Goal: Information Seeking & Learning: Check status

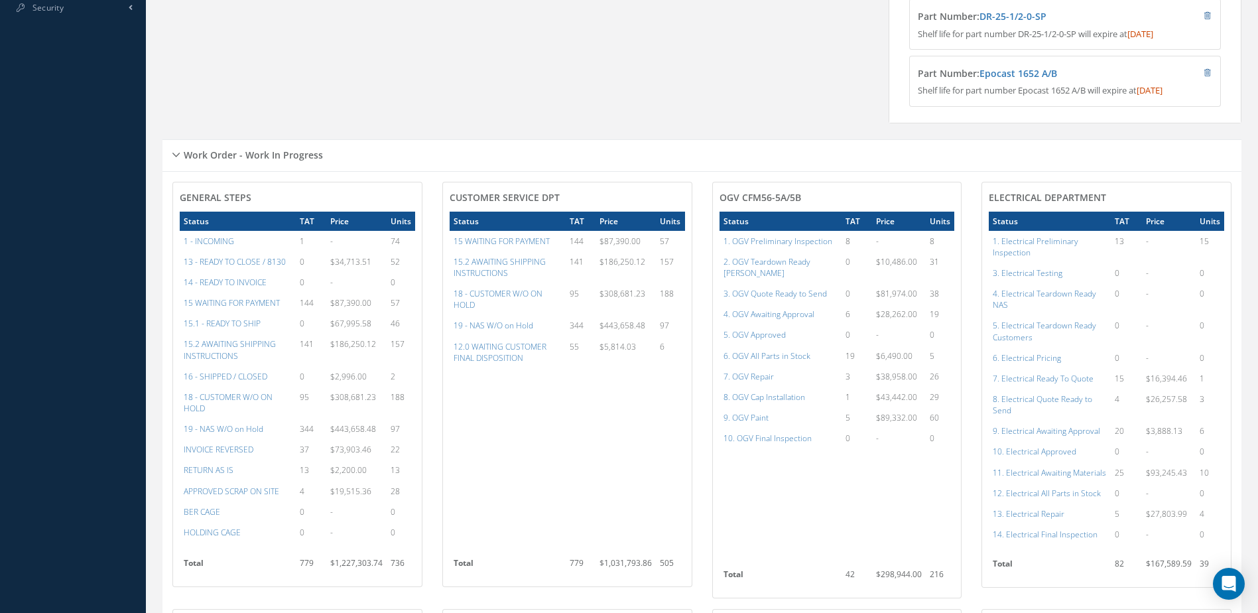
scroll to position [730, 0]
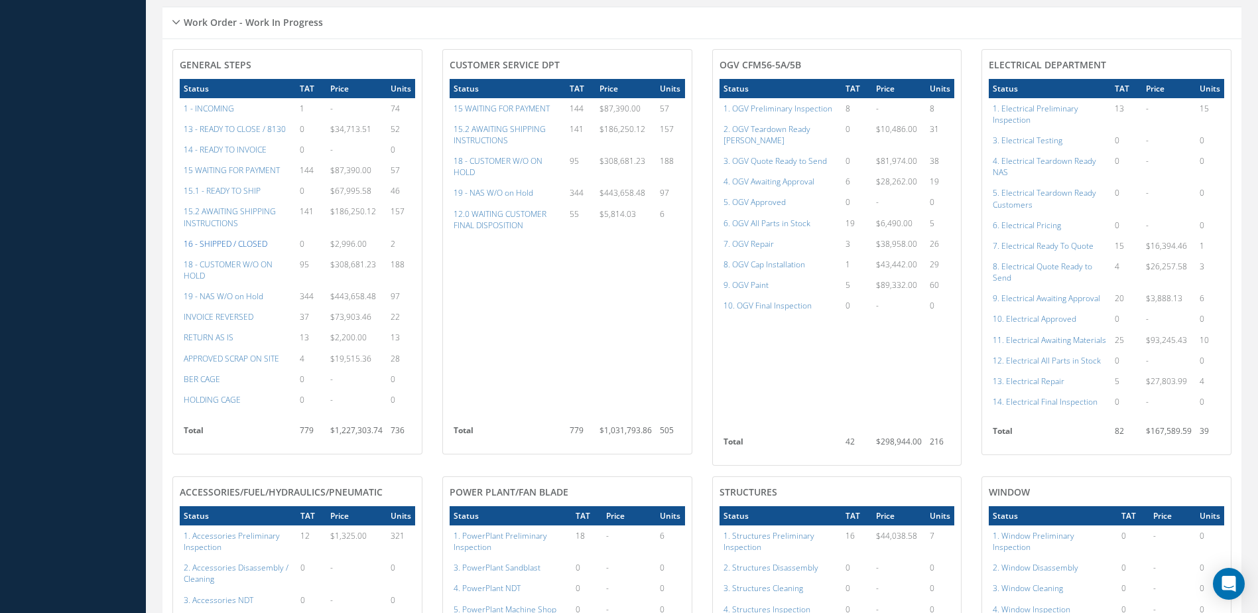
click at [218, 247] on a=22&excludeInternalCustomer=false&excludeInvoicedOrClosed=true&&filtersHidded"] "16 - SHIPPED / CLOSED" at bounding box center [226, 243] width 84 height 11
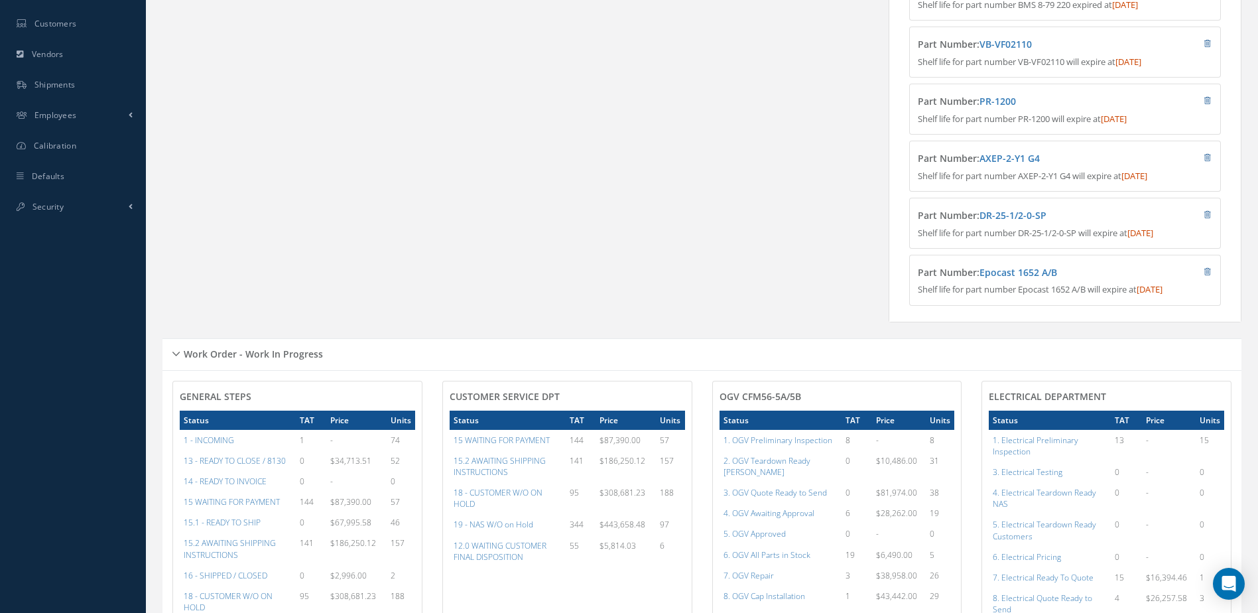
scroll to position [0, 0]
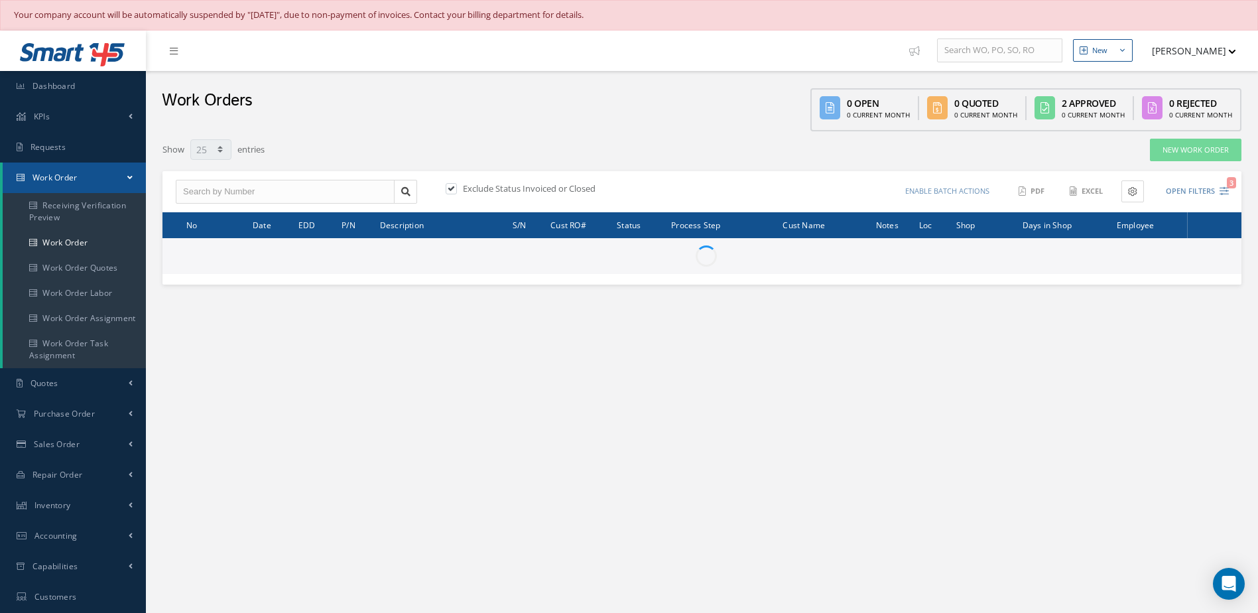
select select "25"
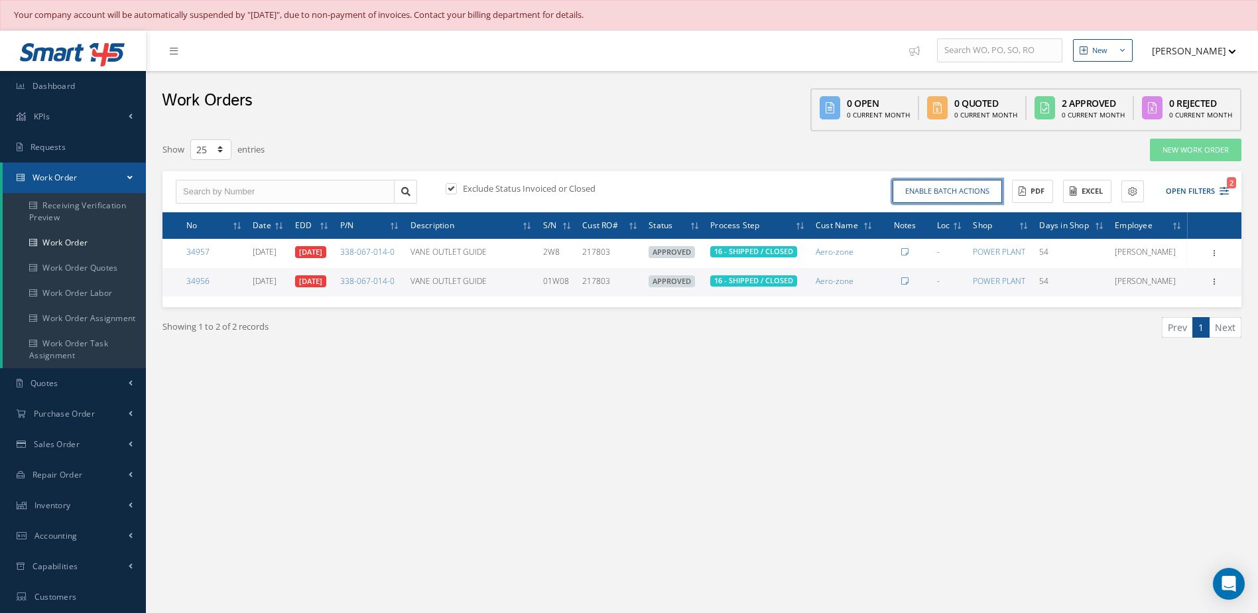
drag, startPoint x: 970, startPoint y: 186, endPoint x: 938, endPoint y: 178, distance: 32.8
click at [970, 186] on button "Enable batch actions" at bounding box center [947, 191] width 109 height 23
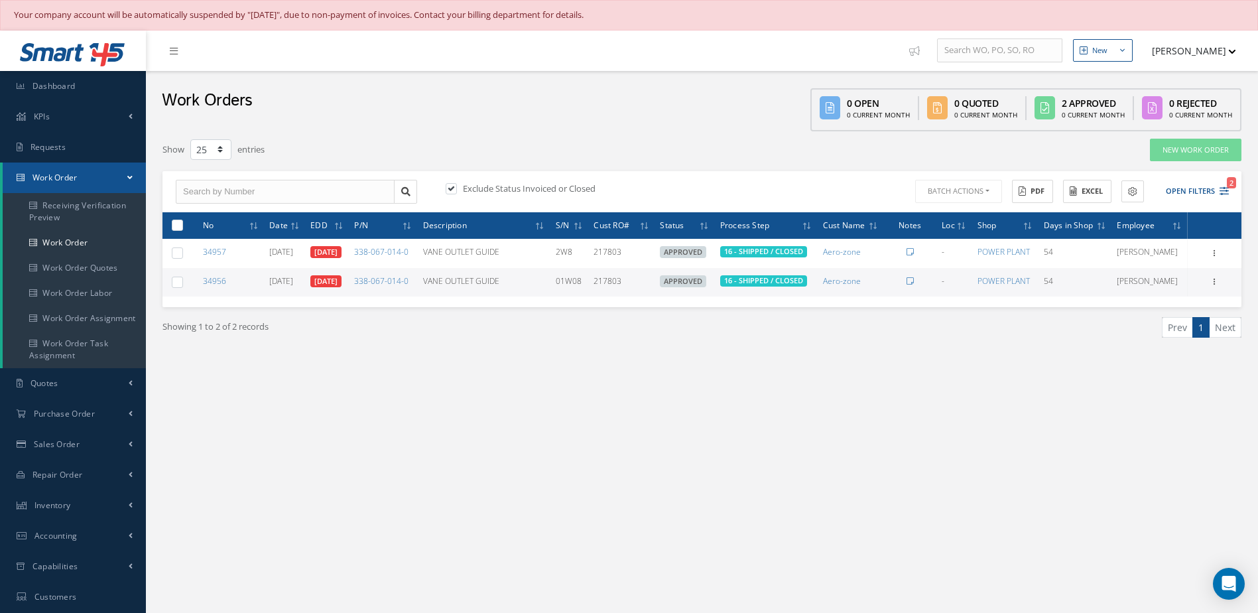
click at [176, 217] on th at bounding box center [174, 225] width 25 height 27
click at [182, 227] on label at bounding box center [182, 224] width 0 height 11
click at [176, 227] on input "checkbox" at bounding box center [178, 226] width 9 height 9
checkbox input "true"
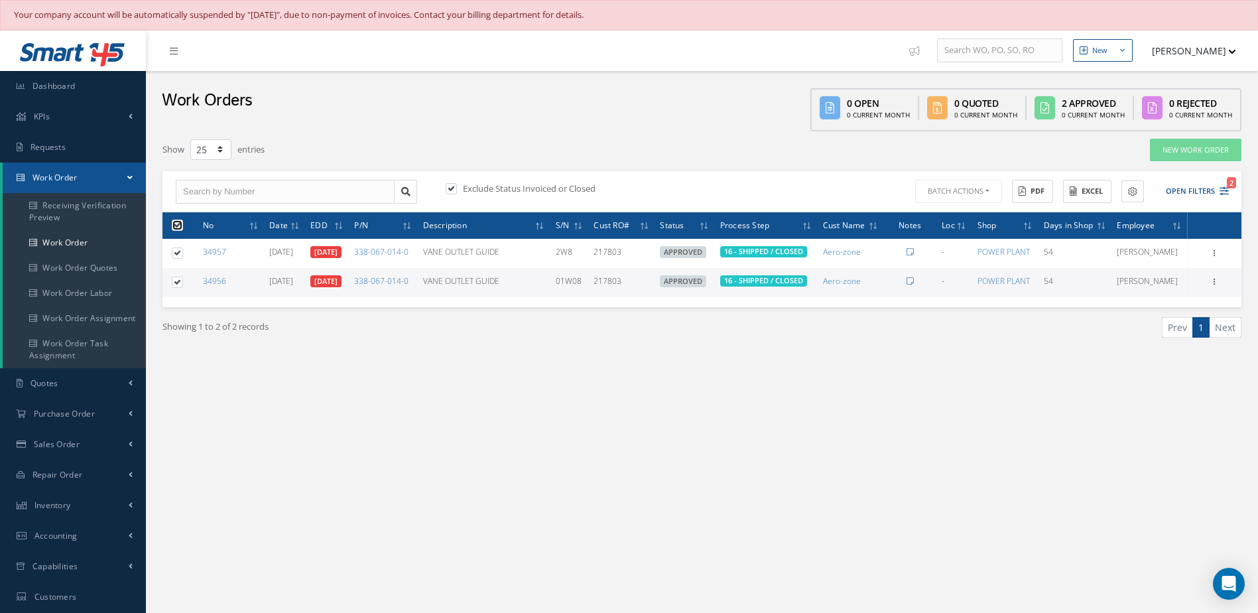
checkbox input "true"
click at [949, 192] on button "Batch Actions" at bounding box center [958, 191] width 90 height 23
click at [960, 227] on link "Close Work Orders" at bounding box center [966, 231] width 106 height 18
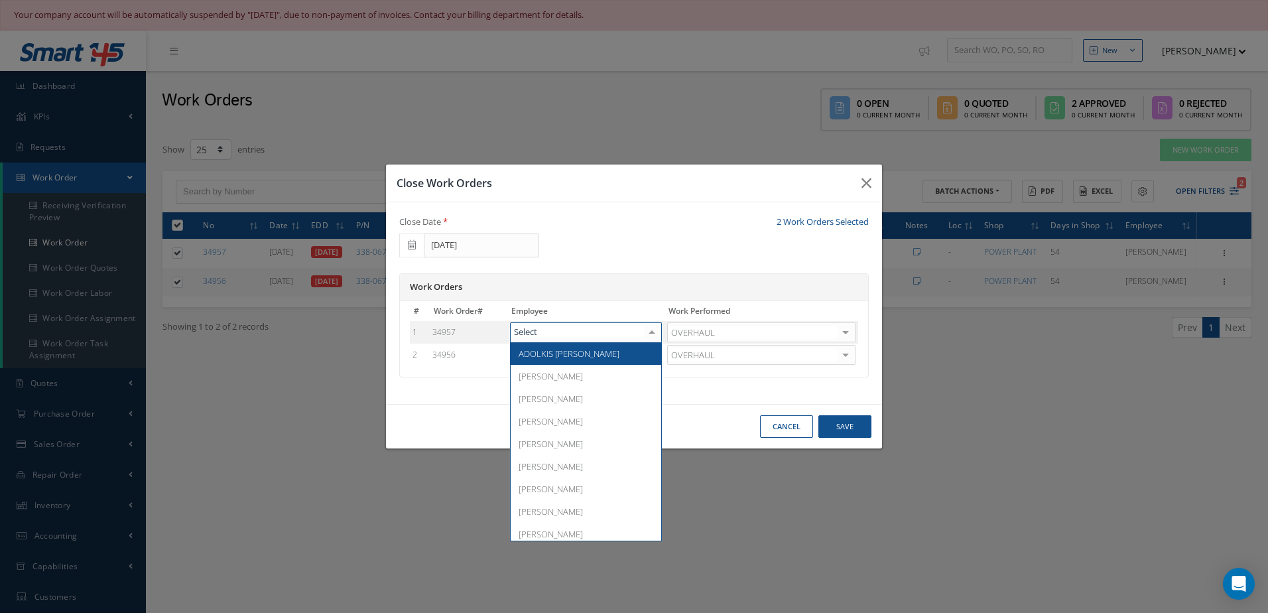
click at [652, 336] on div at bounding box center [652, 332] width 19 height 19
click at [549, 383] on span "[PERSON_NAME]" at bounding box center [586, 376] width 151 height 23
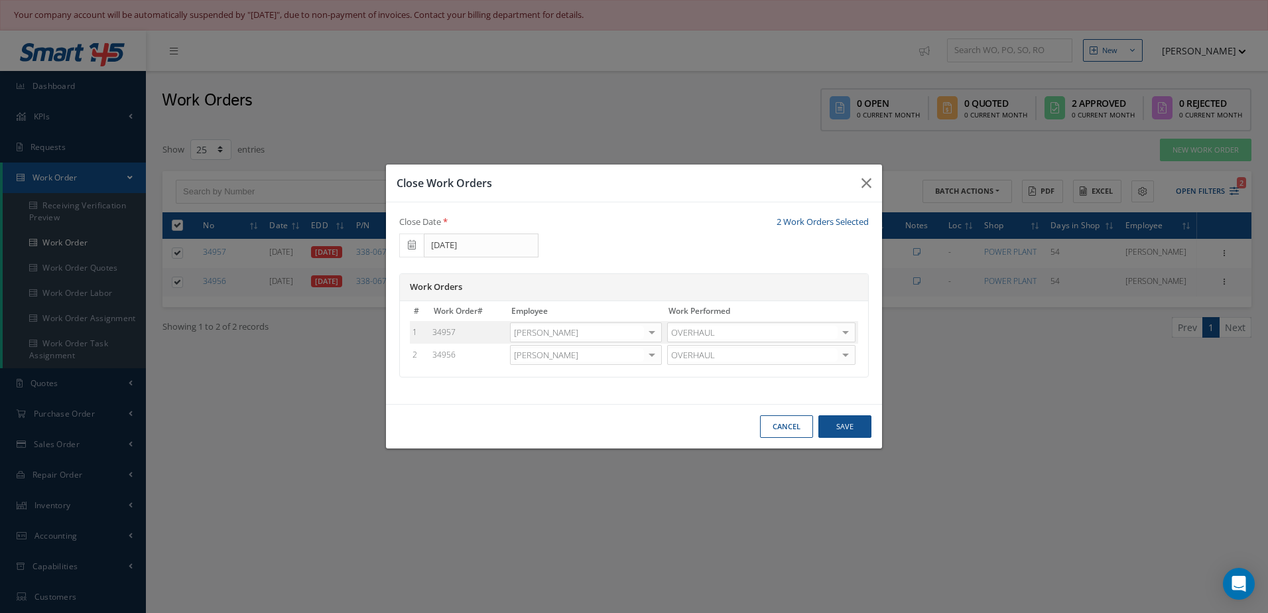
click at [654, 355] on div at bounding box center [652, 355] width 19 height 19
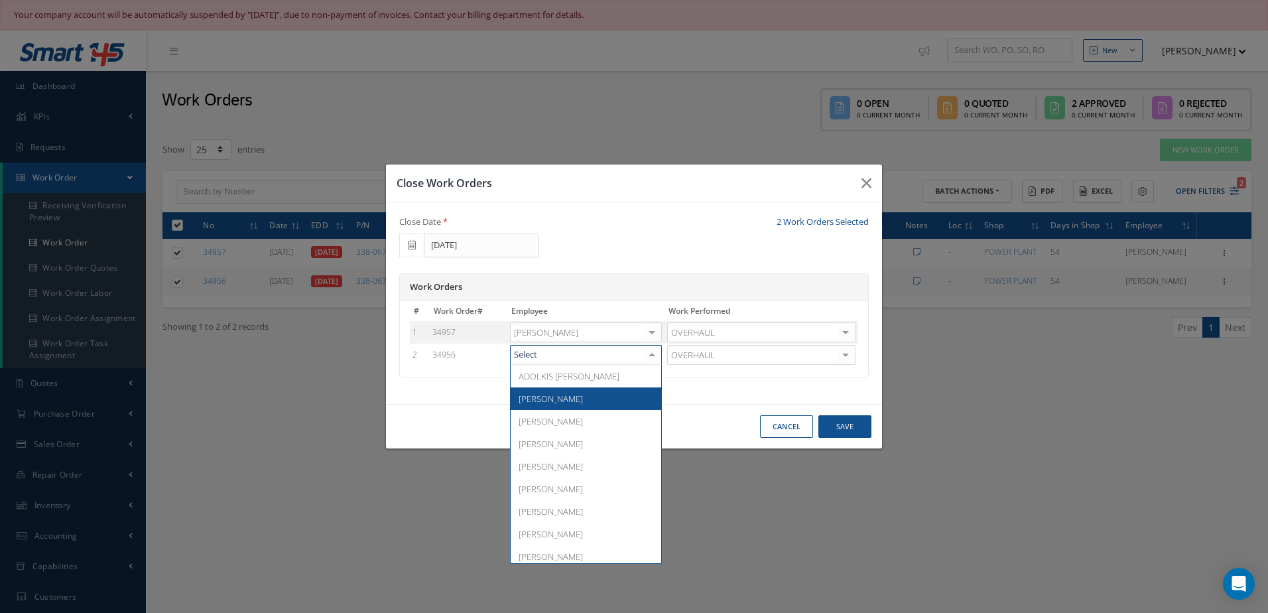
click at [585, 397] on span "[PERSON_NAME]" at bounding box center [586, 398] width 151 height 23
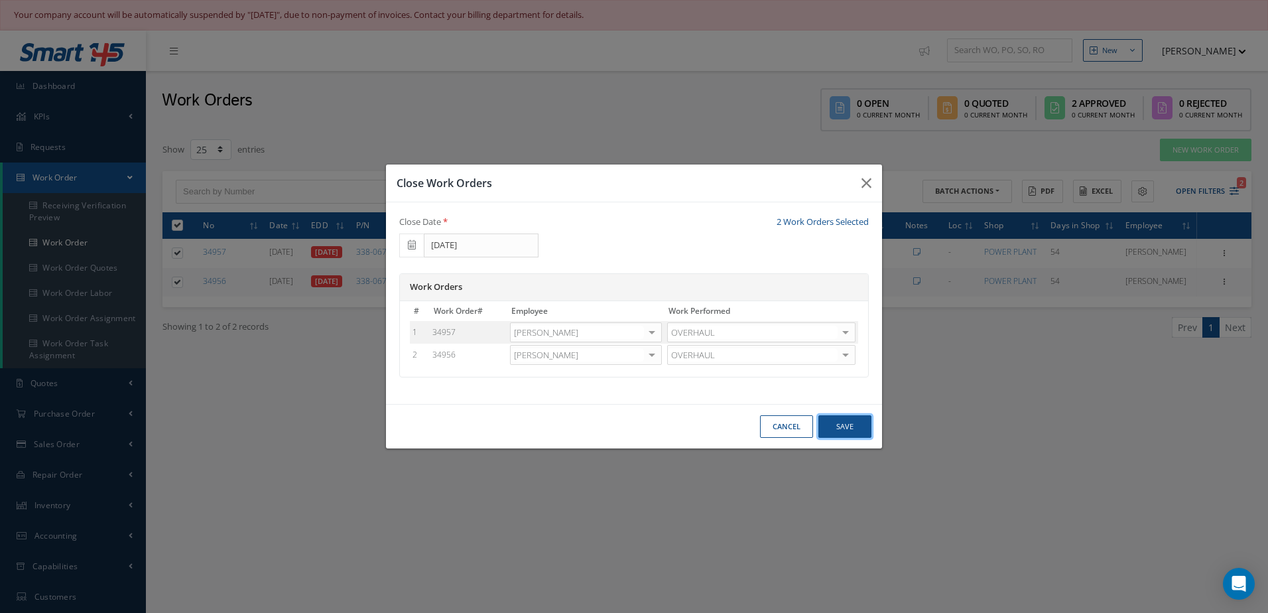
click at [855, 424] on button "Save" at bounding box center [844, 426] width 53 height 23
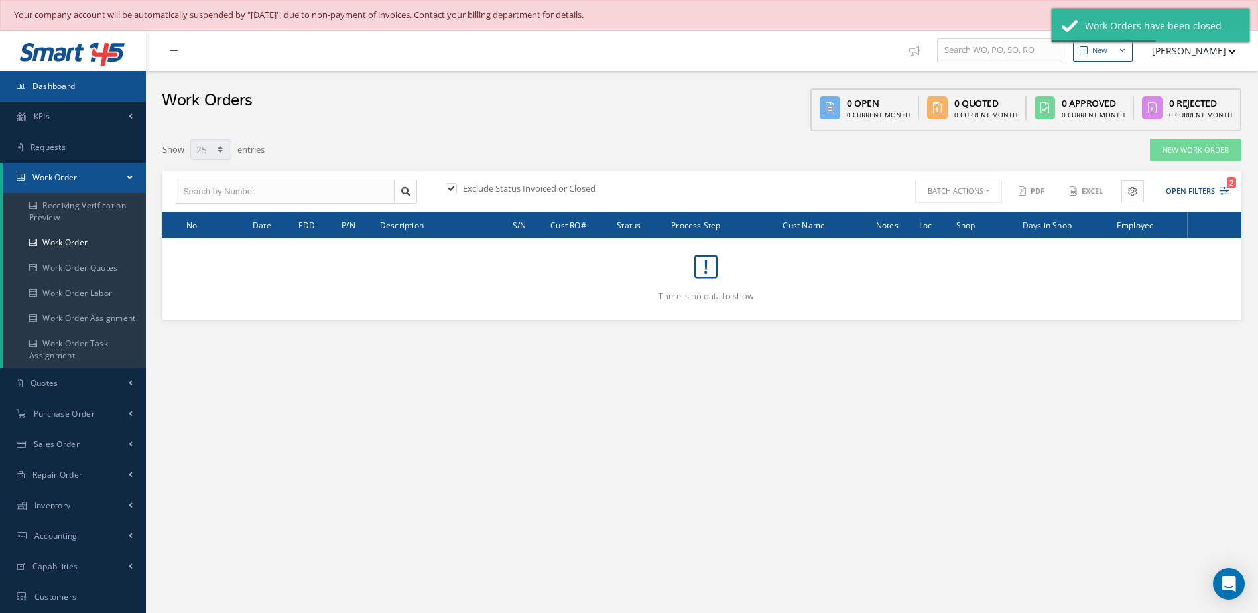
click at [92, 83] on link "Dashboard" at bounding box center [73, 86] width 146 height 31
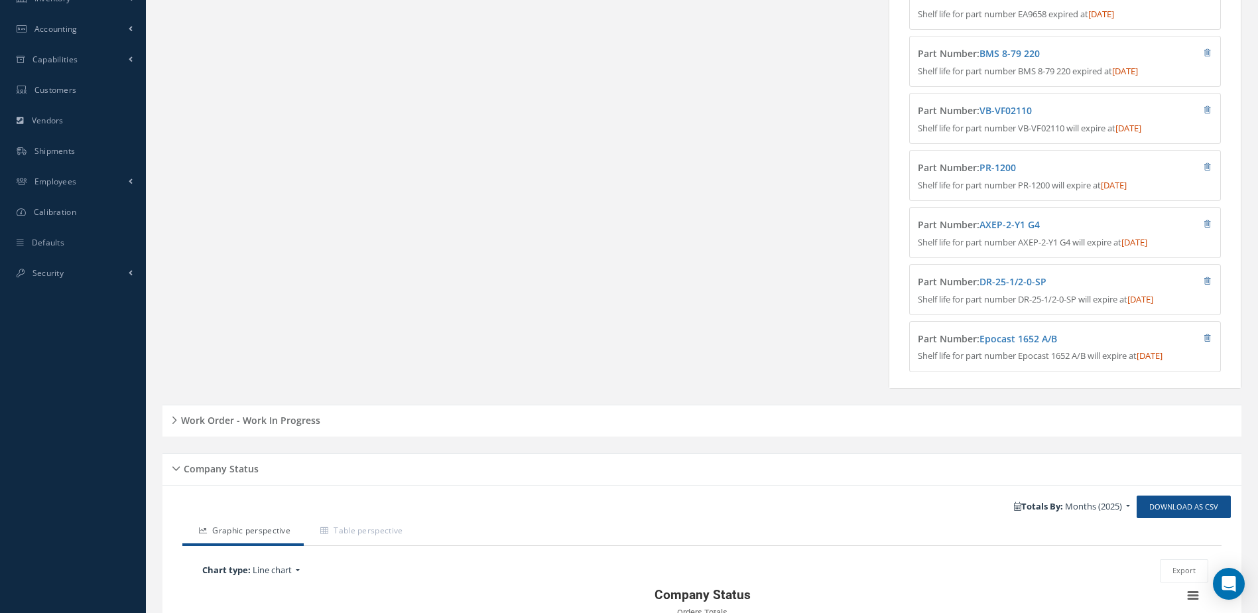
scroll to position [597, 0]
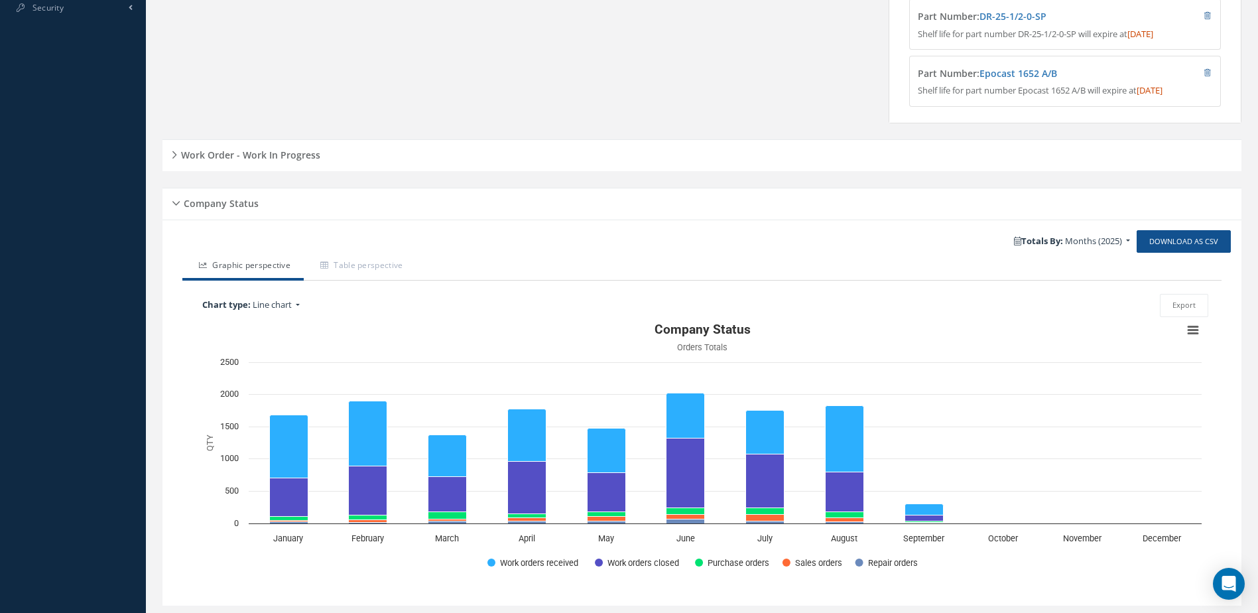
click at [266, 158] on h5 "Work Order - Work In Progress" at bounding box center [248, 153] width 143 height 16
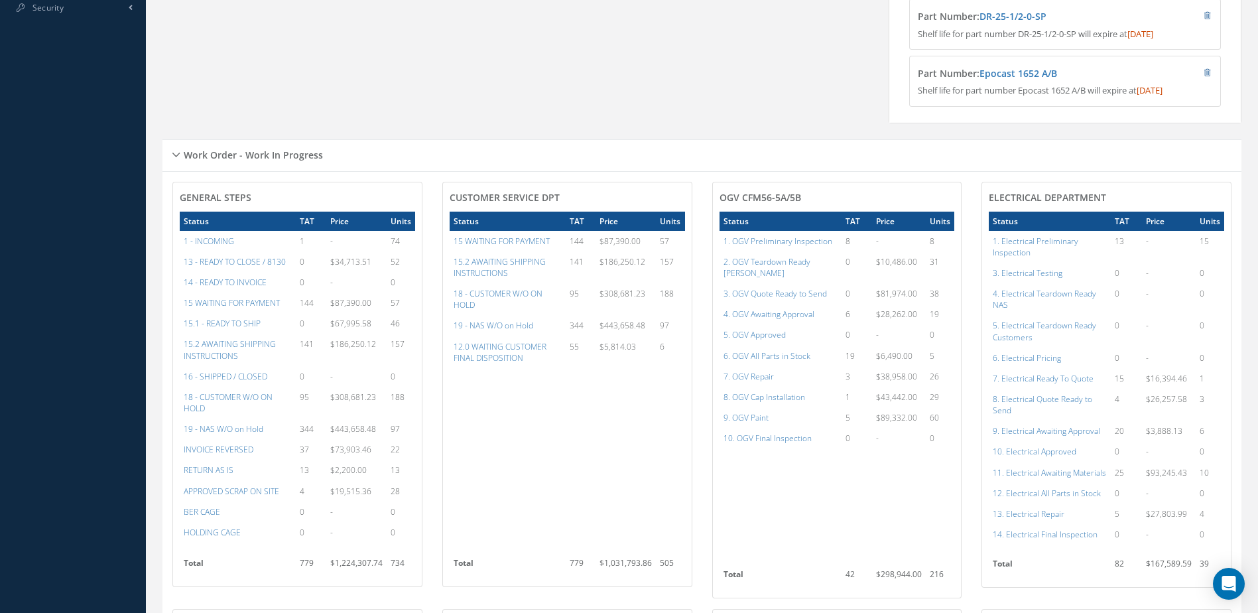
scroll to position [663, 0]
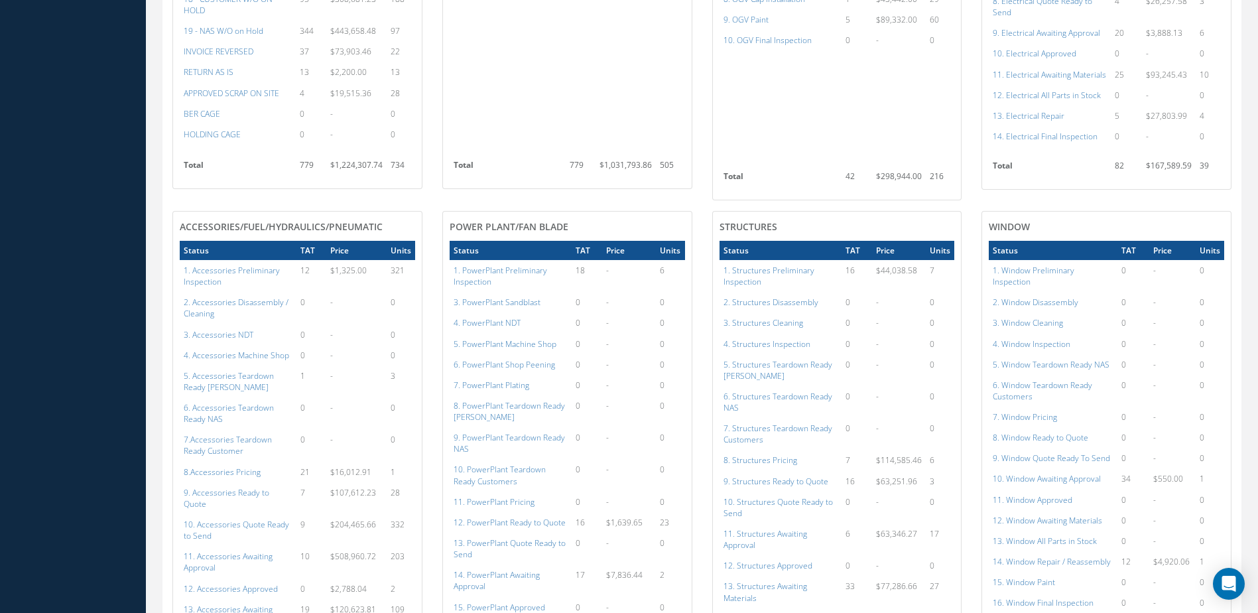
scroll to position [730, 0]
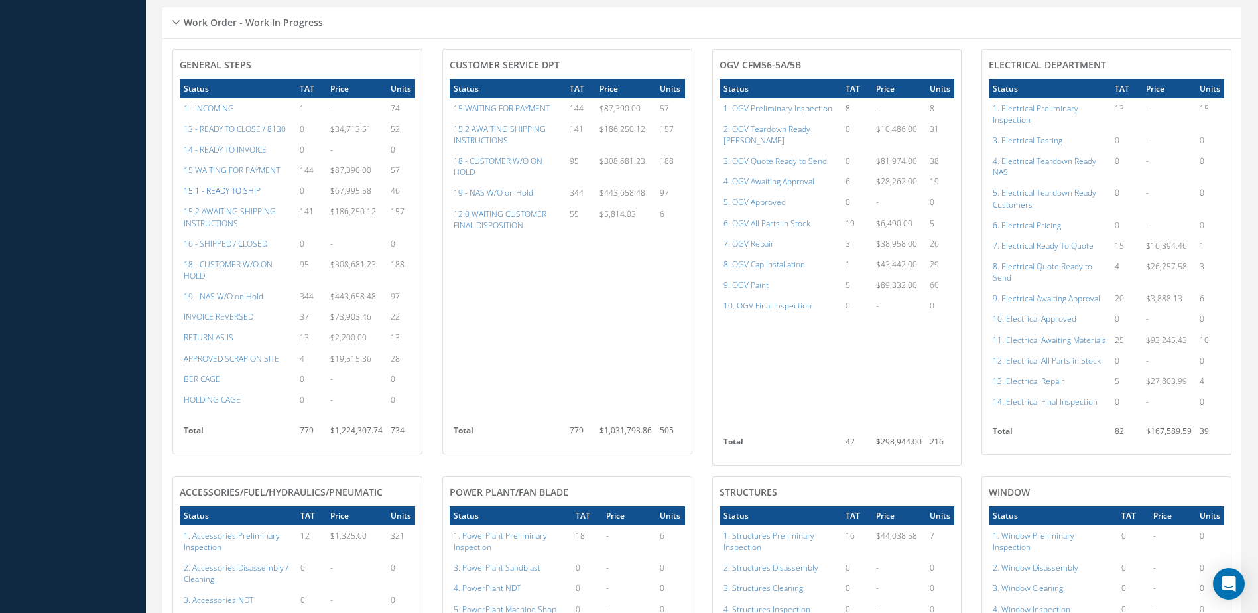
click at [227, 196] on a=12&excludeInternalCustomer=false&excludeInvoicedOrClosed=false&&filtersHidded"] "15.1 - READY TO SHIP" at bounding box center [222, 190] width 77 height 11
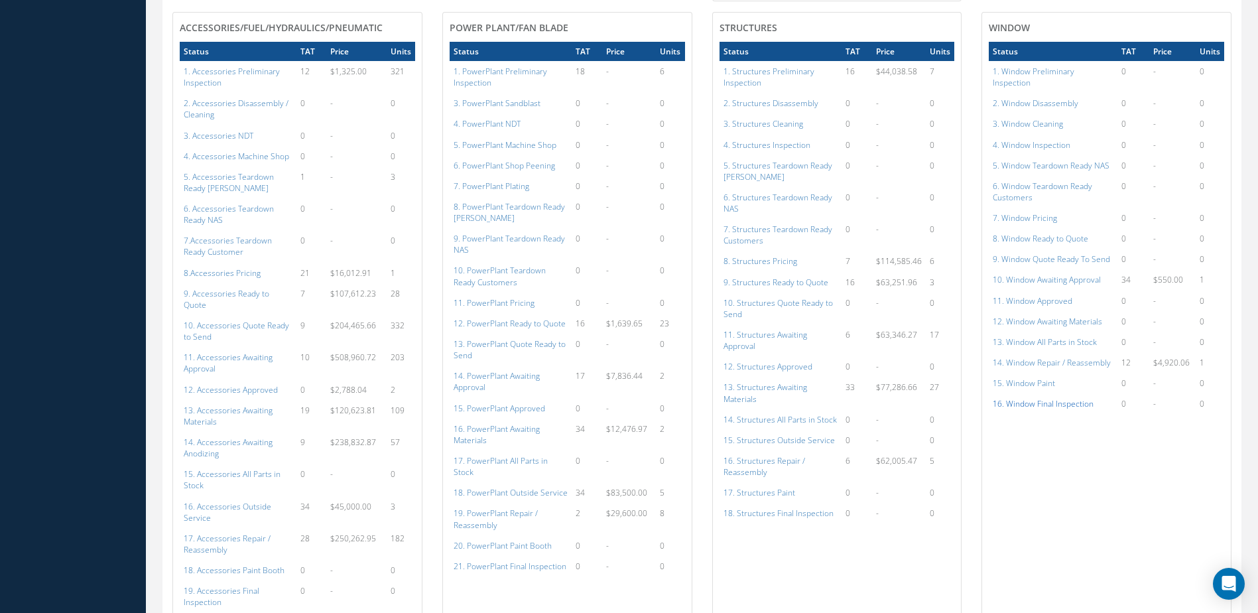
scroll to position [1393, 0]
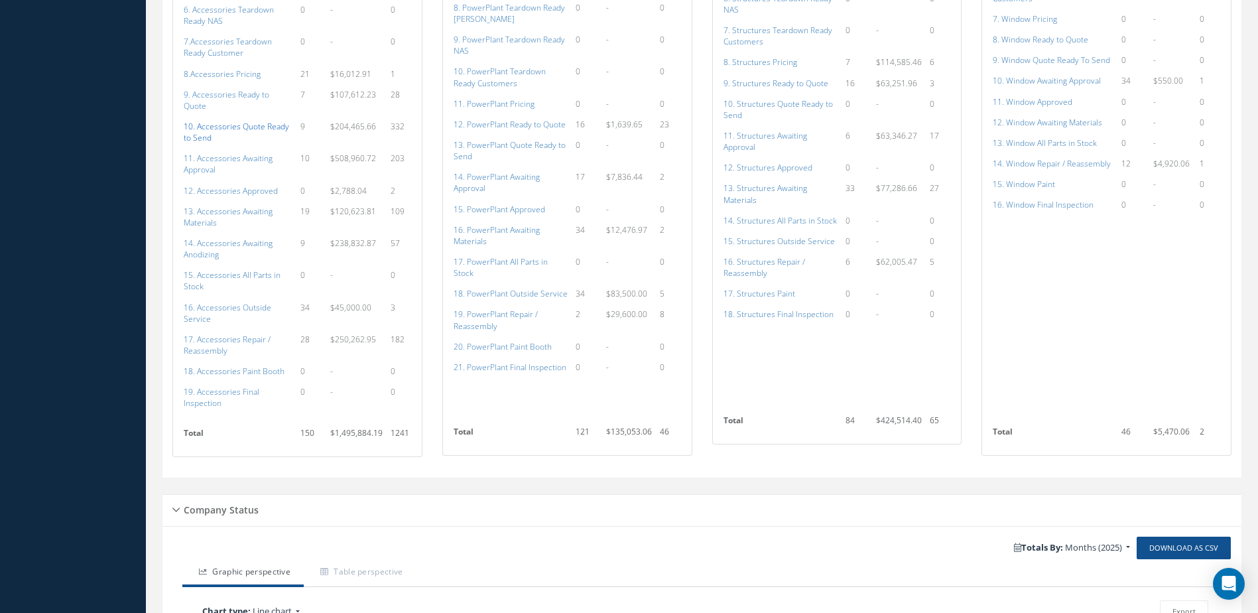
click at [220, 121] on a=110&excludeInternalCustomer=false&excludeInvoicedOrClosed=true&shop_id=14&filtersHidded"] "10. Accessories Quote Ready to Send" at bounding box center [236, 132] width 105 height 23
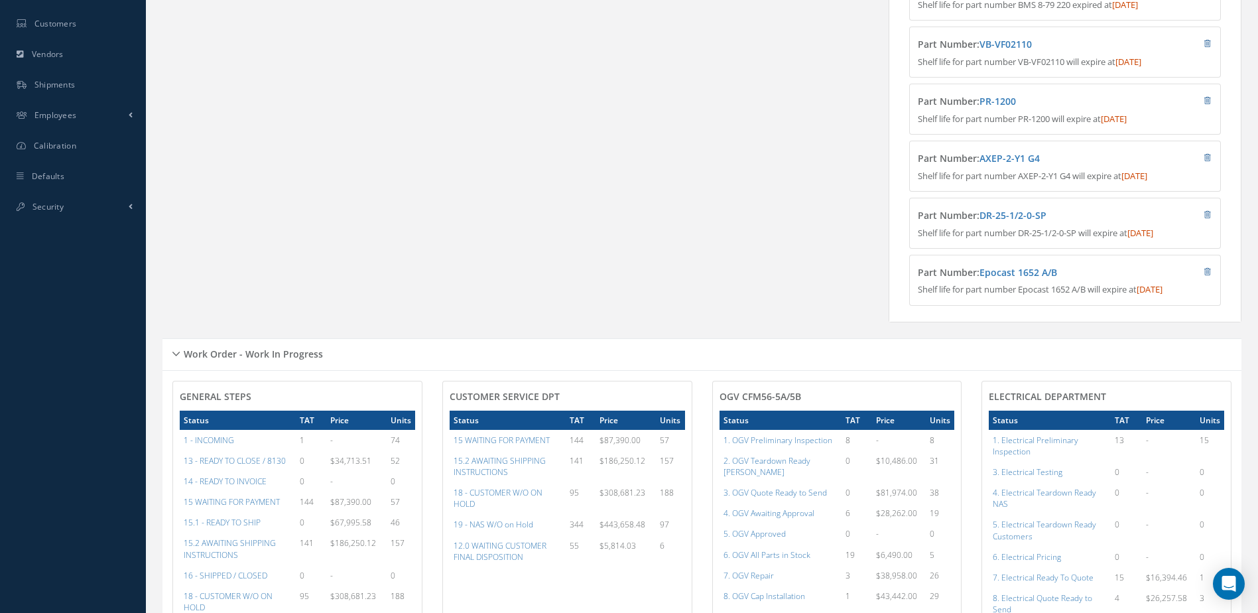
scroll to position [0, 0]
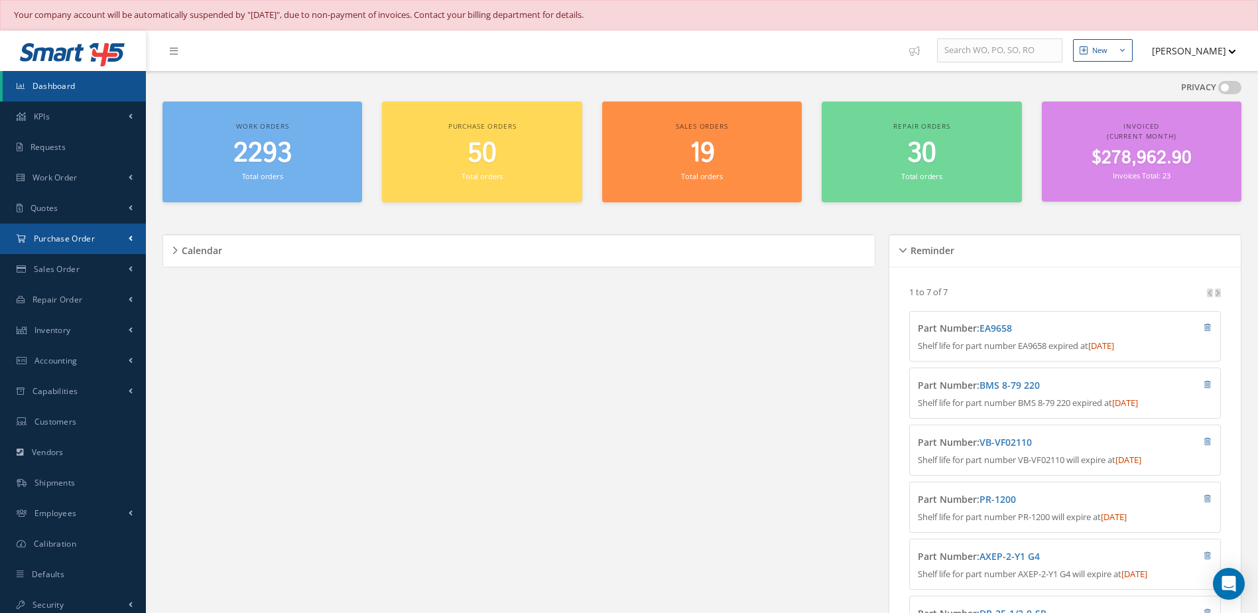
click at [84, 248] on link "Purchase Order" at bounding box center [73, 239] width 146 height 31
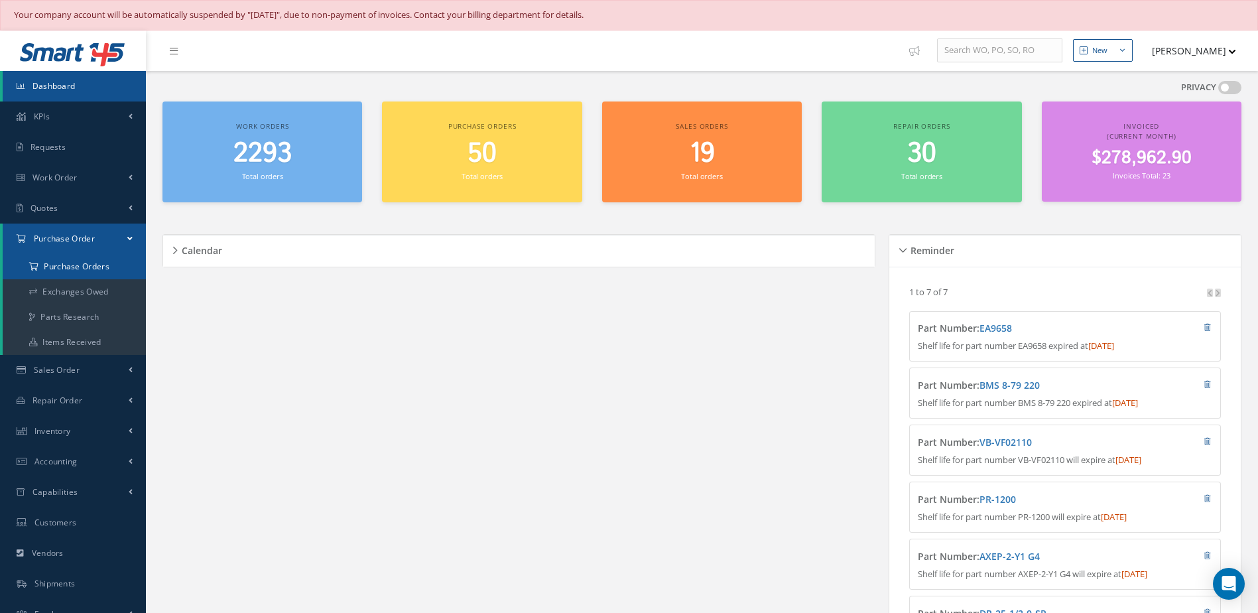
click at [97, 265] on a=1&status_id=2&status_id=3&status_id=5&collapsedFilters"] "Purchase Orders" at bounding box center [74, 266] width 143 height 25
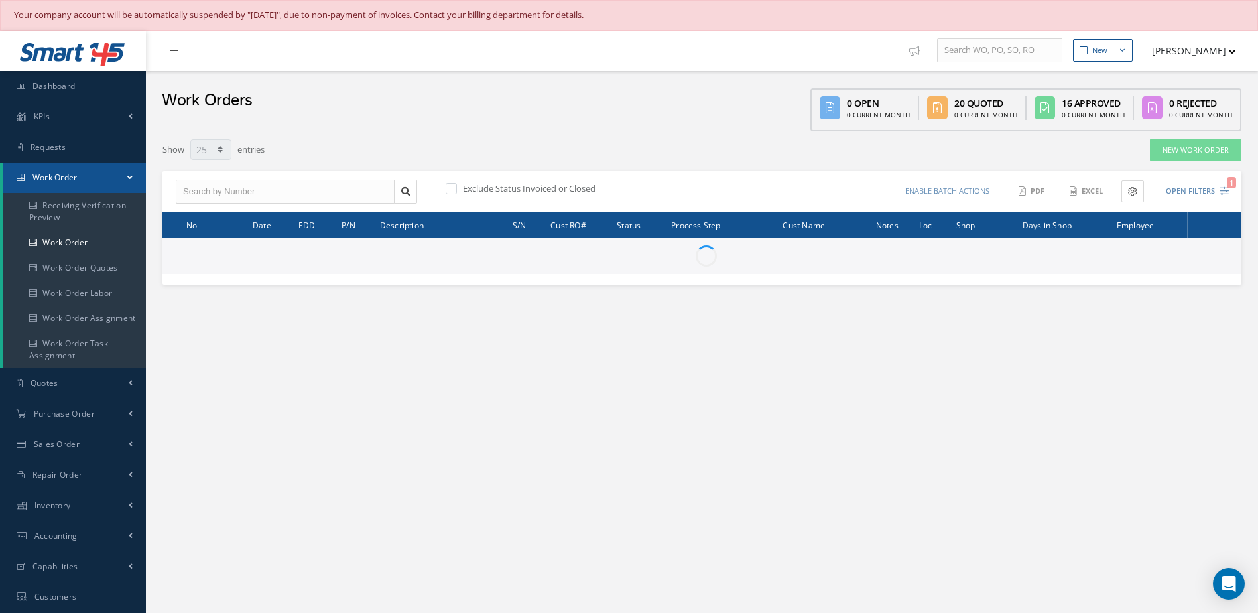
select select "25"
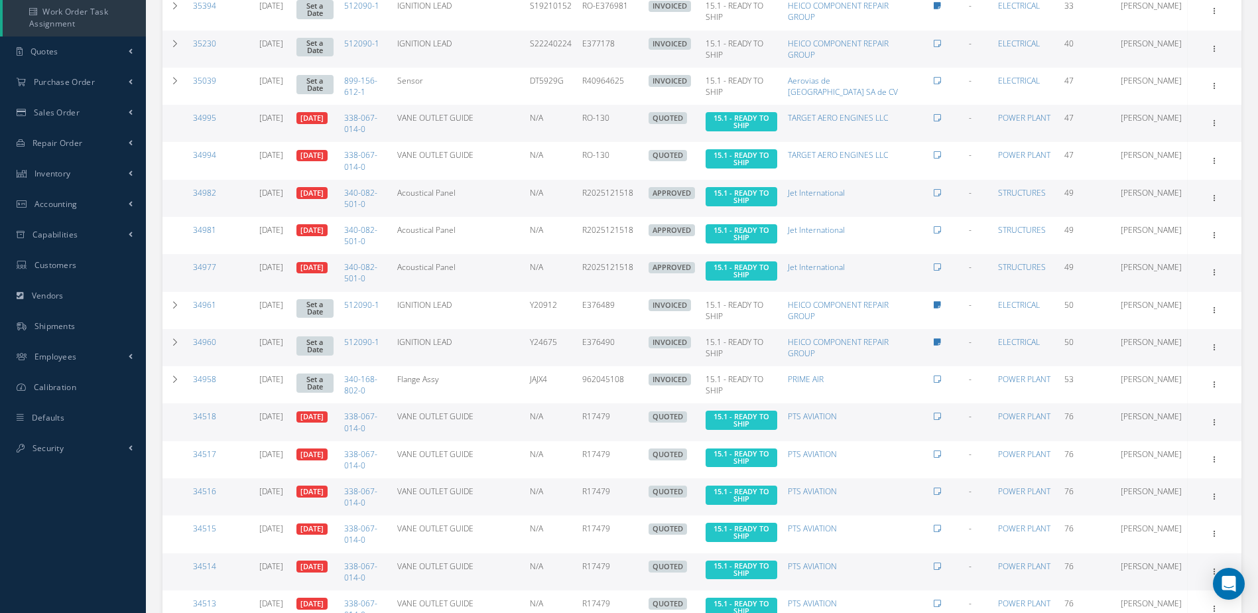
scroll to position [663, 0]
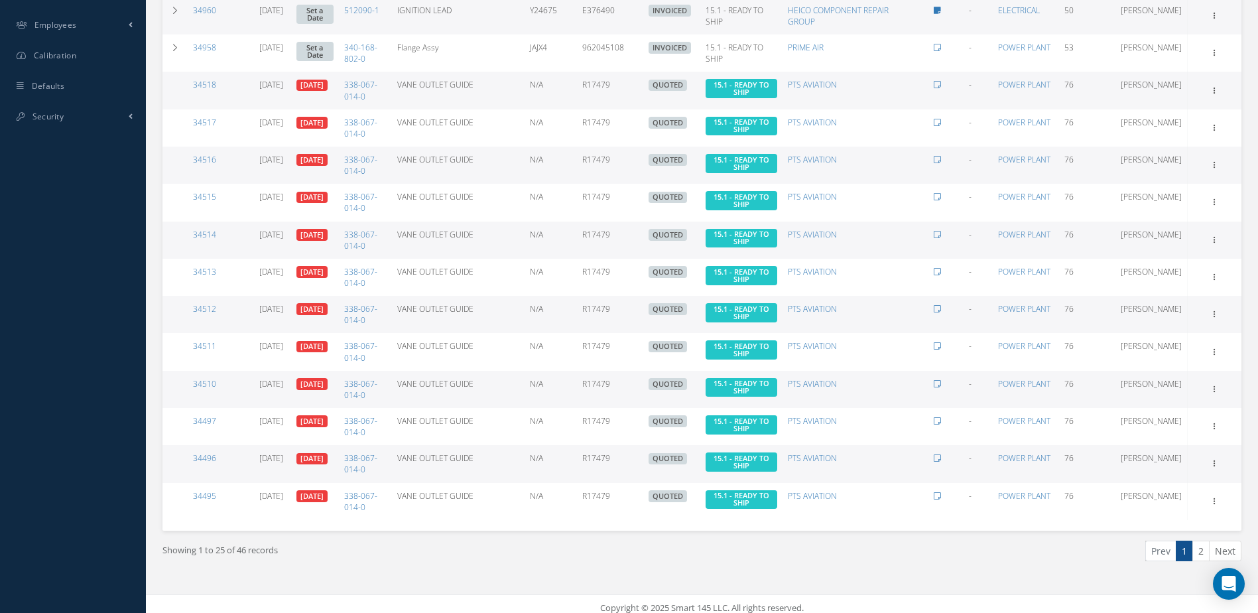
click at [1200, 544] on link "2" at bounding box center [1201, 551] width 17 height 21
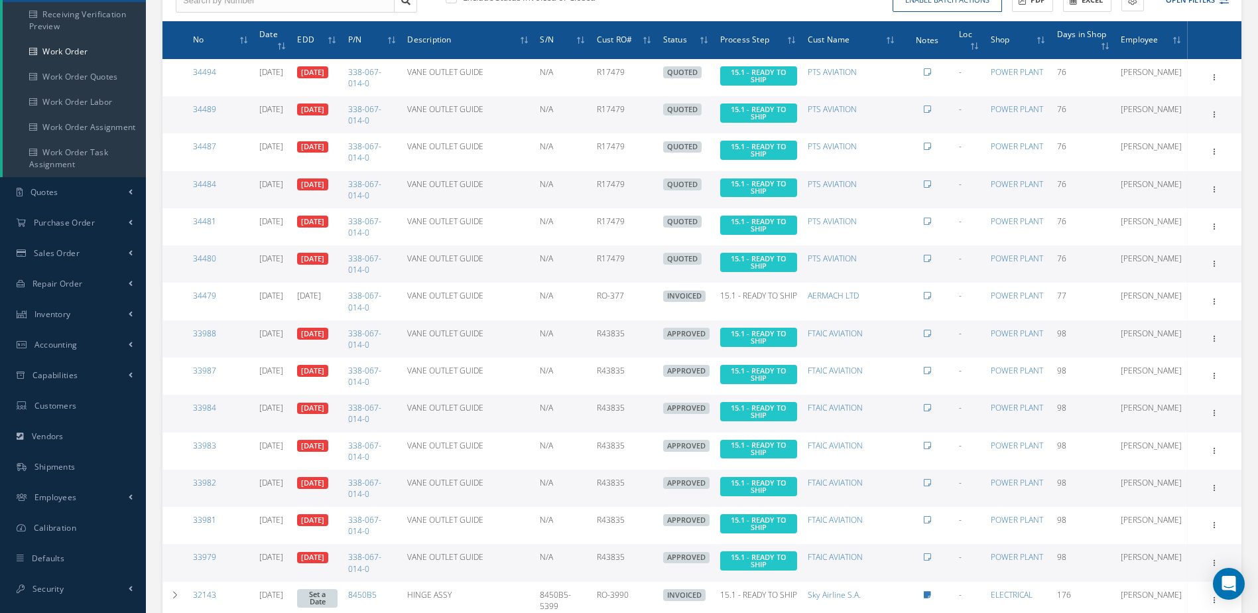
scroll to position [0, 0]
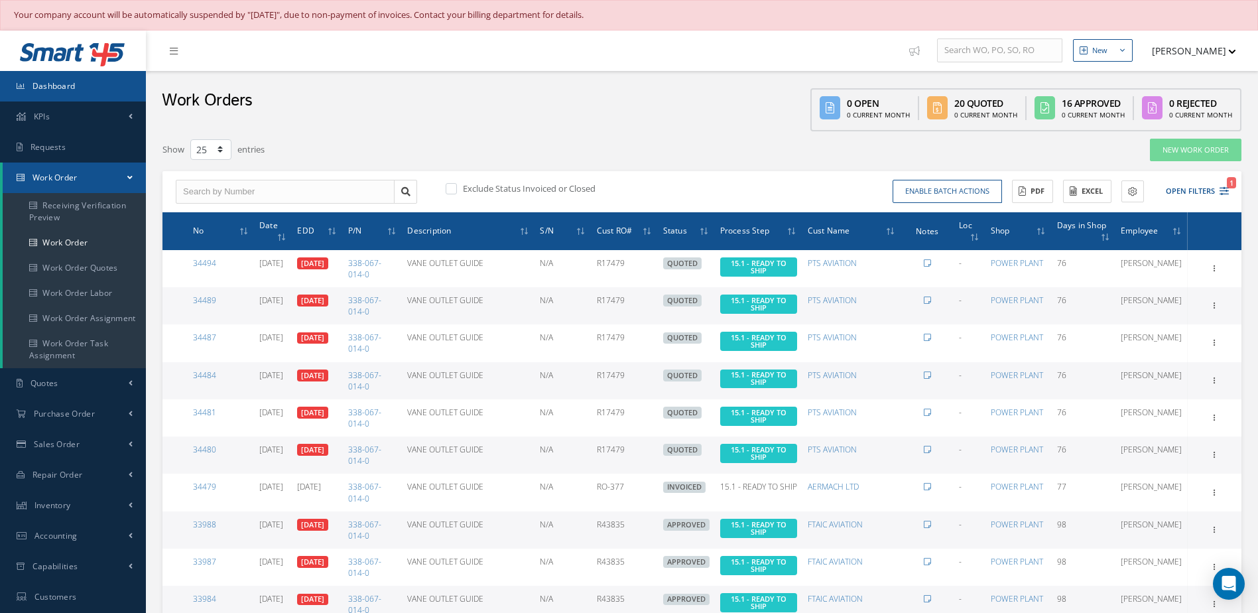
click at [78, 84] on link "Dashboard" at bounding box center [73, 86] width 146 height 31
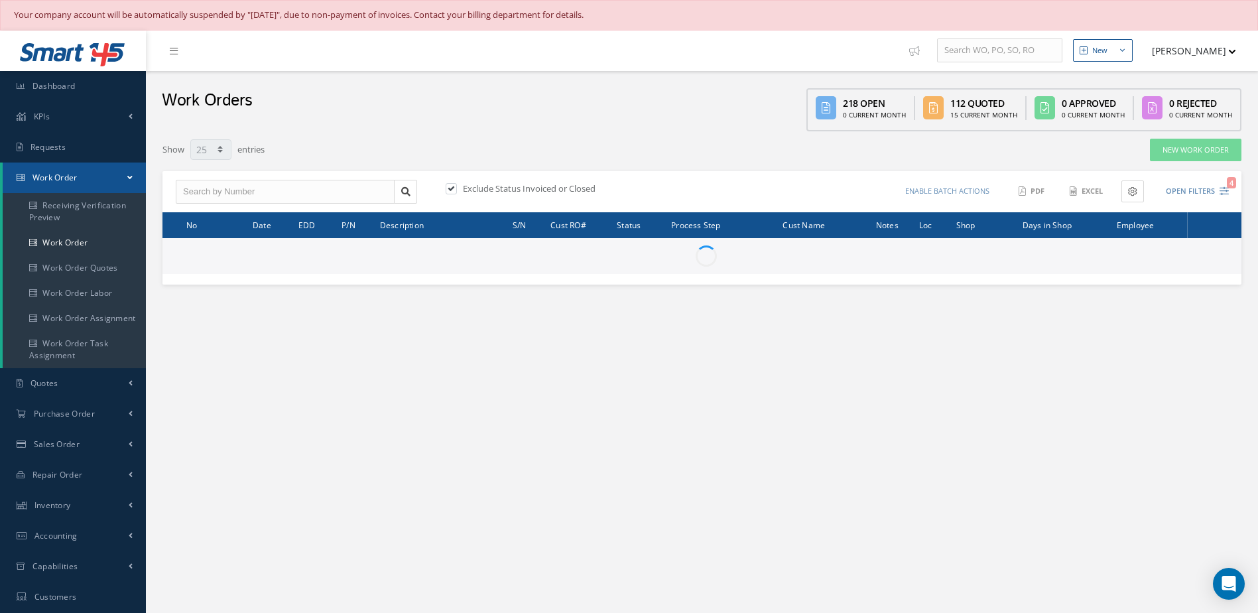
select select "25"
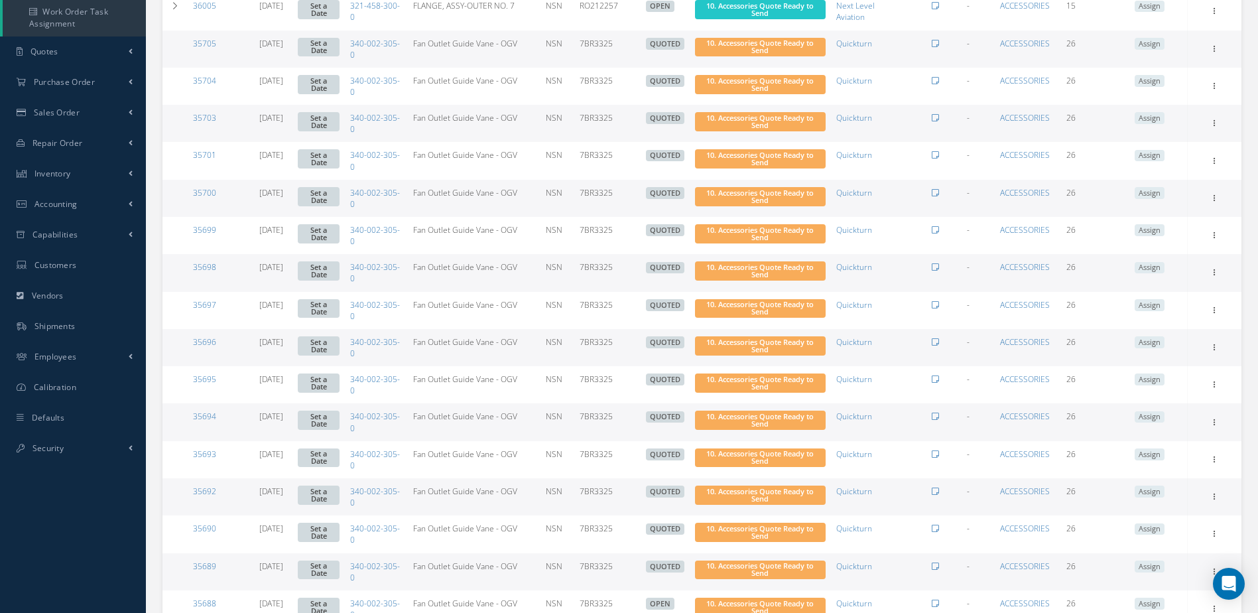
scroll to position [672, 0]
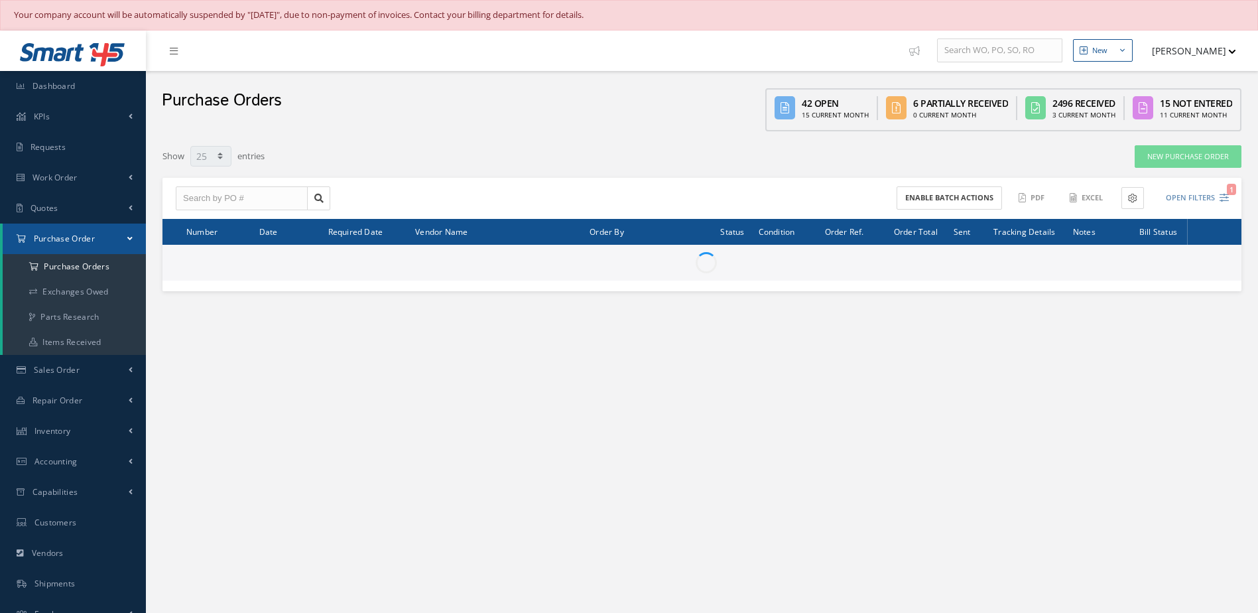
select select "25"
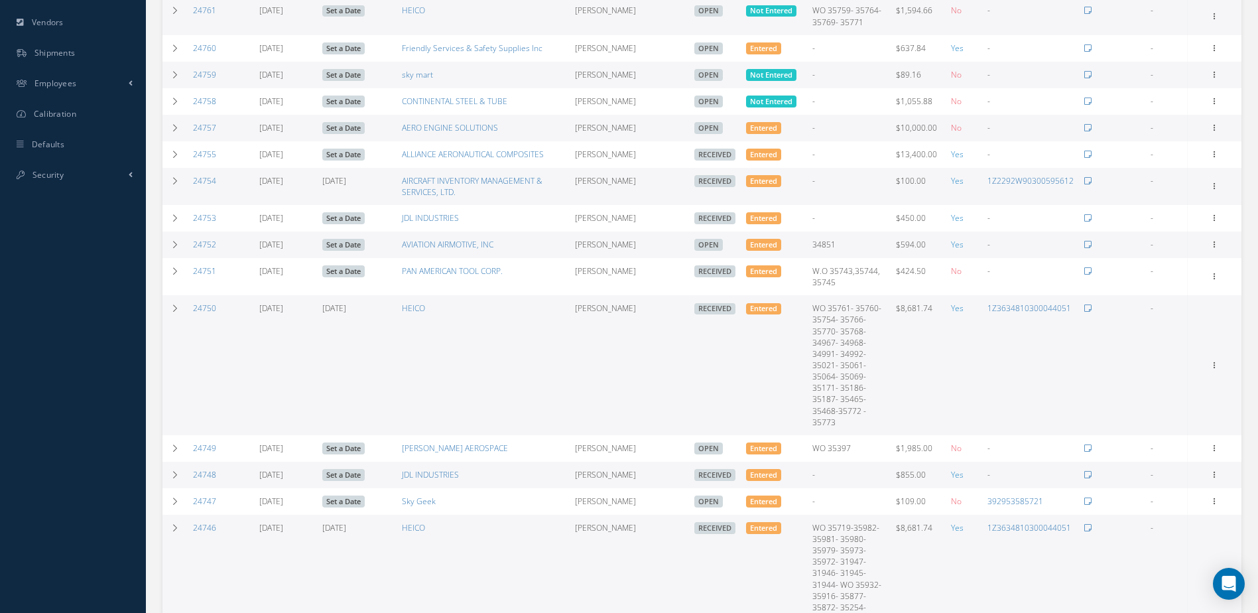
scroll to position [597, 0]
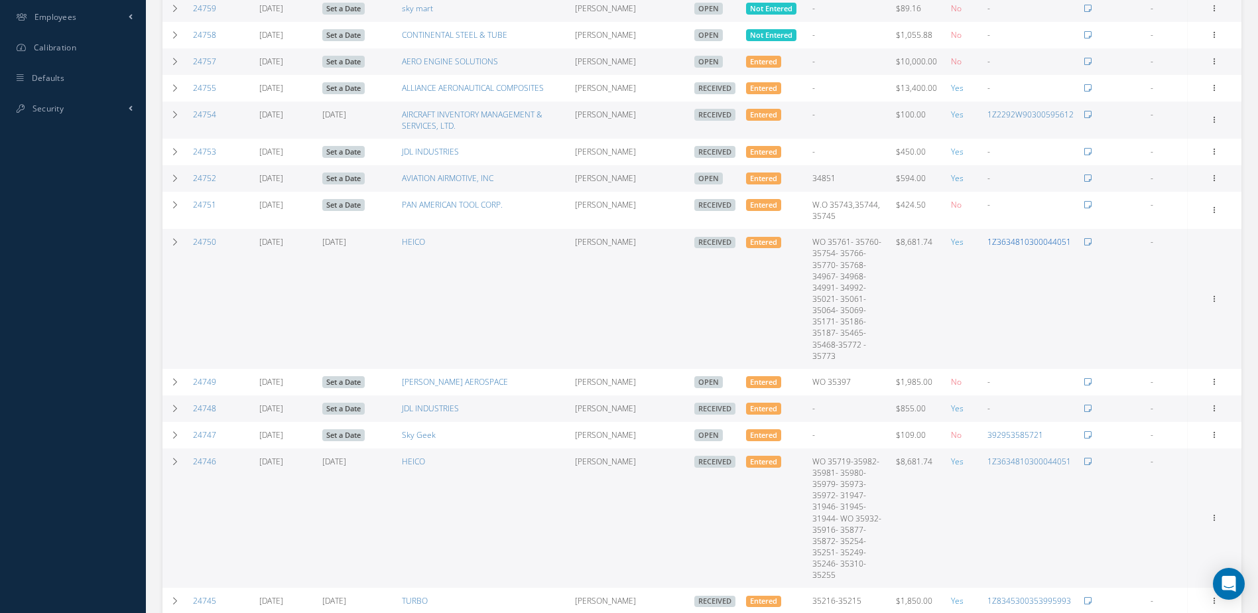
click at [1035, 239] on link "1Z3634810300044051" at bounding box center [1030, 241] width 84 height 11
click at [1031, 235] on td "1Z3634810300044051" at bounding box center [1030, 299] width 97 height 140
click at [1031, 241] on link "1Z3634810300044051" at bounding box center [1030, 241] width 84 height 11
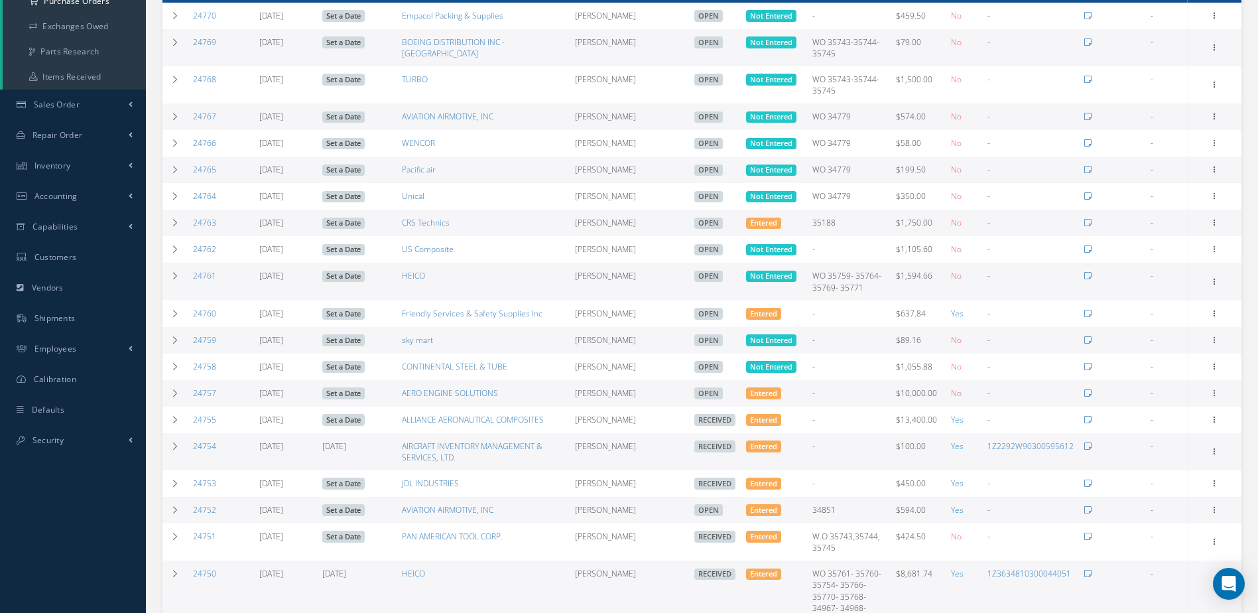
scroll to position [0, 0]
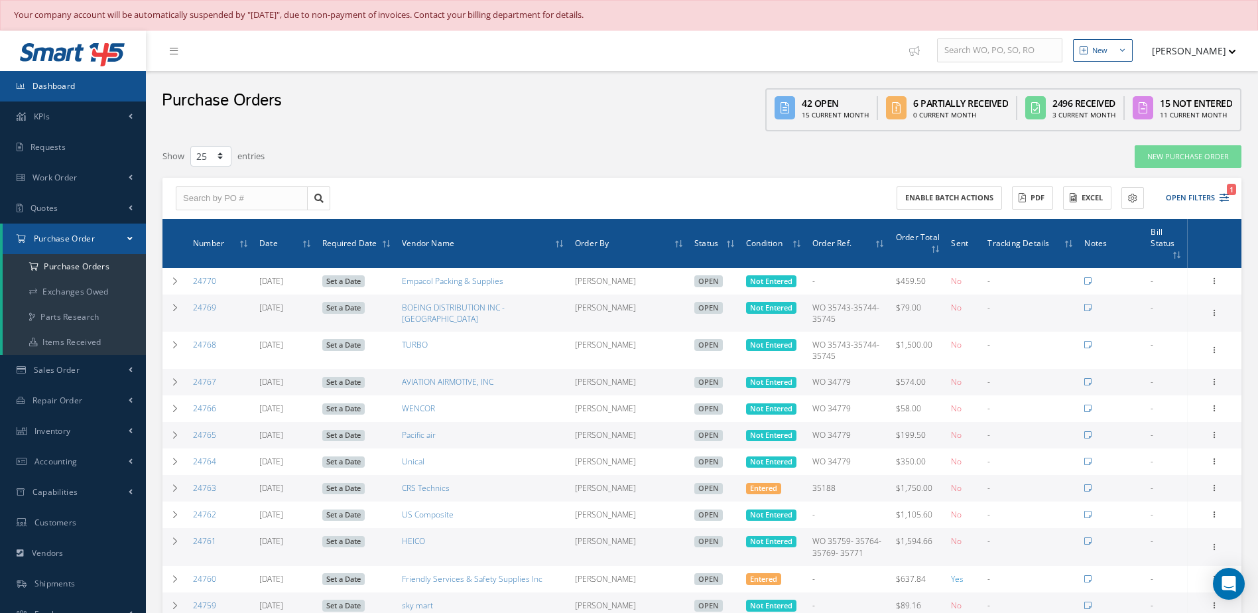
click at [78, 73] on link "Dashboard" at bounding box center [73, 86] width 146 height 31
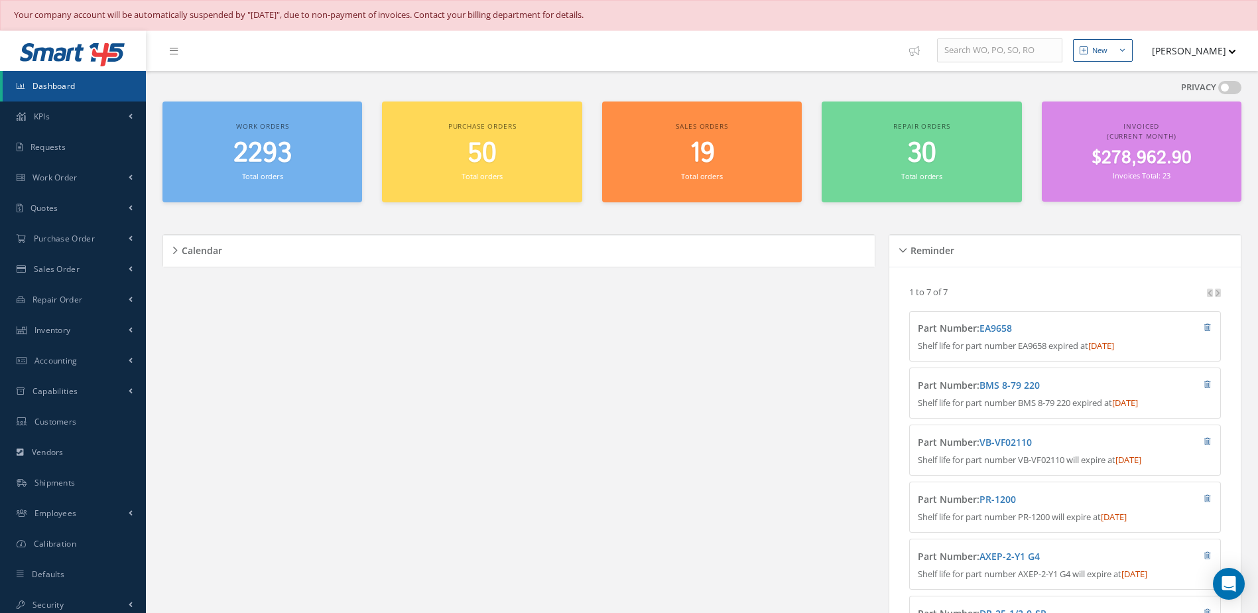
click at [263, 152] on span "2293" at bounding box center [262, 154] width 58 height 38
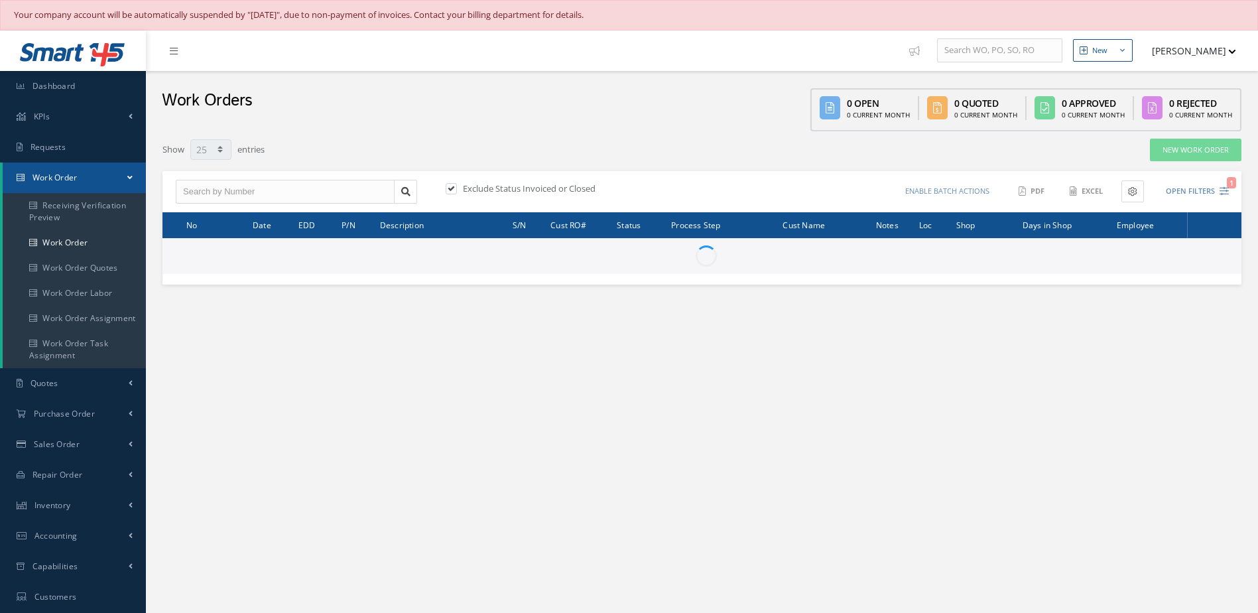
select select "25"
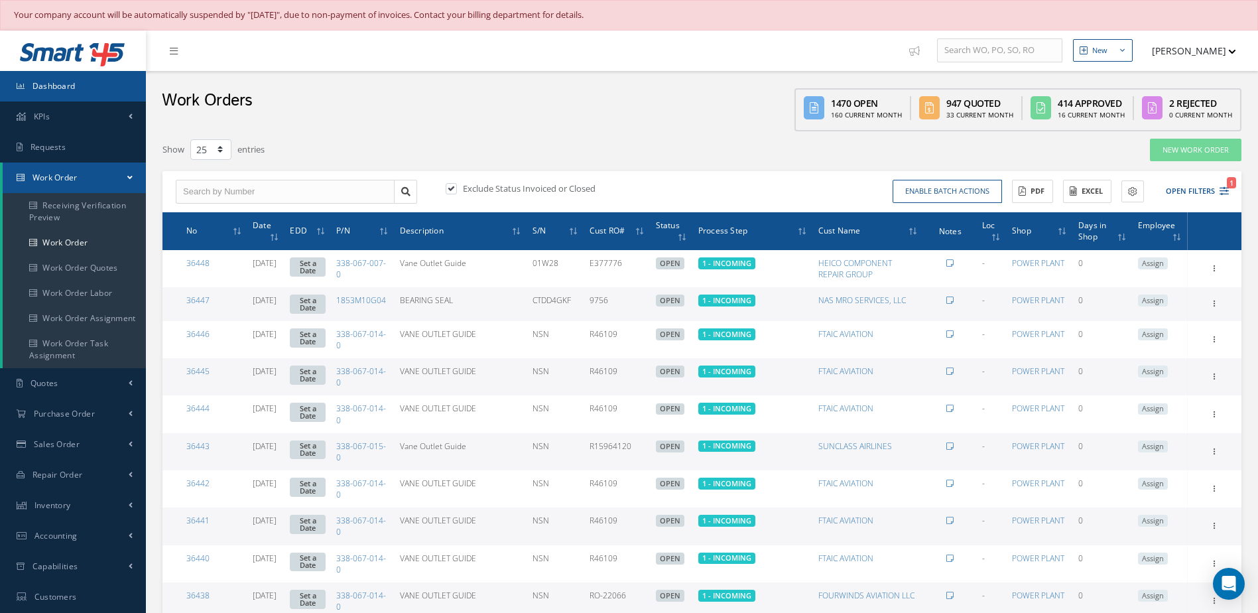
click at [56, 88] on span "Dashboard" at bounding box center [53, 85] width 43 height 11
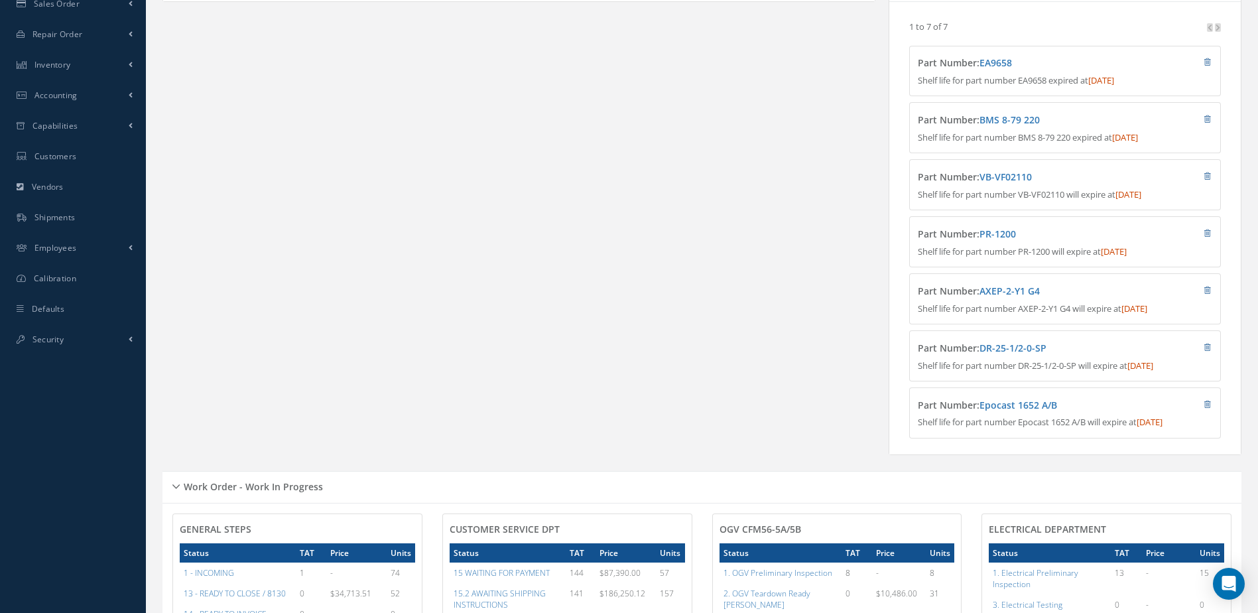
scroll to position [663, 0]
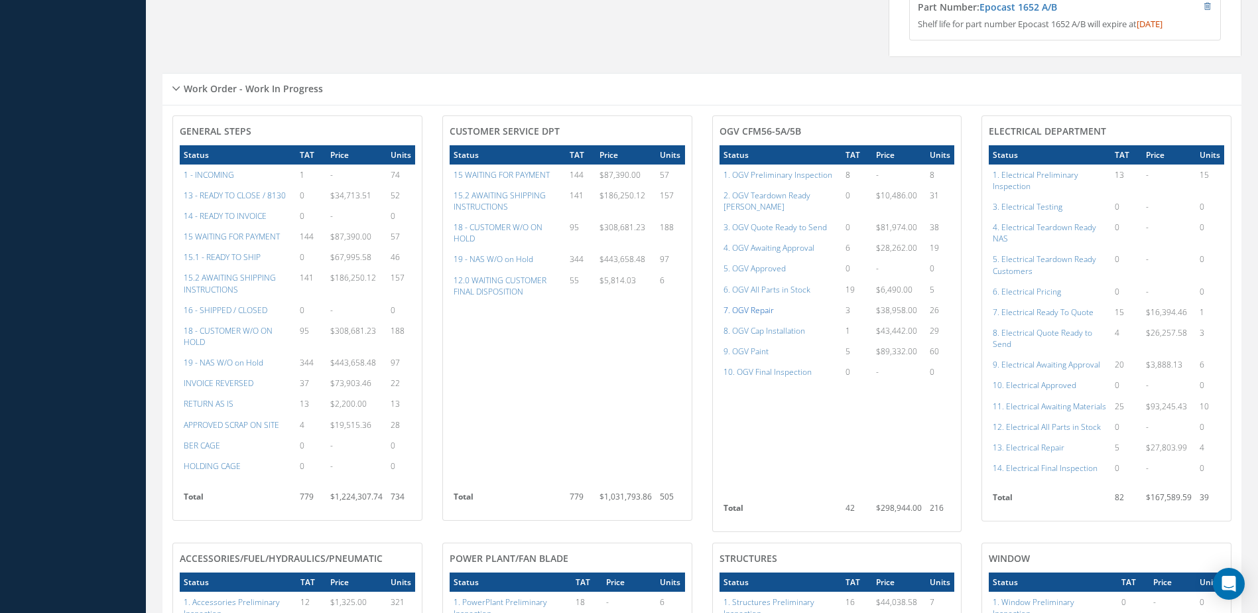
click at [763, 304] on a=83&excludeInternalCustomer=false&excludeInvoicedOrClosed=true&shop_id=15&filtersHidded"] "7. OGV Repair" at bounding box center [749, 309] width 50 height 11
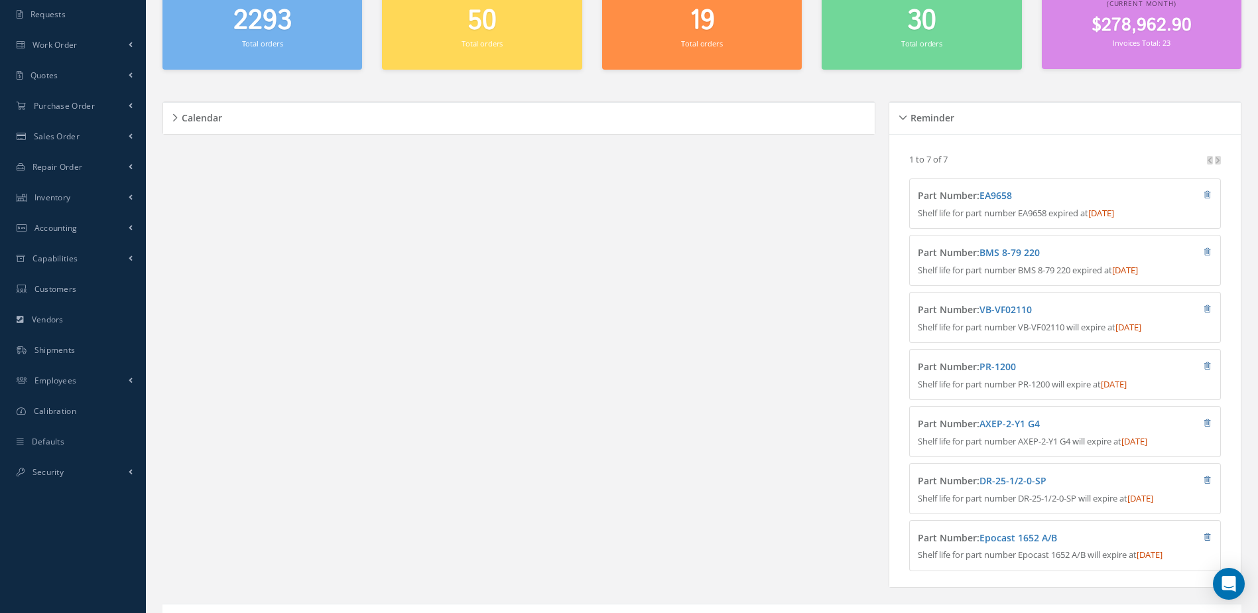
scroll to position [0, 0]
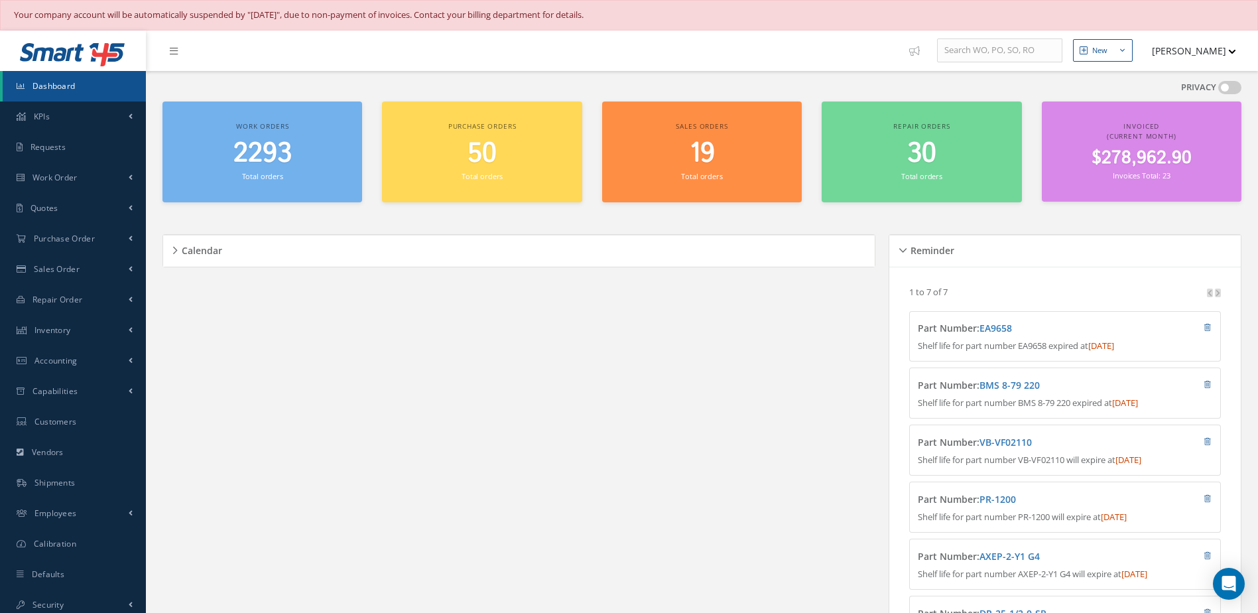
click at [259, 161] on span "2293" at bounding box center [262, 154] width 58 height 38
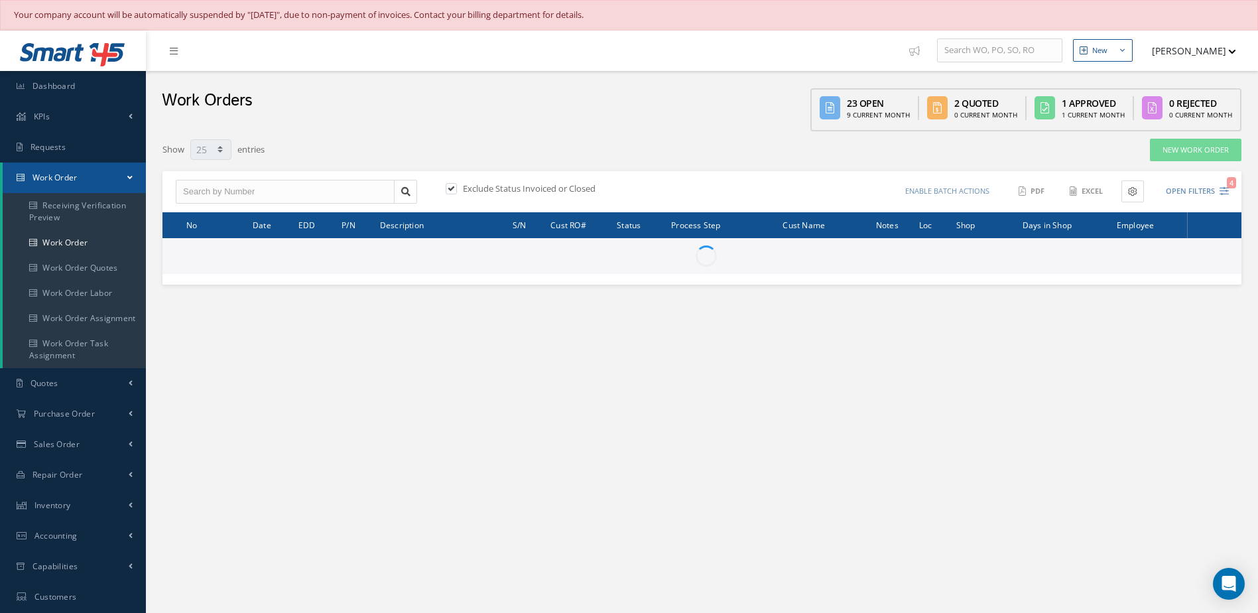
select select "25"
type input "All Work Request"
type input "All Work Performed"
type input "All Status"
type input "WO Part Status"
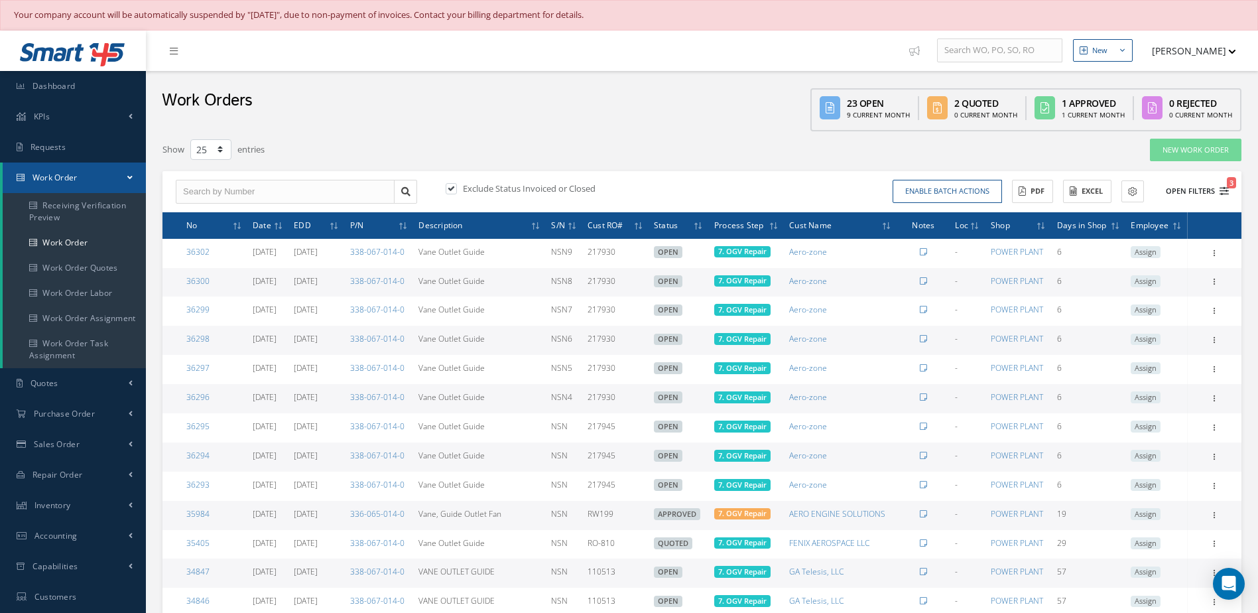
click at [1196, 193] on button "Open Filters 3" at bounding box center [1191, 191] width 75 height 22
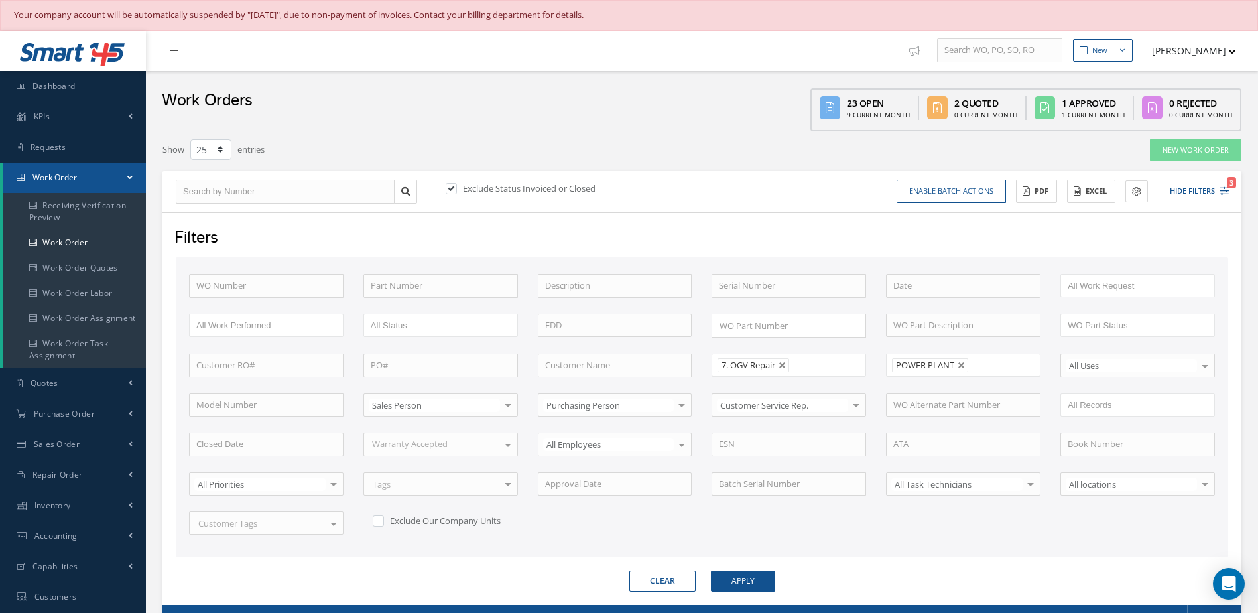
click at [836, 367] on ul "7. OGV Repair" at bounding box center [789, 365] width 155 height 23
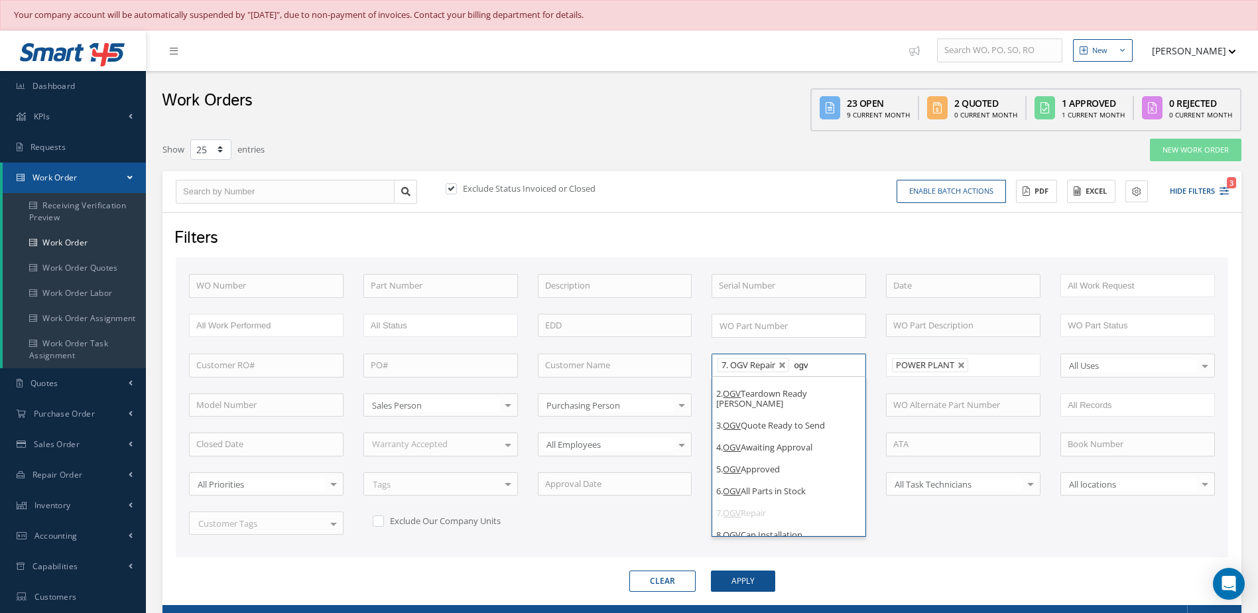
scroll to position [42, 0]
type input "ogv"
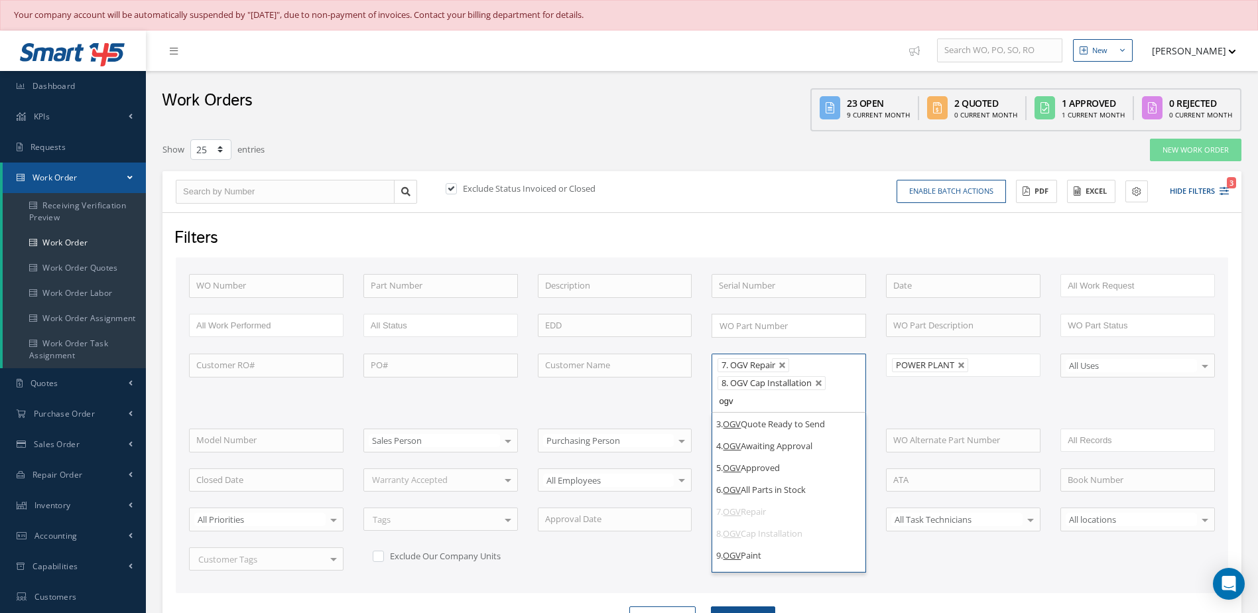
scroll to position [60, 0]
type input "ogv"
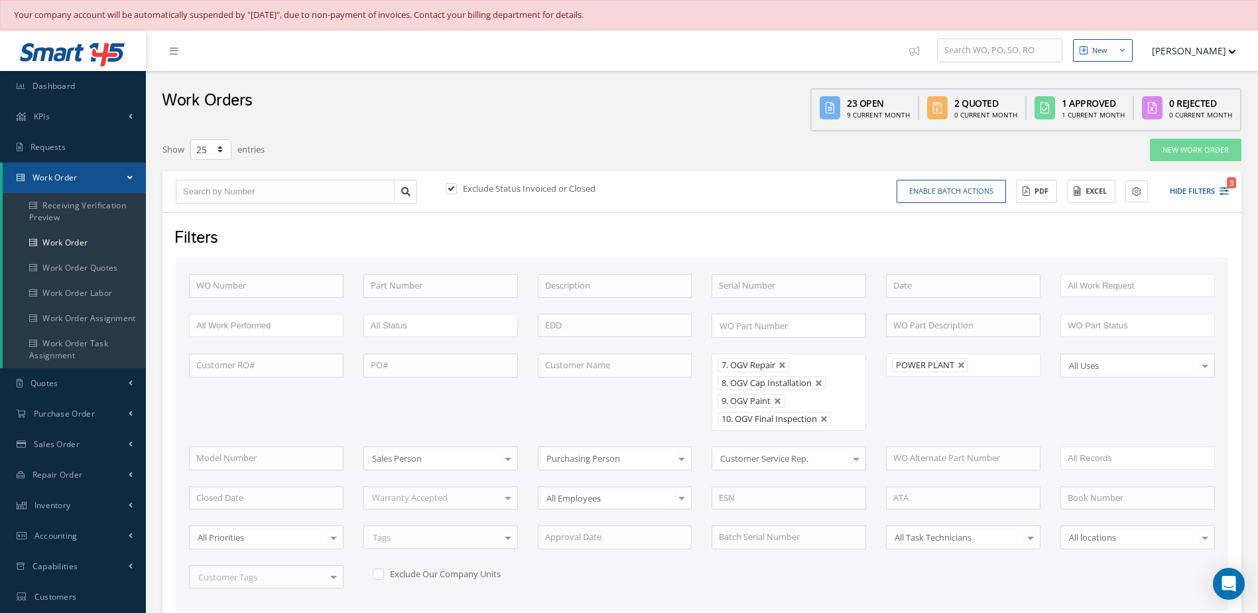
scroll to position [0, 0]
click at [571, 322] on input at bounding box center [615, 326] width 155 height 24
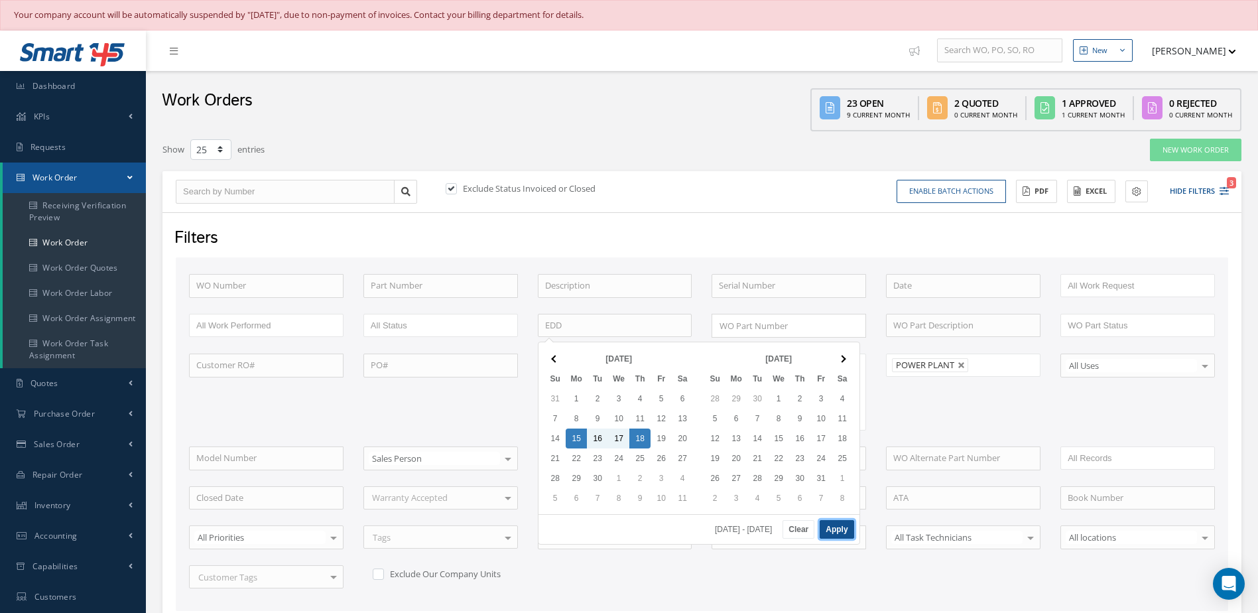
click at [844, 527] on button "Apply" at bounding box center [837, 529] width 34 height 19
type input "09/15/2025 - 09/18/2025"
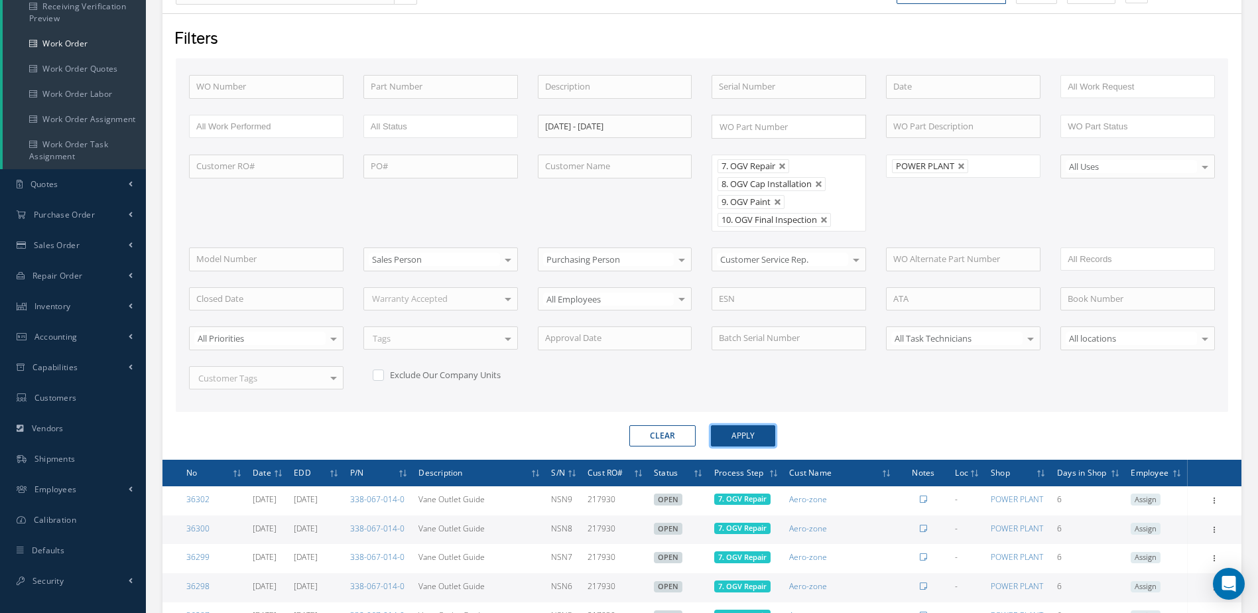
click at [757, 442] on button "Apply" at bounding box center [743, 435] width 64 height 21
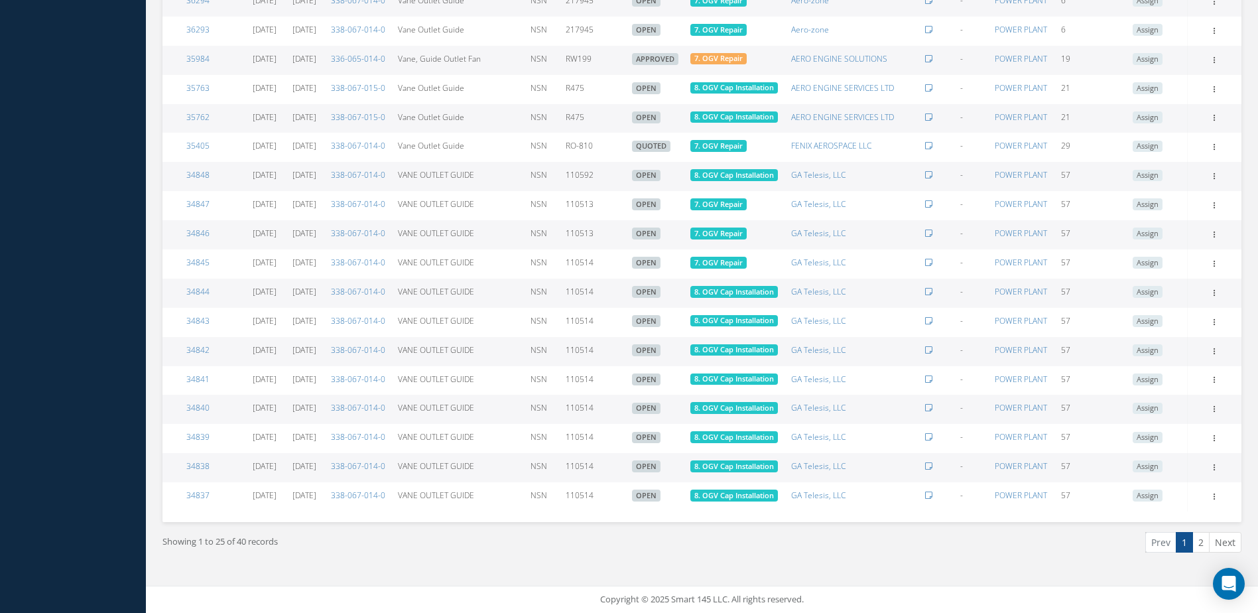
scroll to position [1118, 0]
click at [1206, 541] on link "2" at bounding box center [1201, 542] width 17 height 21
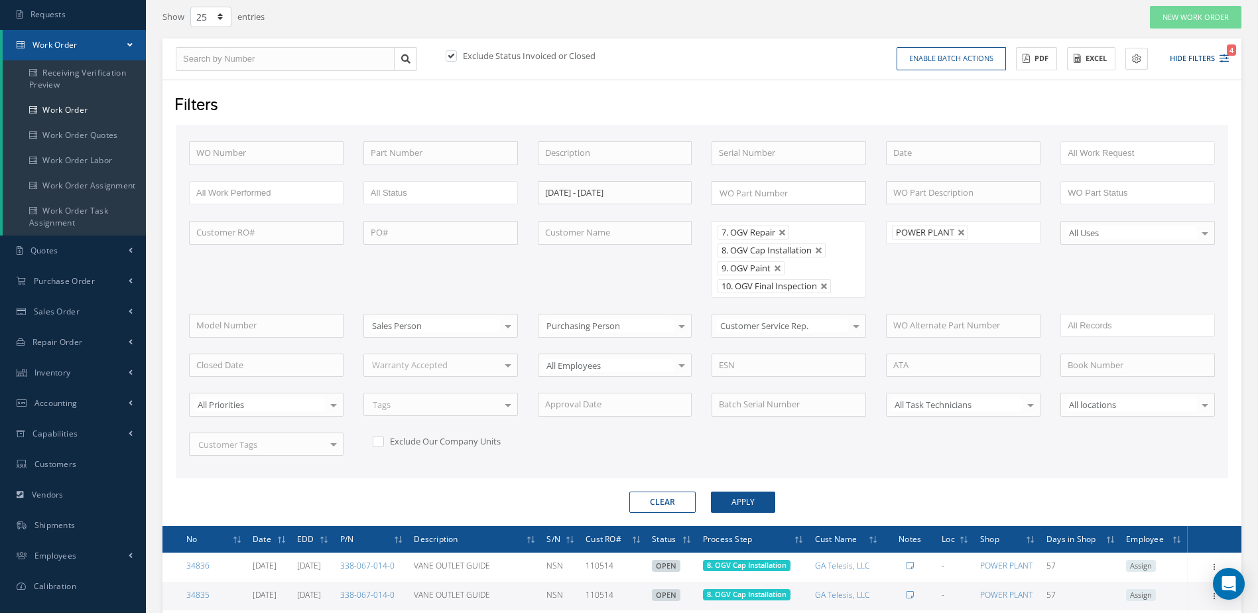
scroll to position [0, 0]
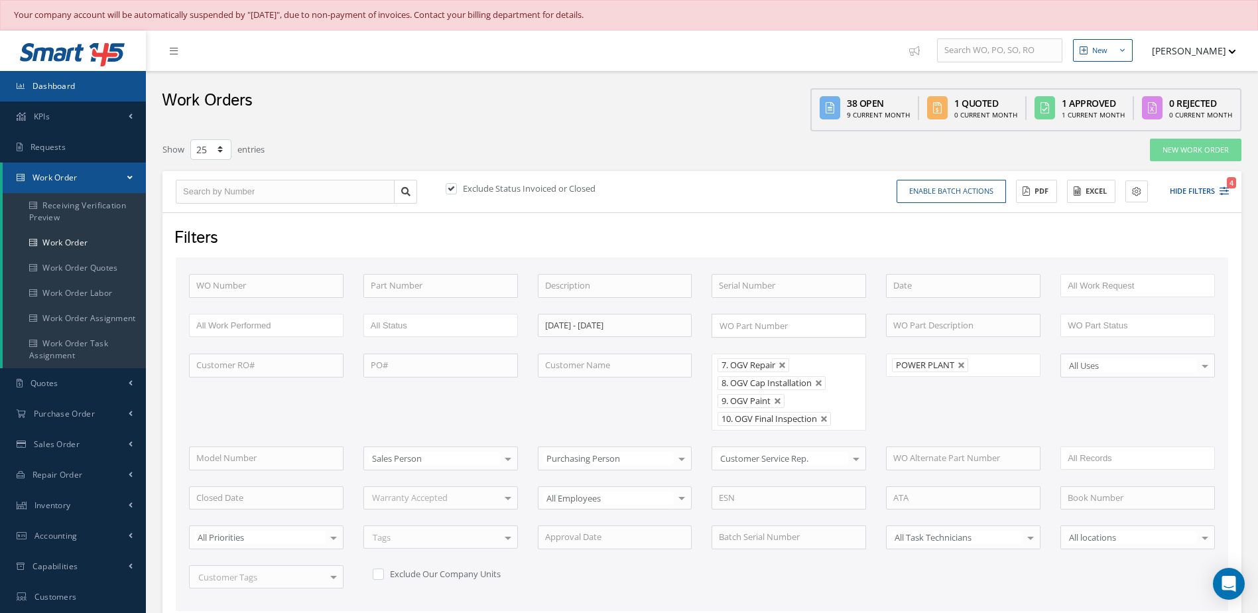
drag, startPoint x: 66, startPoint y: 84, endPoint x: 90, endPoint y: 78, distance: 24.5
click at [66, 84] on span "Dashboard" at bounding box center [53, 85] width 43 height 11
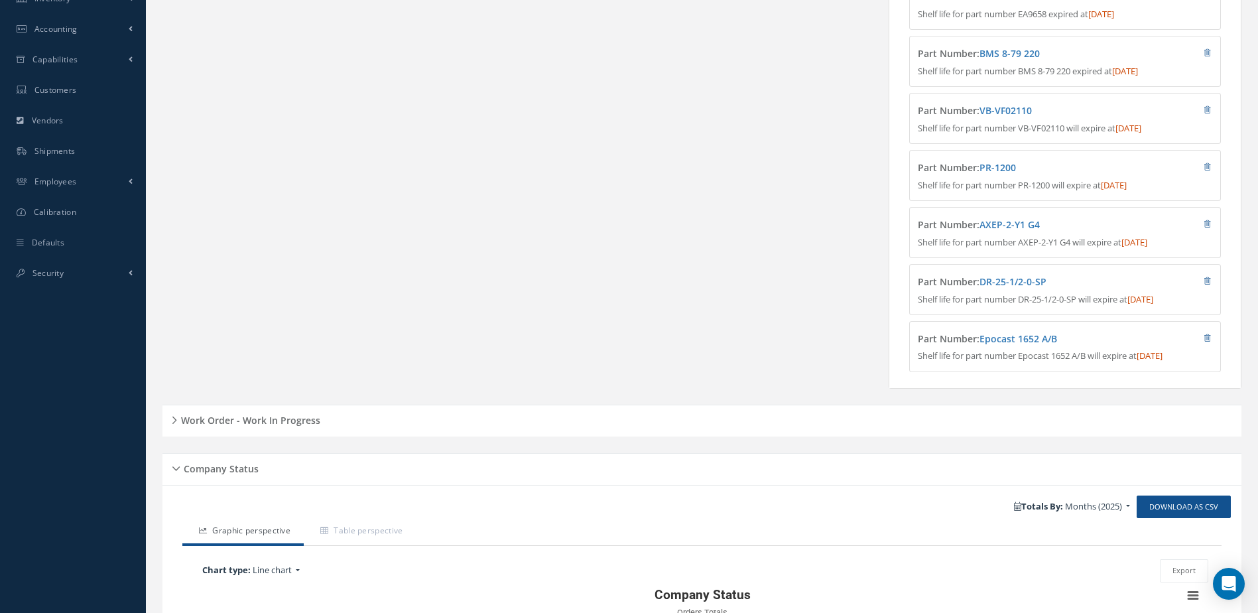
scroll to position [643, 0]
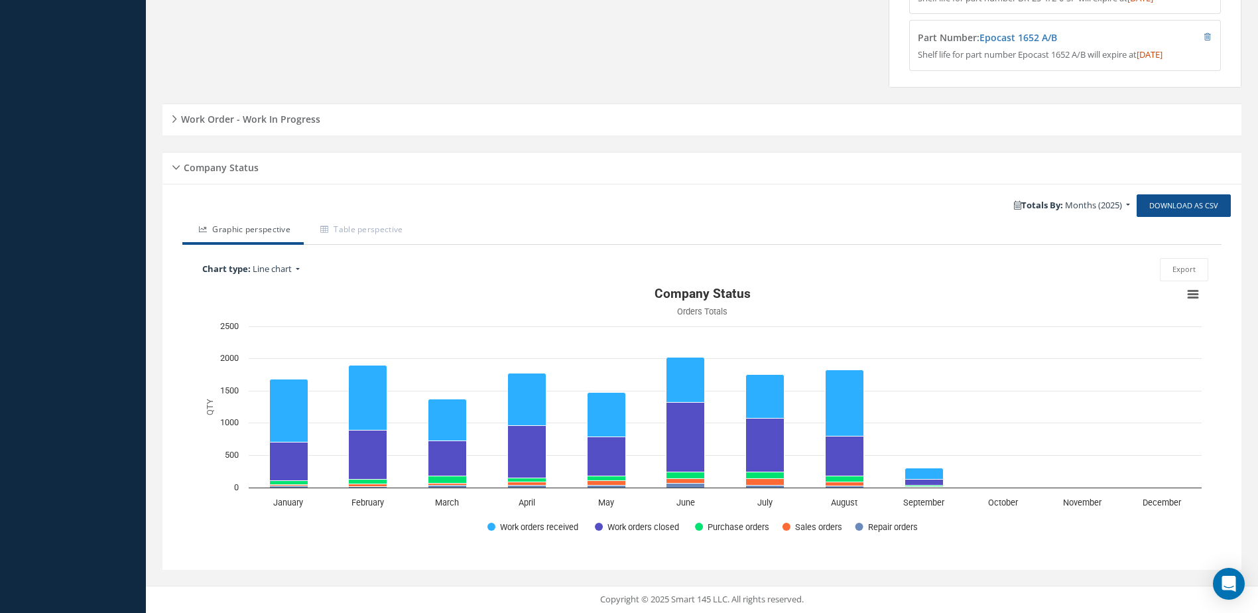
click at [252, 116] on h5 "Work Order - Work In Progress" at bounding box center [248, 117] width 143 height 16
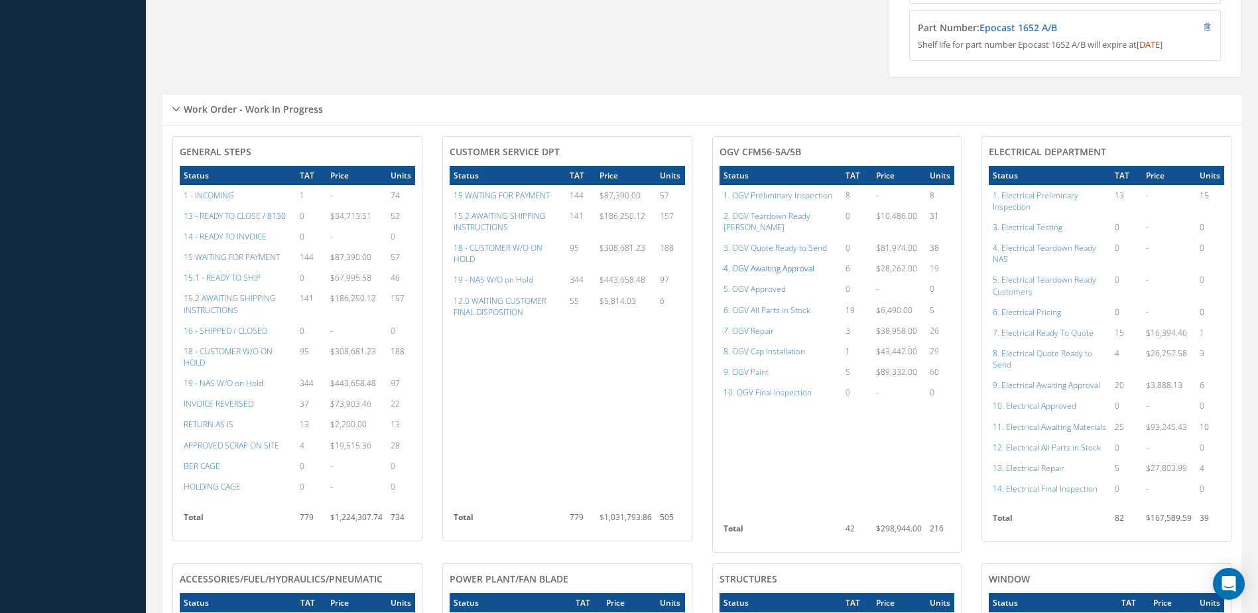
click at [765, 265] on a=77&excludeInternalCustomer=false&excludeInvoicedOrClosed=true&shop_id=15&filtersHidded"] "4. OGV Awaiting Approval" at bounding box center [769, 268] width 91 height 11
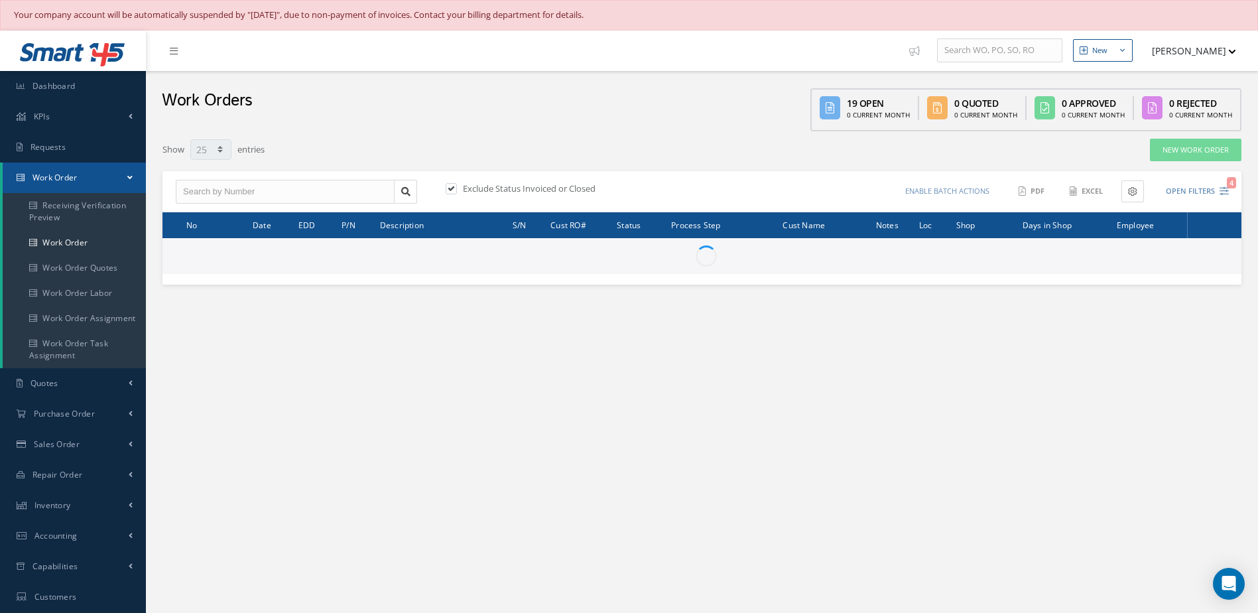
select select "25"
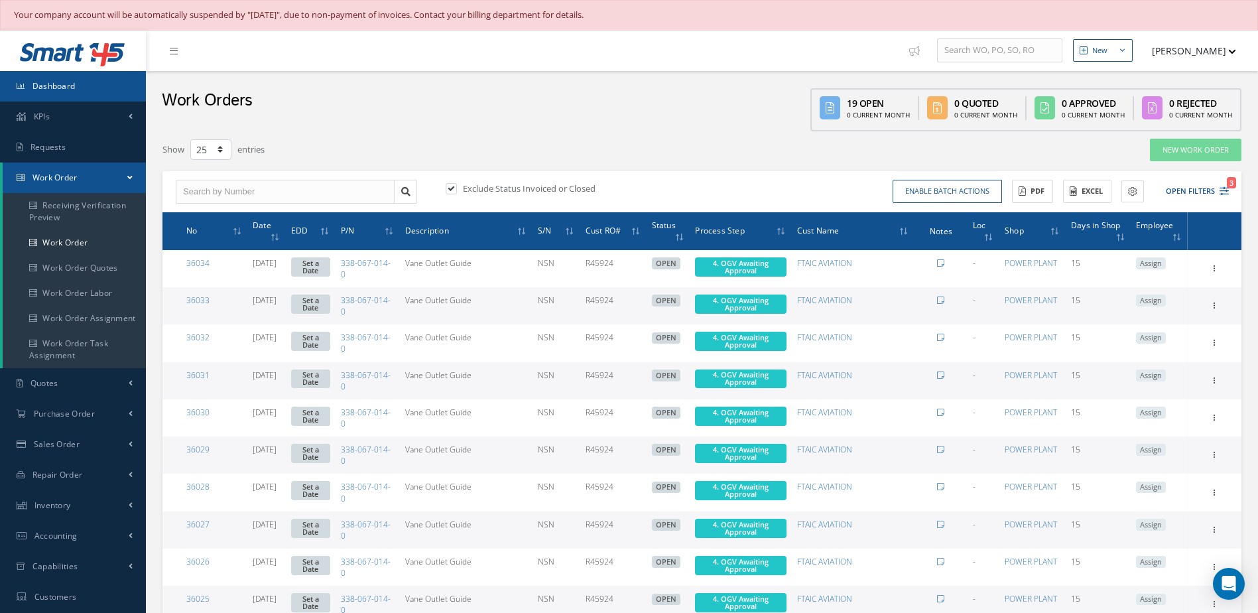
click at [90, 89] on link "Dashboard" at bounding box center [73, 86] width 146 height 31
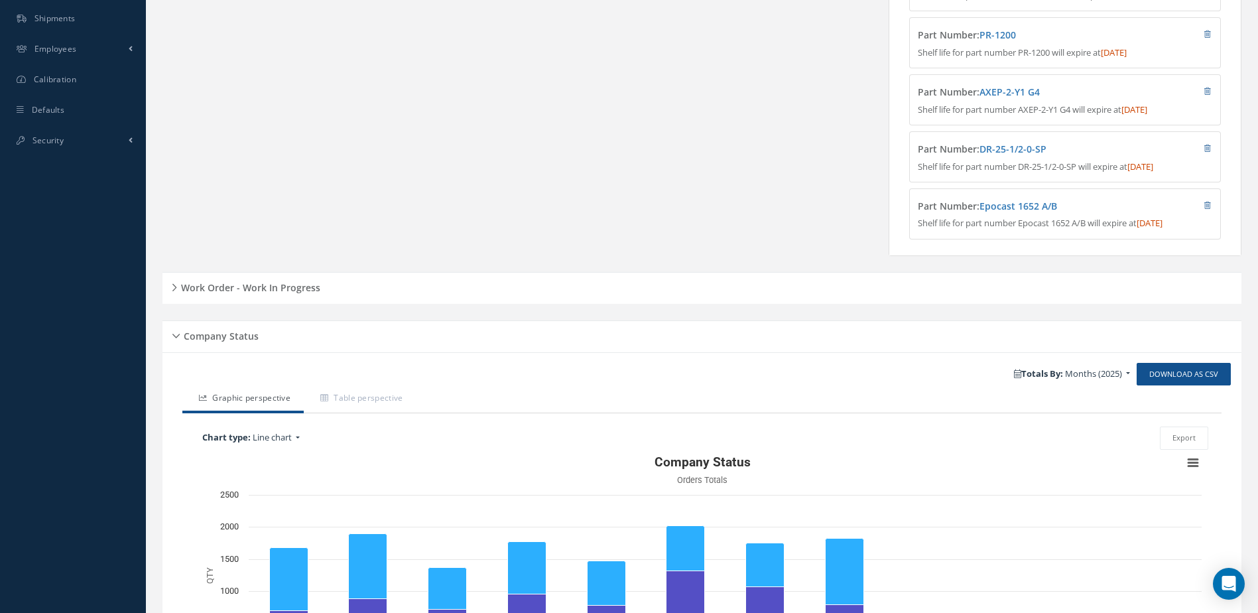
scroll to position [643, 0]
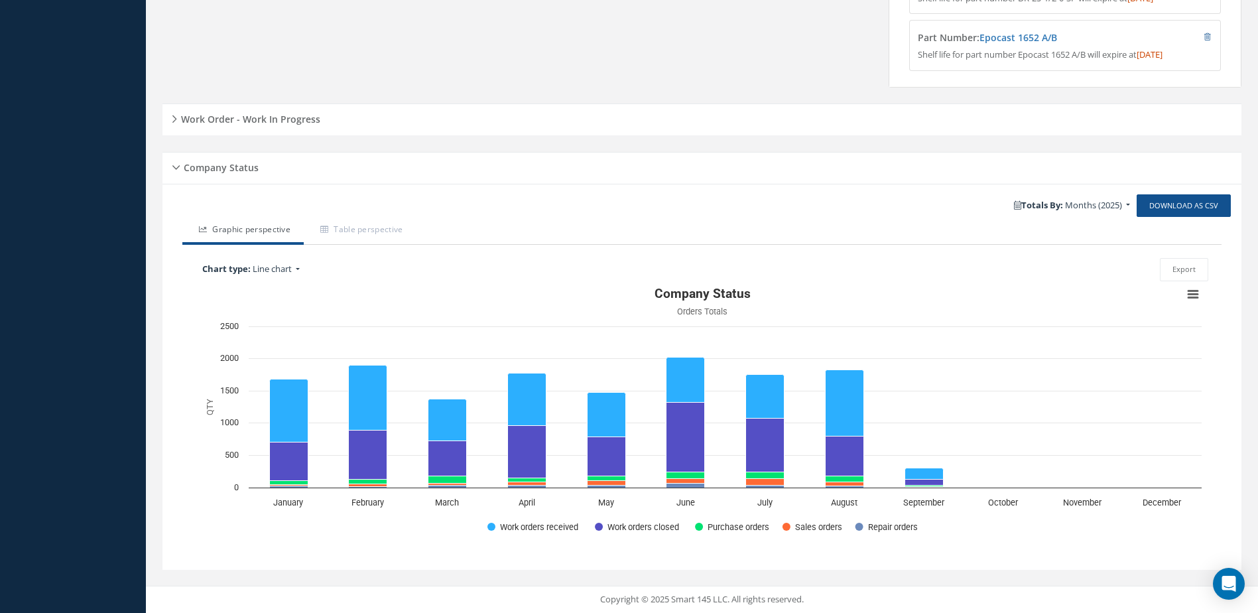
click at [649, 133] on div "Work Order - Work In Progress" at bounding box center [701, 119] width 1079 height 32
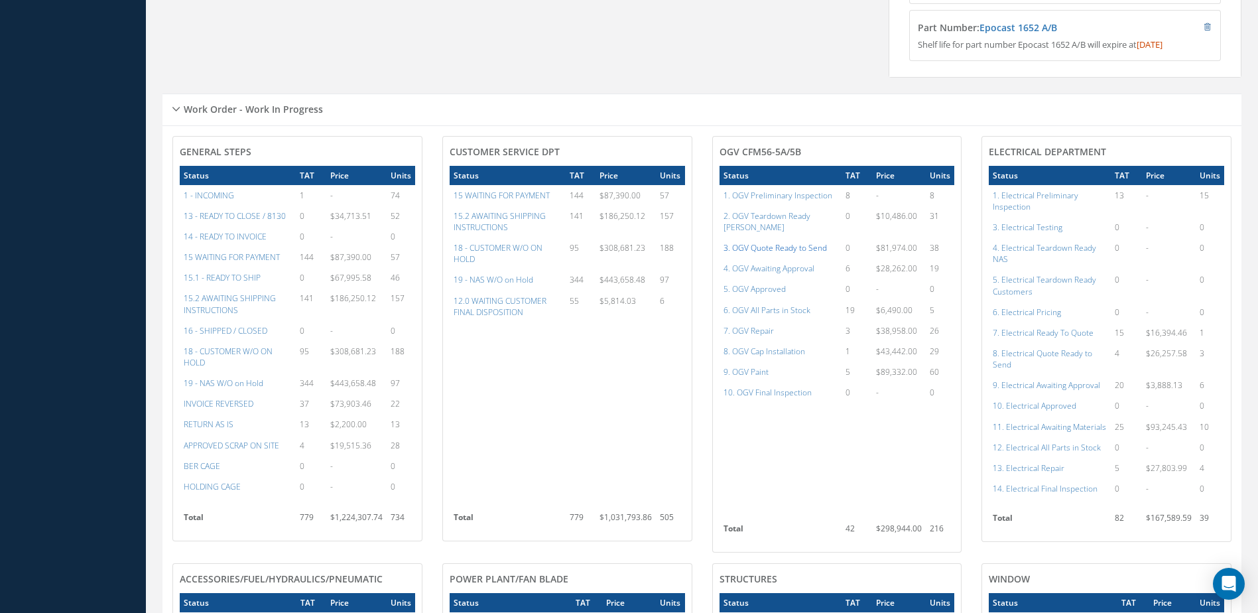
click at [769, 245] on a=76&excludeInternalCustomer=false&excludeInvoicedOrClosed=true&shop_id=15&filtersHidded"] "3. OGV Quote Ready to Send" at bounding box center [775, 247] width 103 height 11
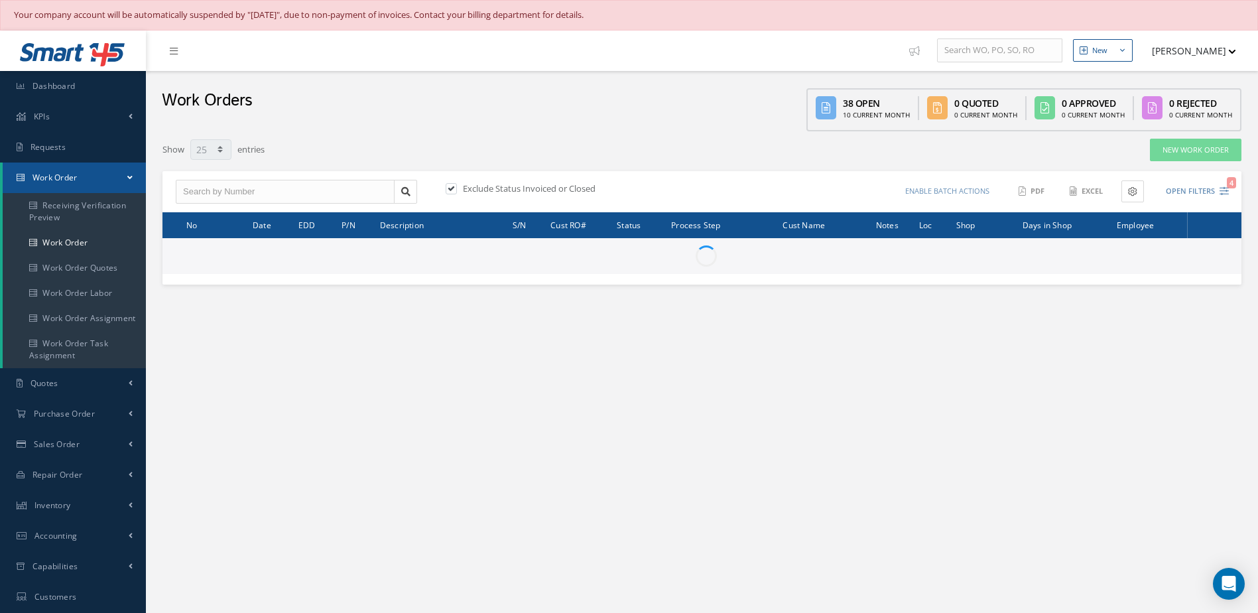
select select "25"
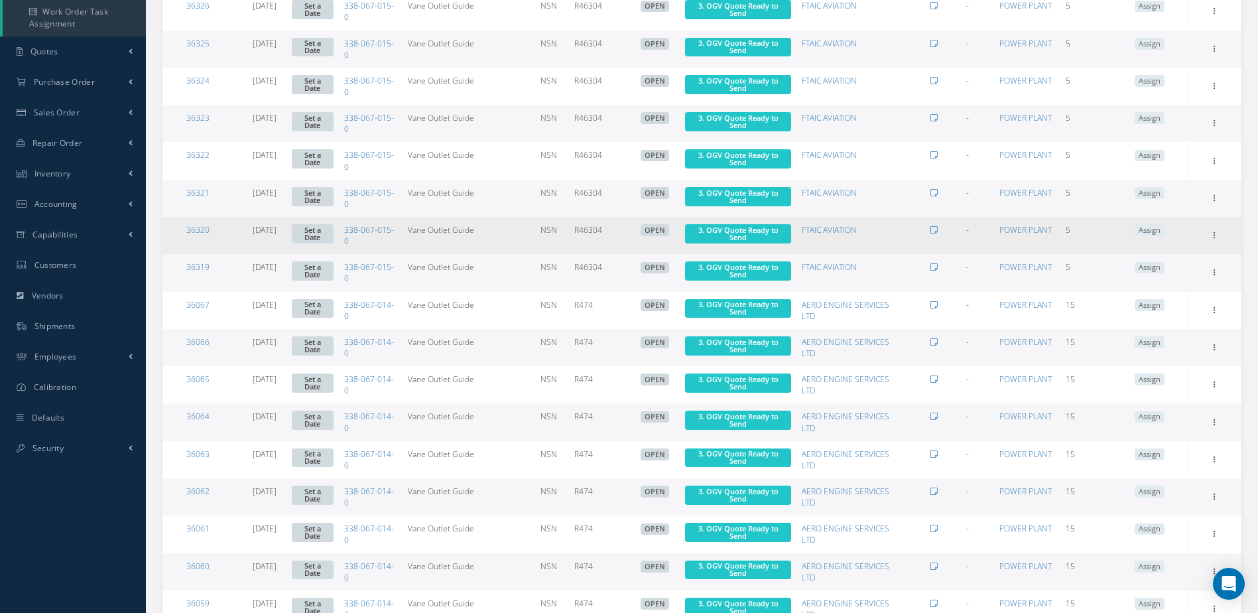
scroll to position [663, 0]
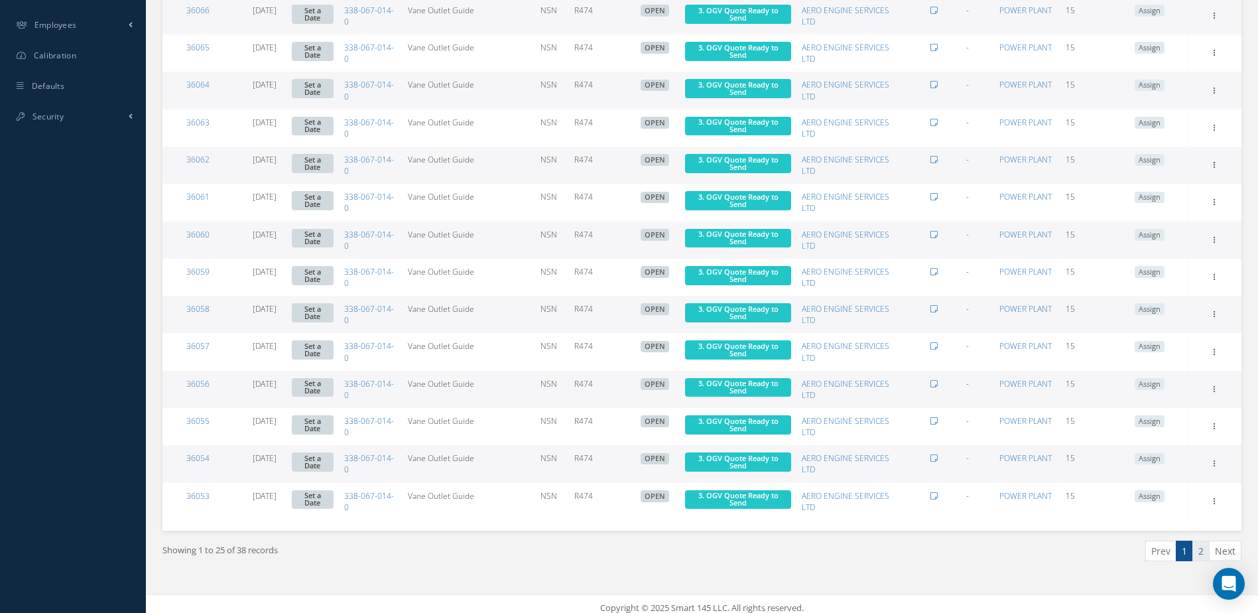
click at [1198, 555] on link "2" at bounding box center [1201, 551] width 17 height 21
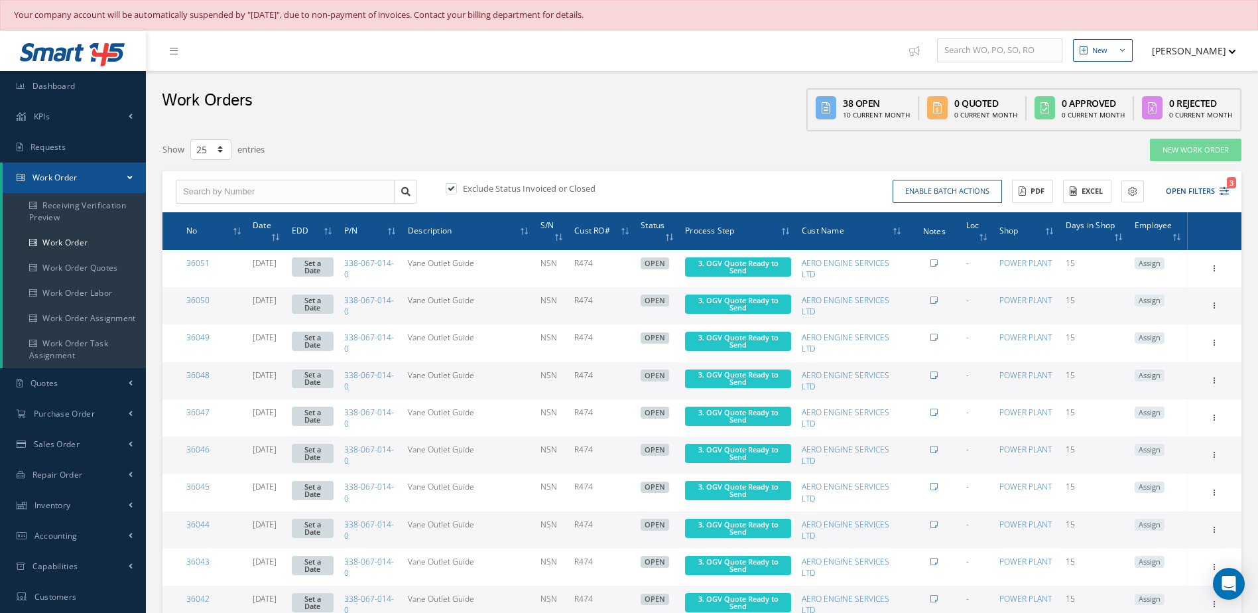
scroll to position [224, 0]
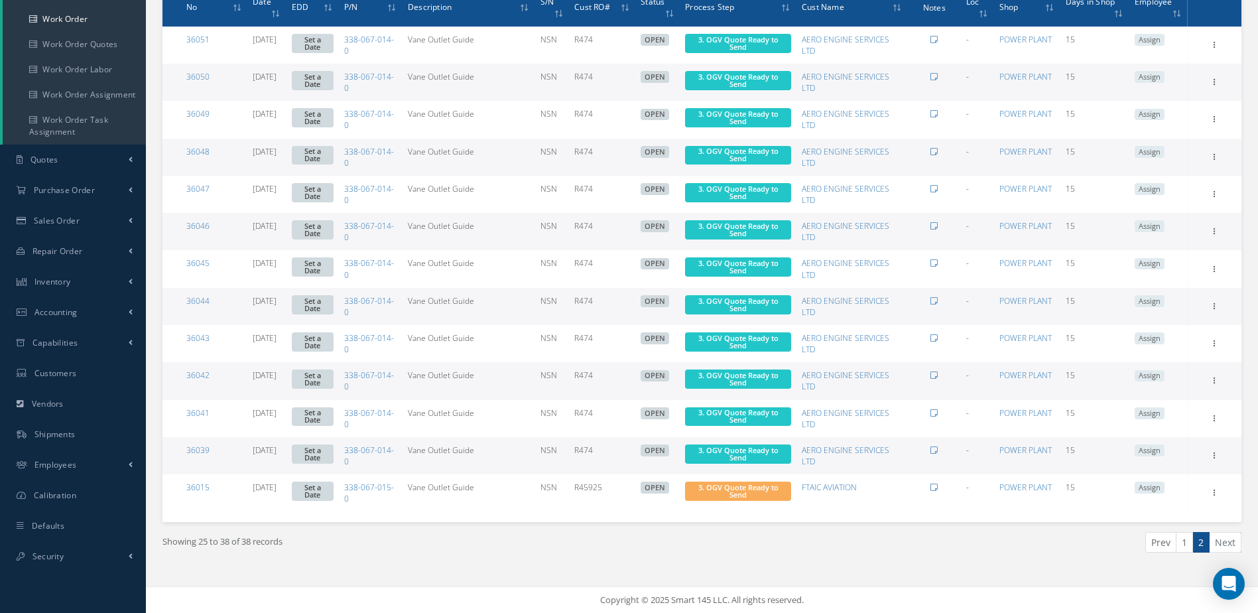
click at [1186, 543] on link "1" at bounding box center [1184, 542] width 17 height 21
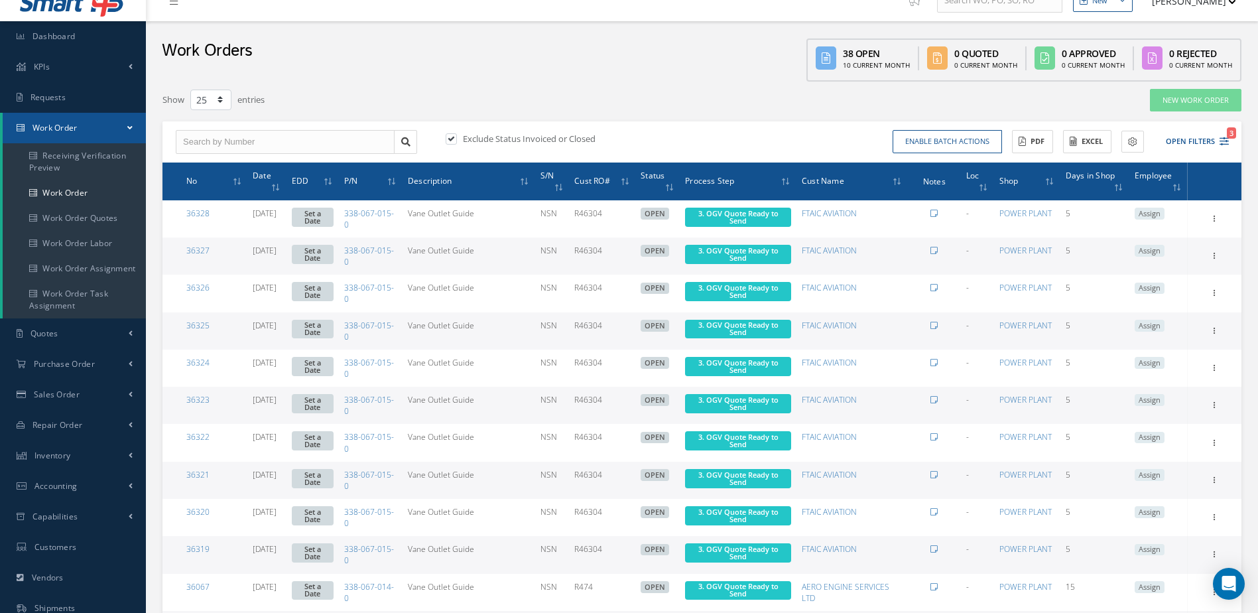
scroll to position [0, 0]
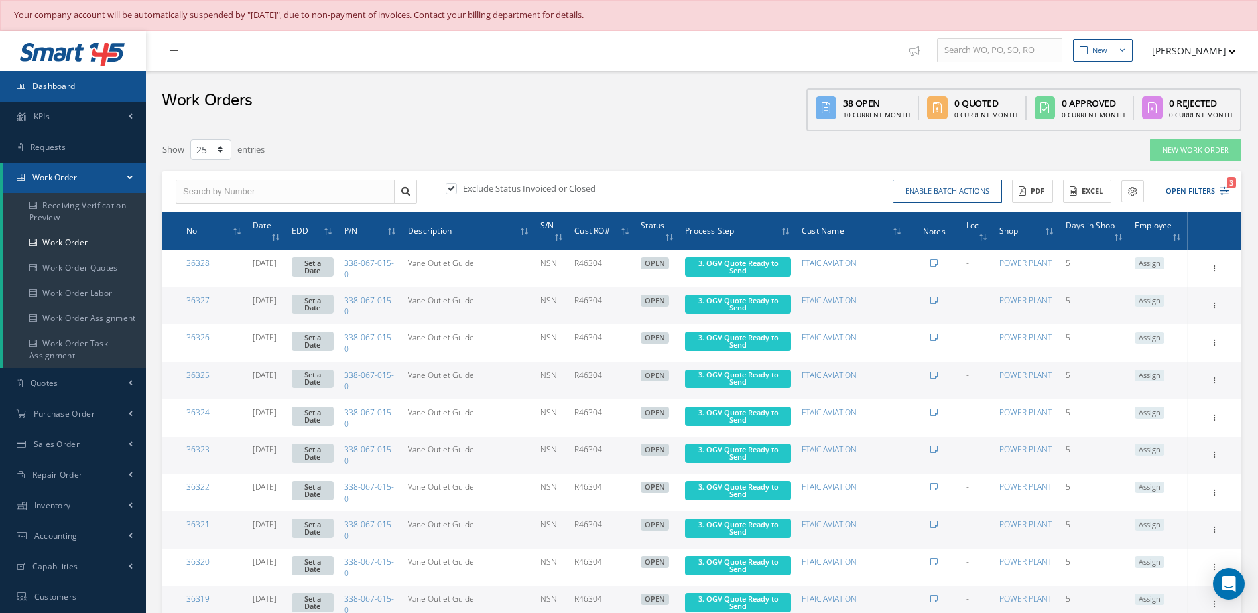
click at [52, 82] on span "Dashboard" at bounding box center [53, 85] width 43 height 11
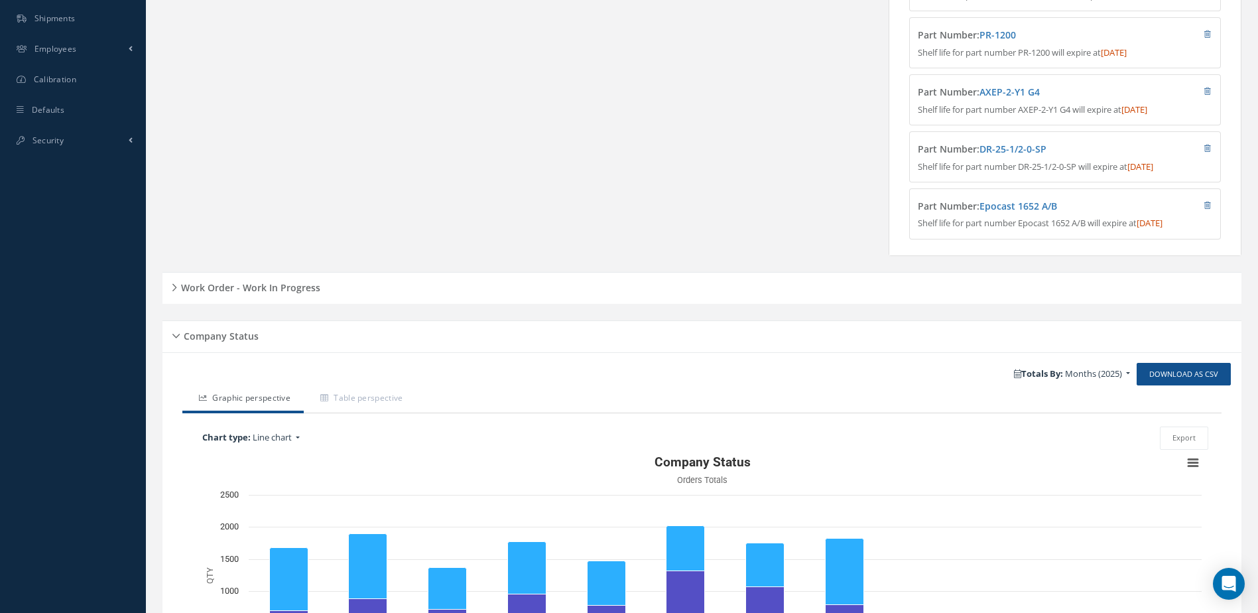
scroll to position [531, 0]
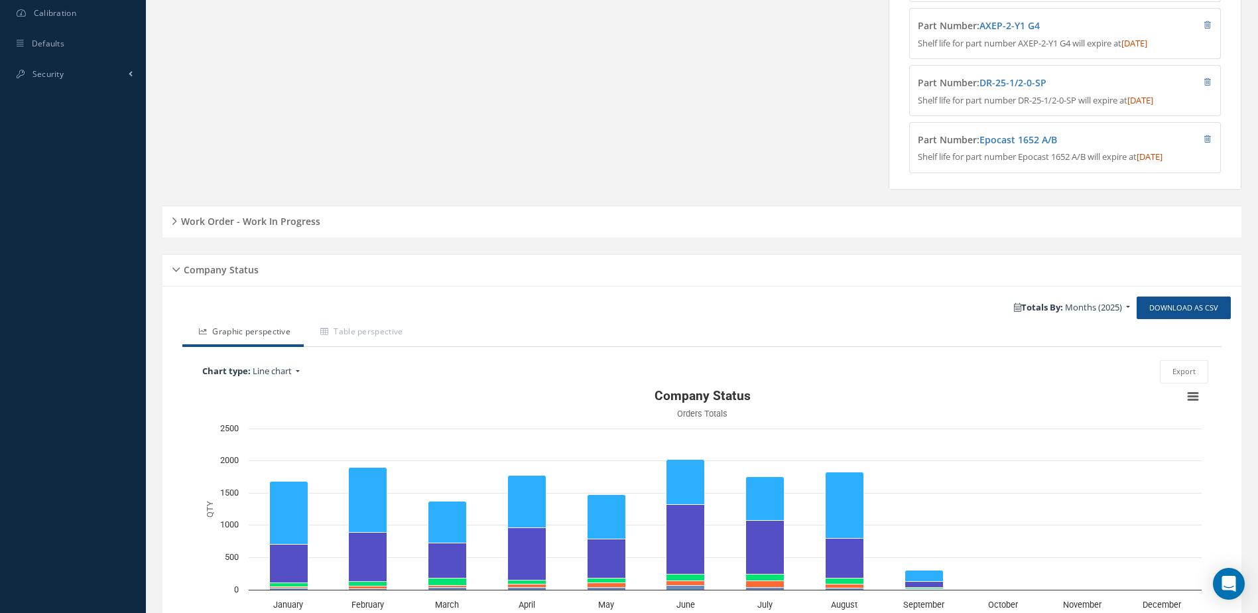
click at [600, 232] on div "Work Order - Work In Progress" at bounding box center [701, 222] width 1079 height 21
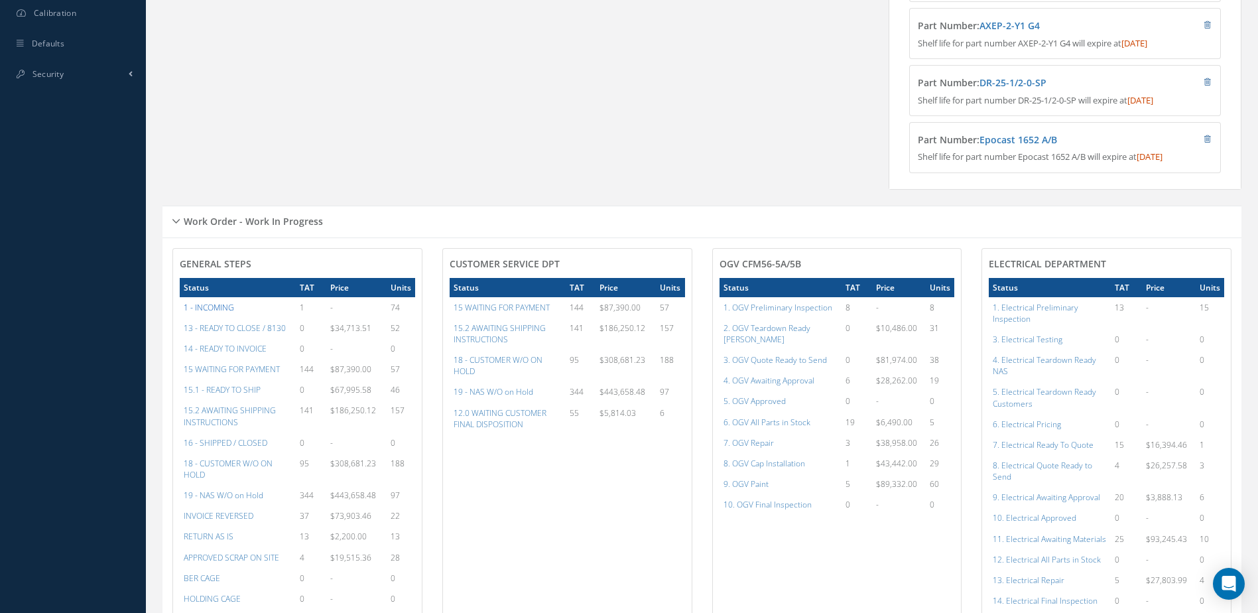
click at [211, 313] on a=38&excludeInternalCustomer=false&excludeInvoicedOrClosed=true&&filtersHidded"] "1 - INCOMING" at bounding box center [209, 307] width 50 height 11
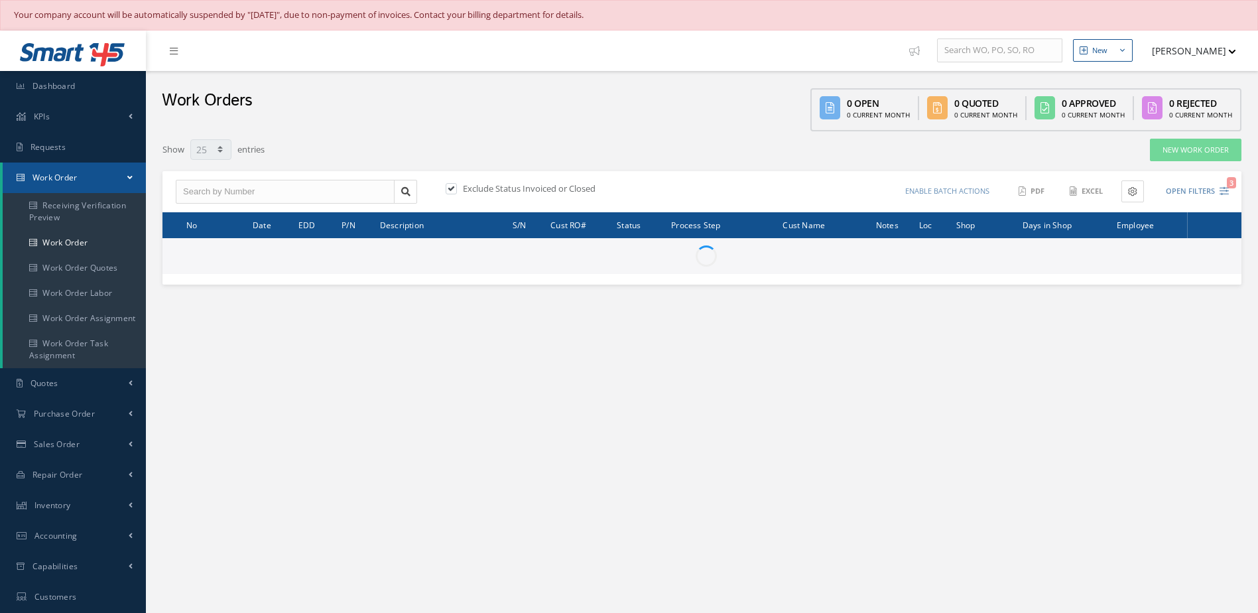
select select "25"
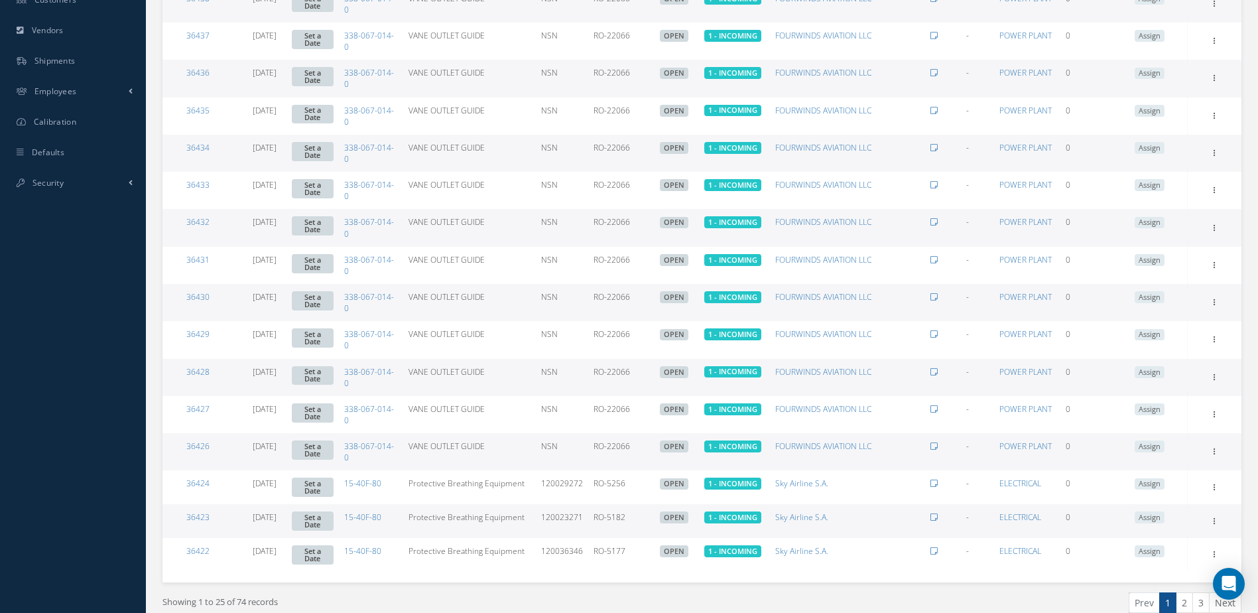
scroll to position [657, 0]
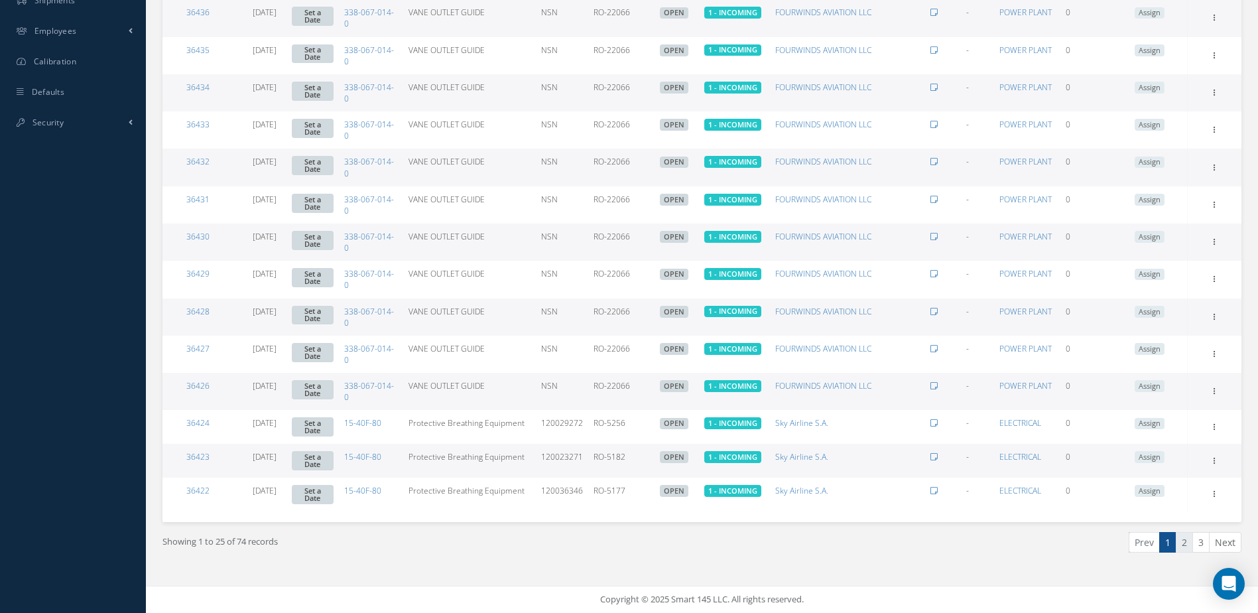
click at [1189, 544] on link "2" at bounding box center [1184, 542] width 17 height 21
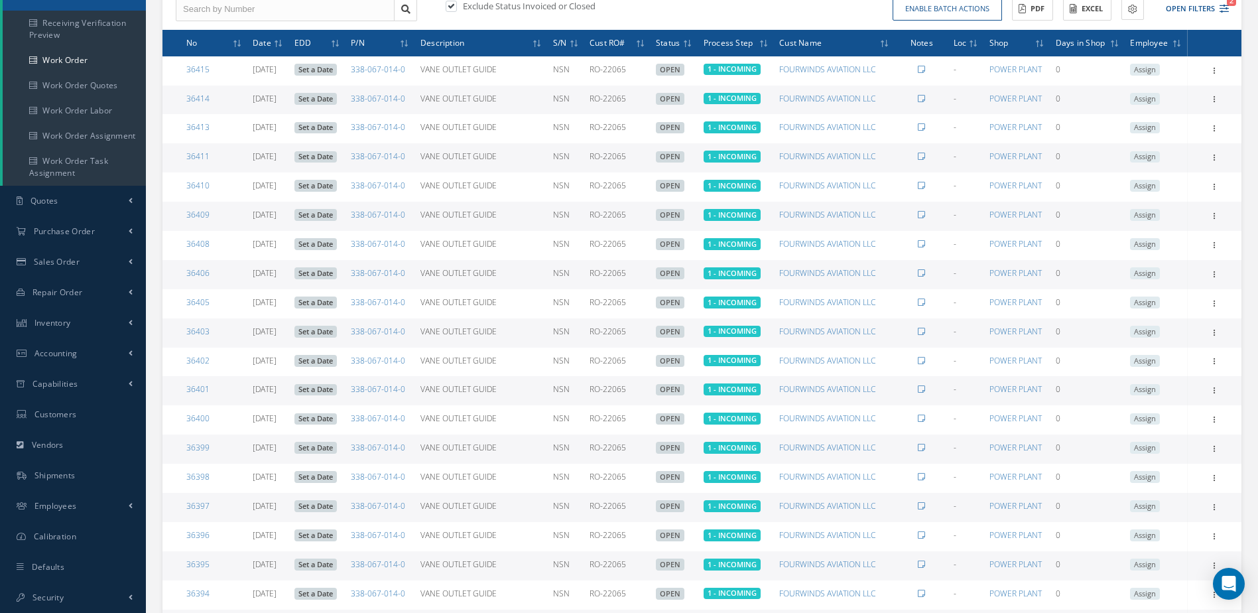
scroll to position [455, 0]
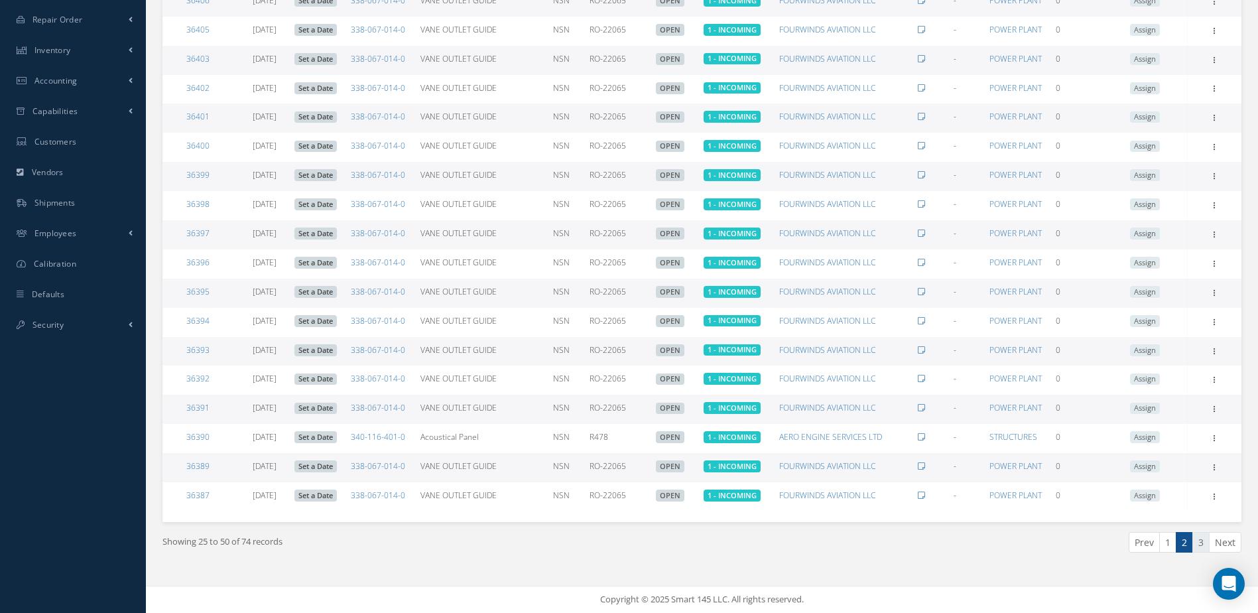
click at [1204, 540] on link "3" at bounding box center [1201, 542] width 17 height 21
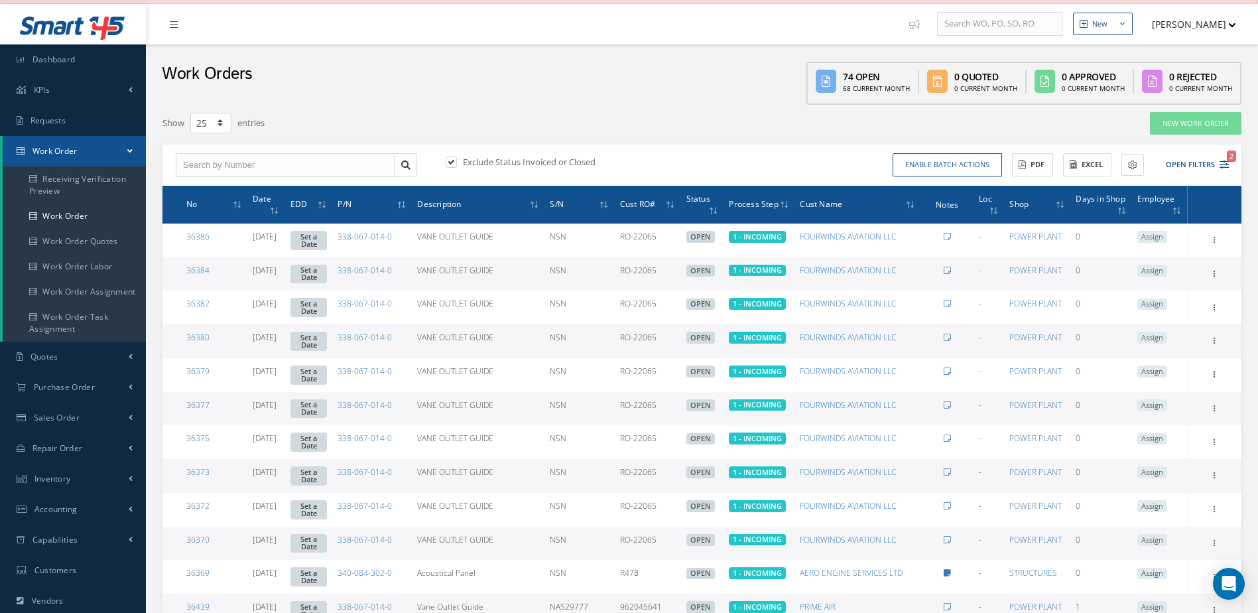
scroll to position [0, 0]
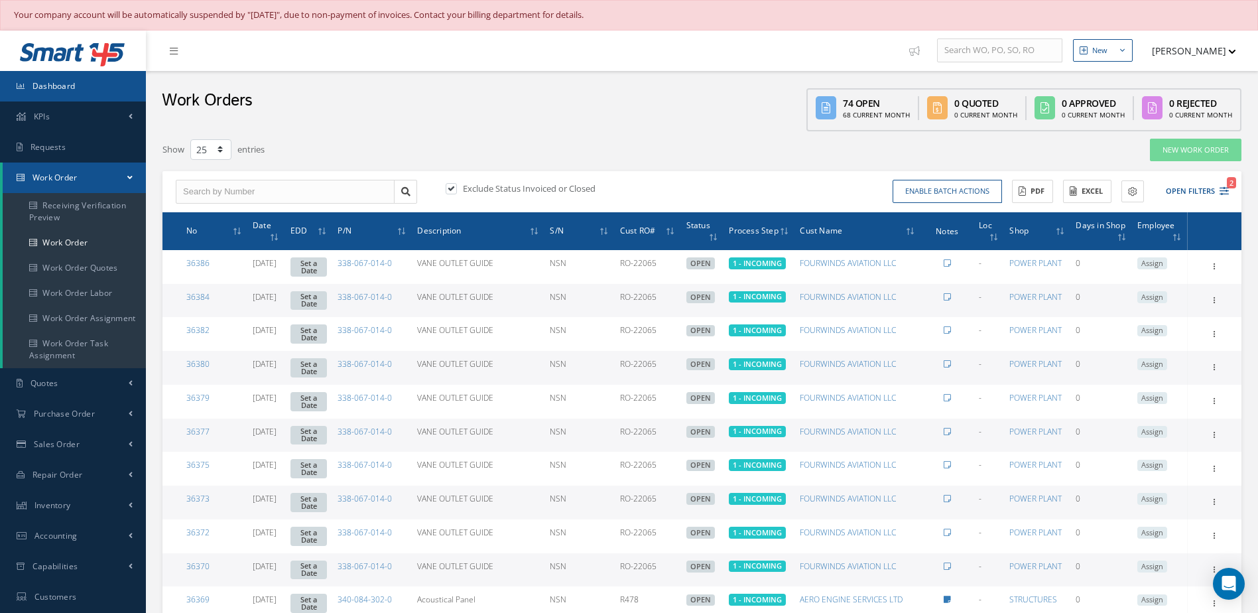
click at [109, 89] on link "Dashboard" at bounding box center [73, 86] width 146 height 31
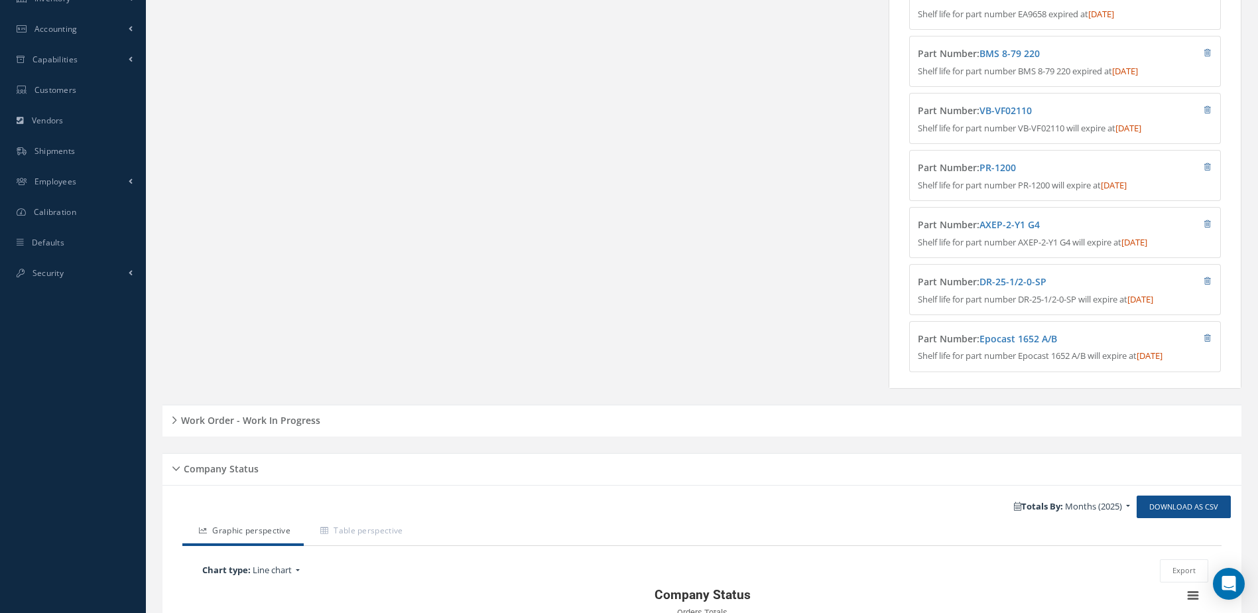
scroll to position [597, 0]
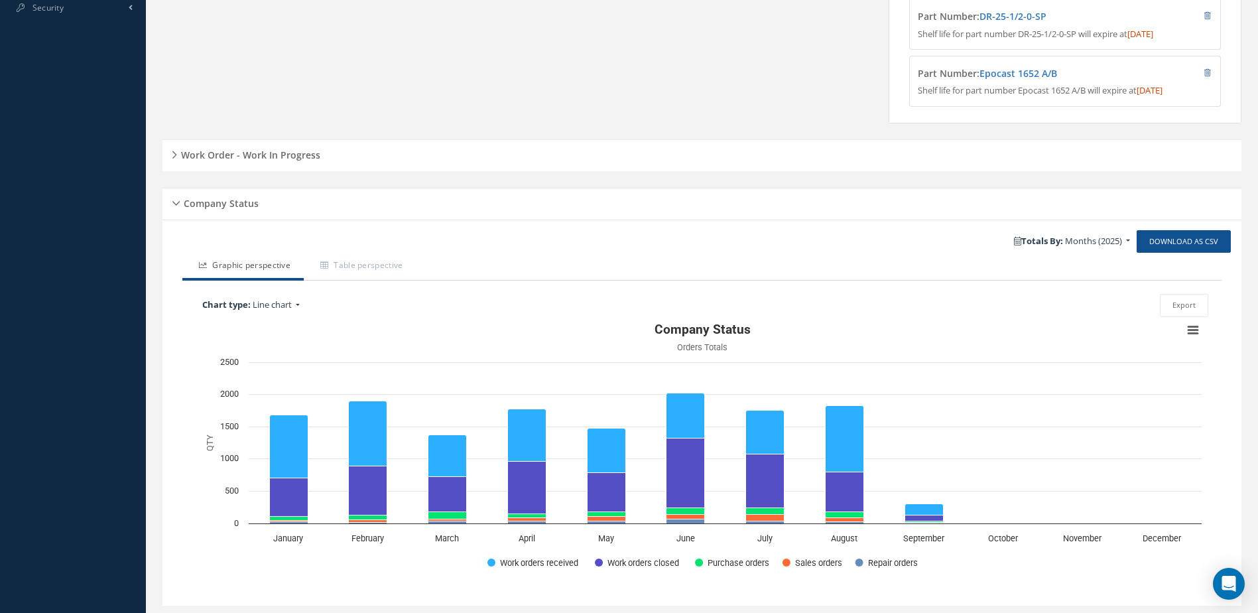
click at [645, 166] on div "Work Order - Work In Progress" at bounding box center [701, 155] width 1079 height 21
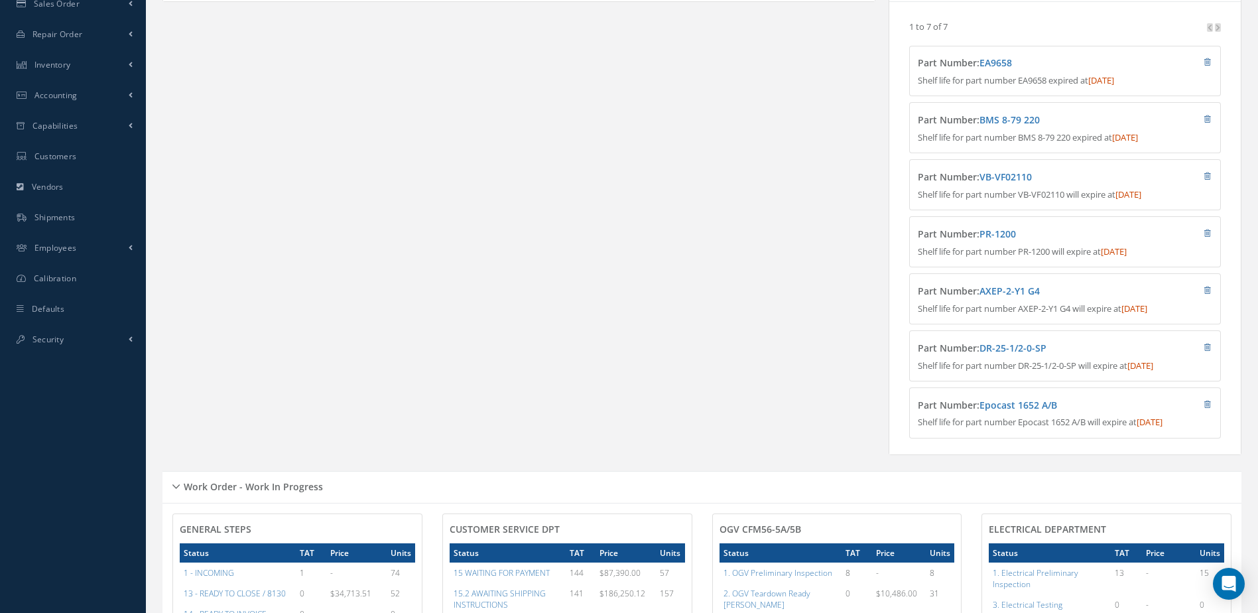
scroll to position [0, 0]
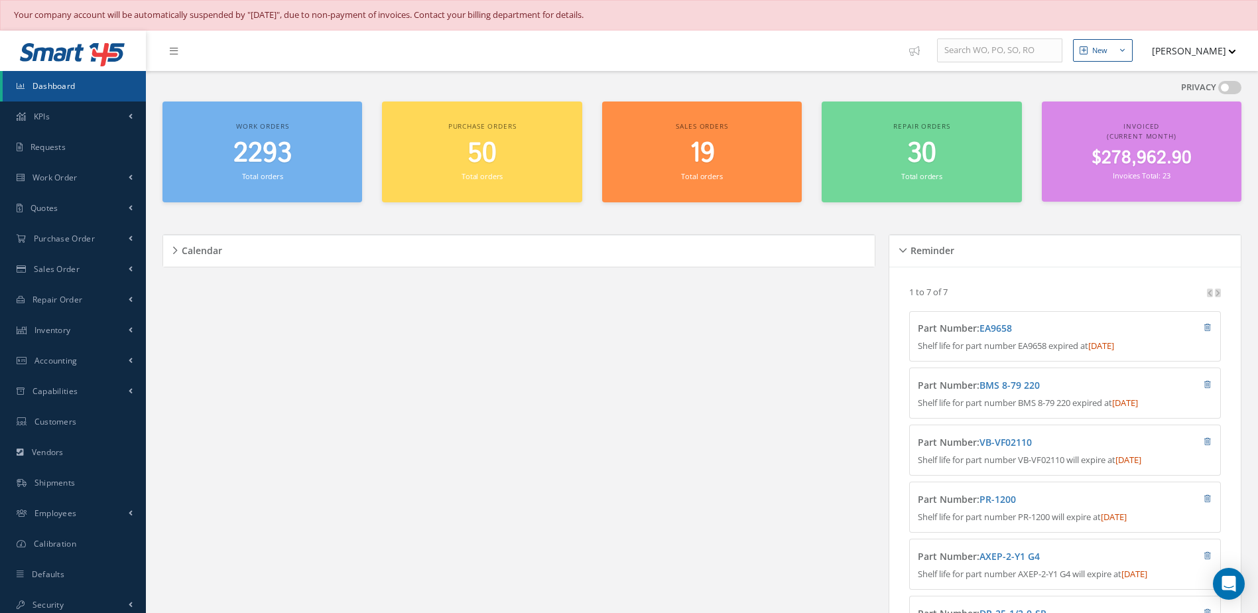
click at [26, 84] on link "Dashboard" at bounding box center [74, 86] width 143 height 31
click at [298, 153] on h2 "2293" at bounding box center [262, 154] width 186 height 32
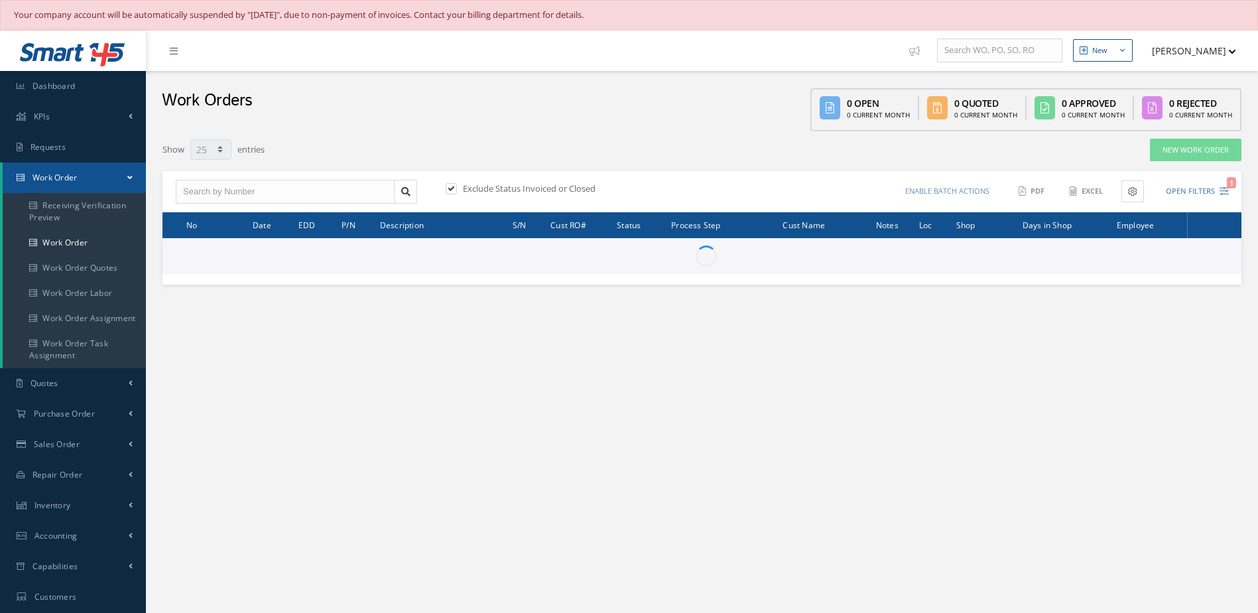
select select "25"
type input "All Work Request"
type input "All Work Performed"
type input "All Status"
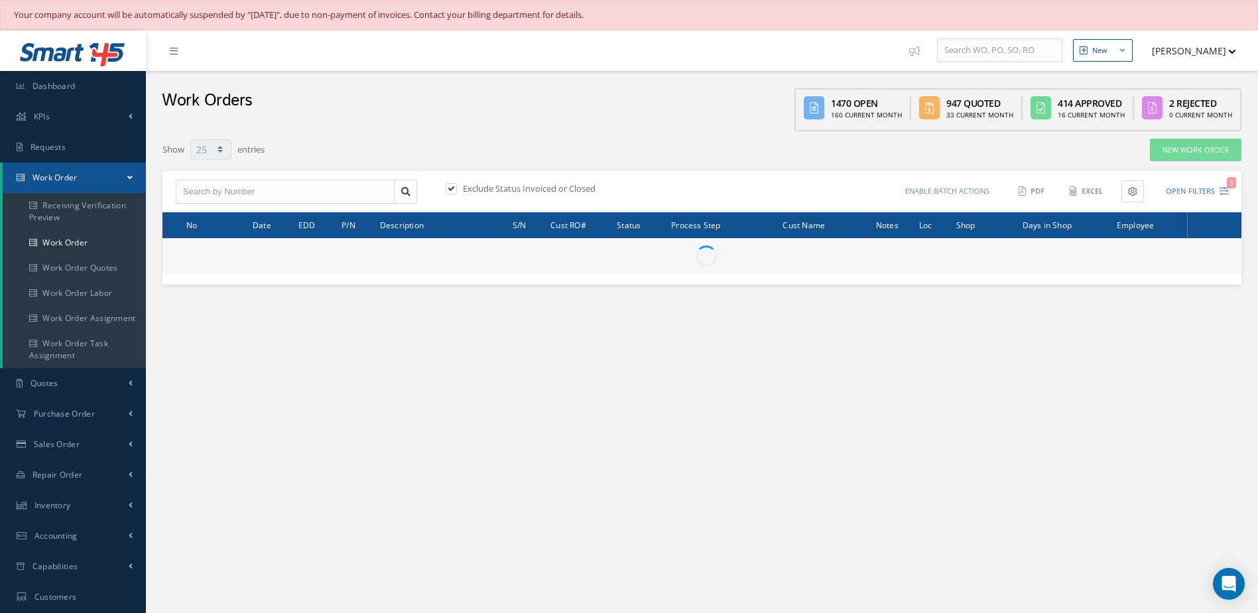
type input "WO Part Status"
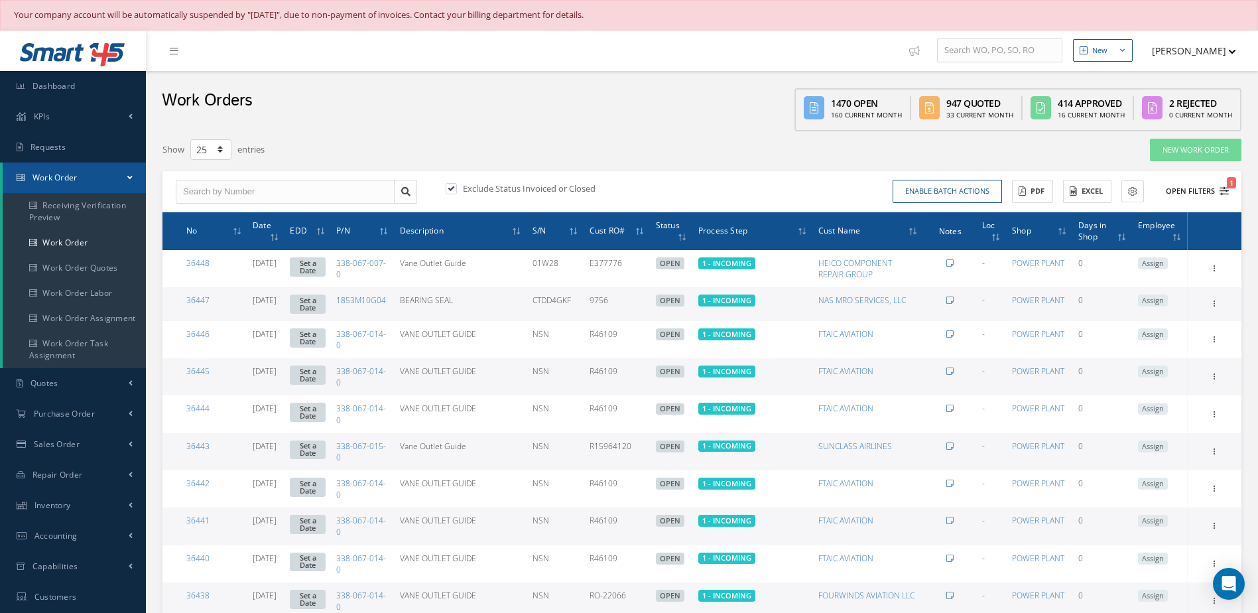
click at [1177, 182] on button "Open Filters 1" at bounding box center [1191, 191] width 75 height 22
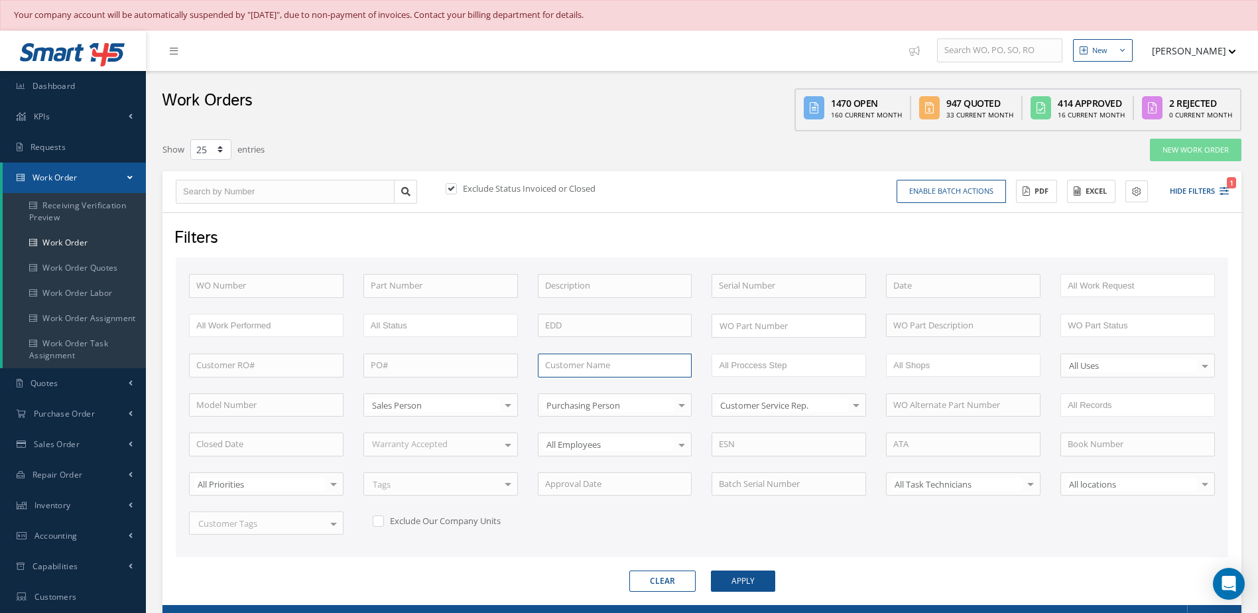
click at [552, 367] on input "text" at bounding box center [615, 366] width 155 height 24
click at [566, 363] on input "aero engines" at bounding box center [615, 366] width 155 height 24
click at [605, 368] on input "aero engines" at bounding box center [615, 366] width 155 height 24
click at [623, 391] on span "AERO ENGINE SERVICES LTD" at bounding box center [600, 389] width 111 height 12
type input "AERO ENGINE SERVICES LTD"
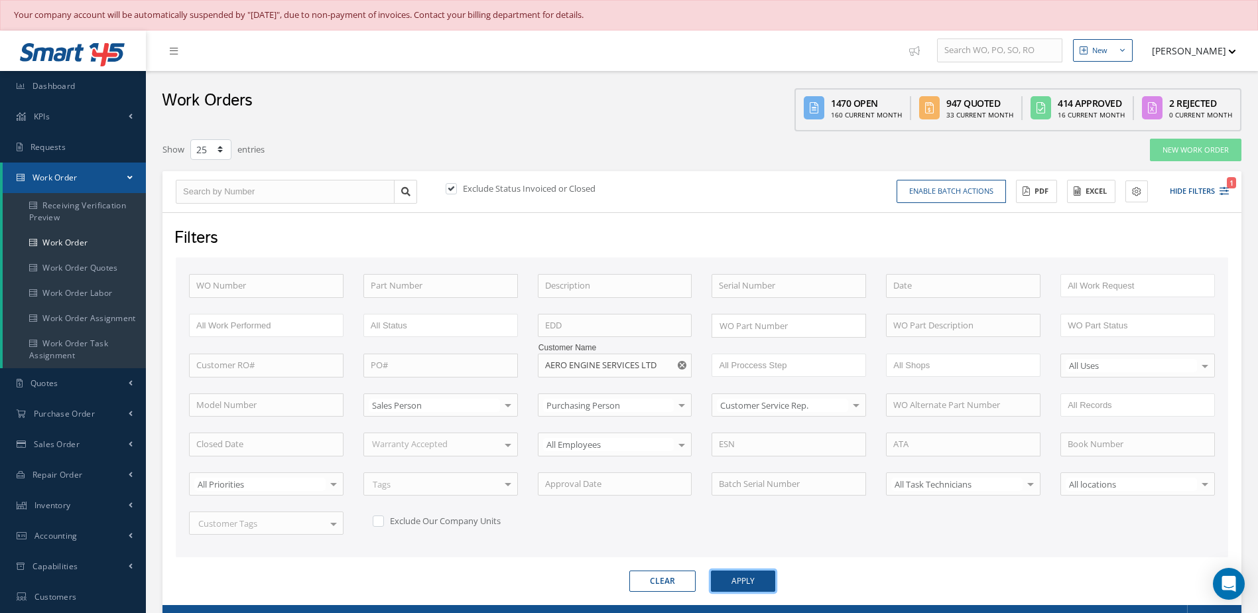
click at [729, 579] on button "Apply" at bounding box center [743, 580] width 64 height 21
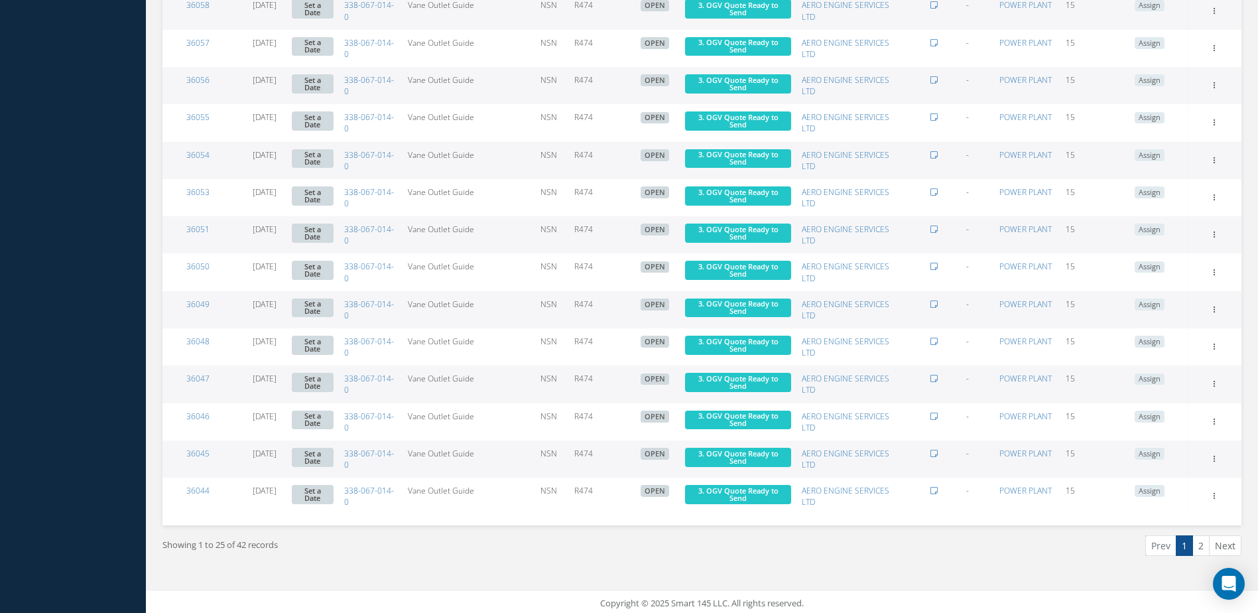
scroll to position [1065, 0]
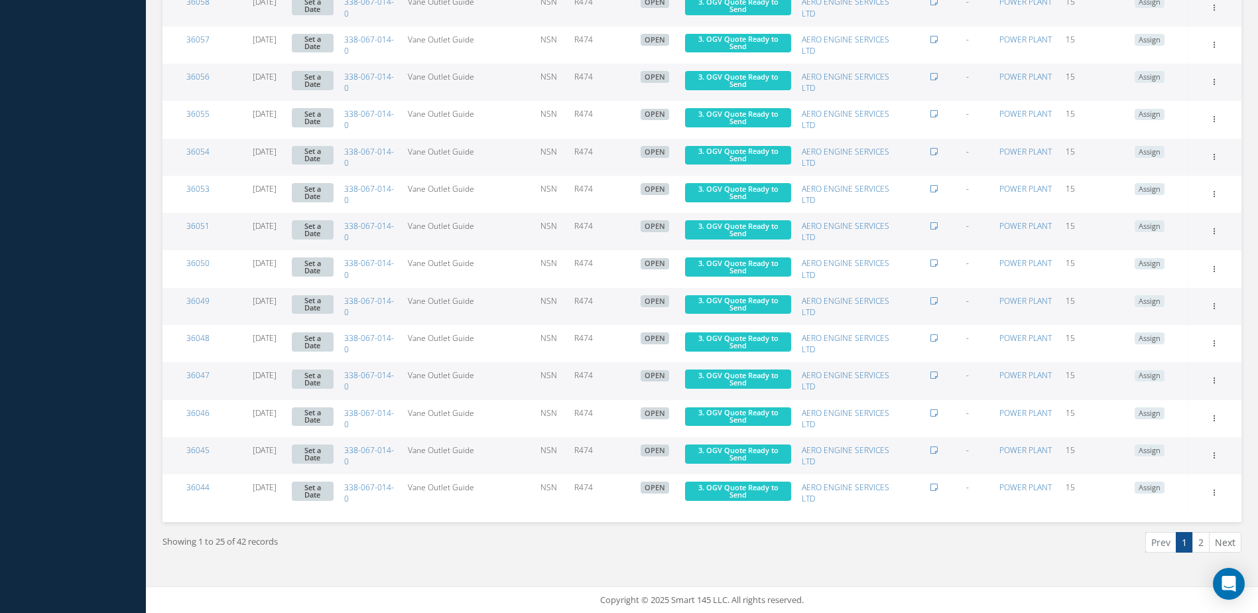
click at [1200, 542] on link "2" at bounding box center [1201, 542] width 17 height 21
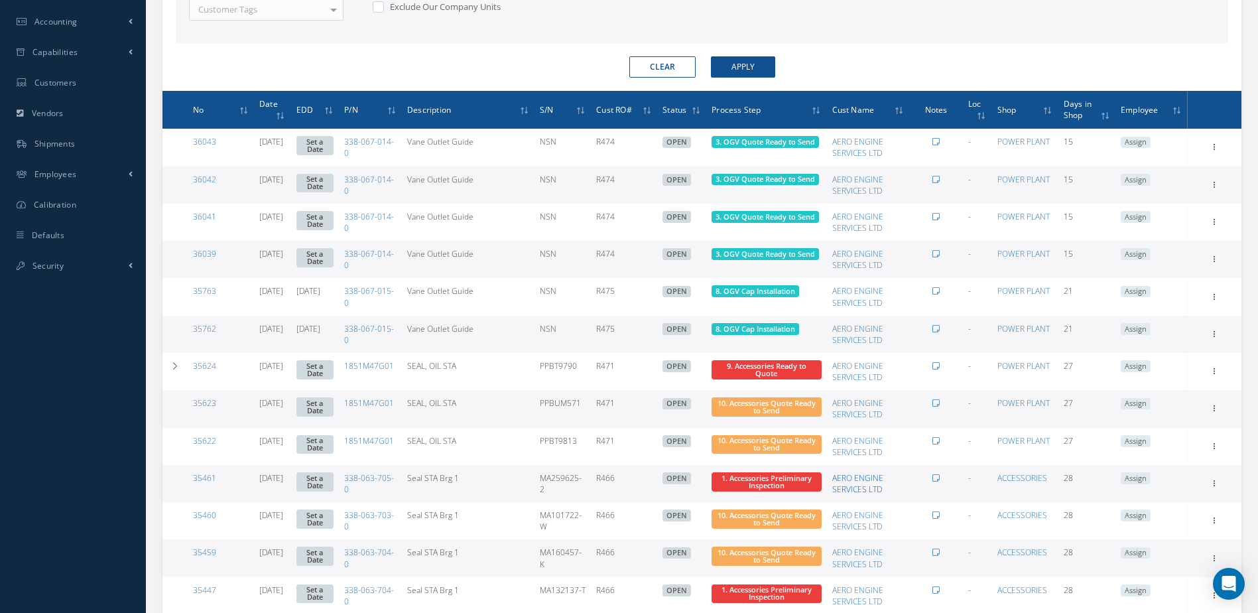
scroll to position [647, 0]
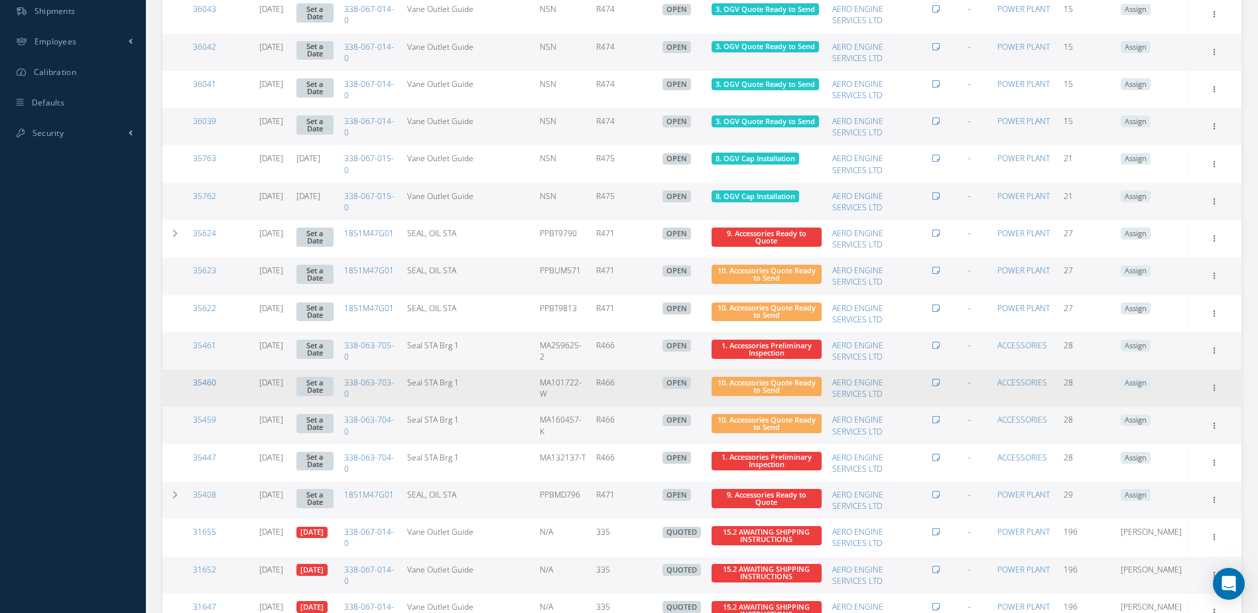
click at [201, 383] on link "35460" at bounding box center [204, 382] width 23 height 11
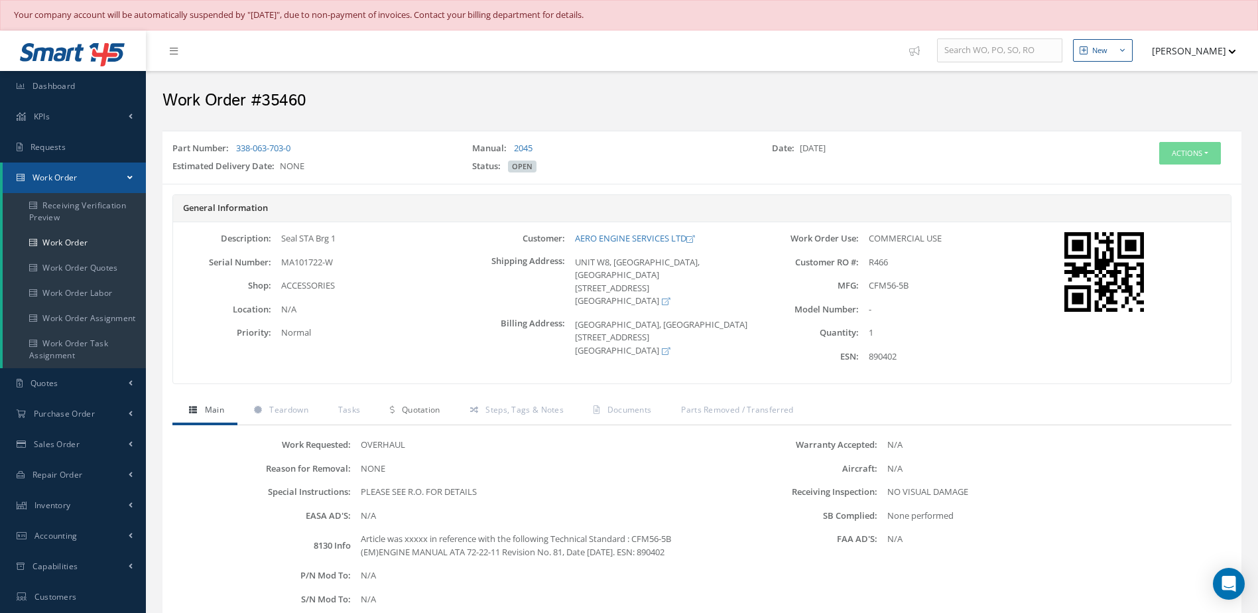
click at [413, 417] on link "Quotation" at bounding box center [413, 411] width 80 height 28
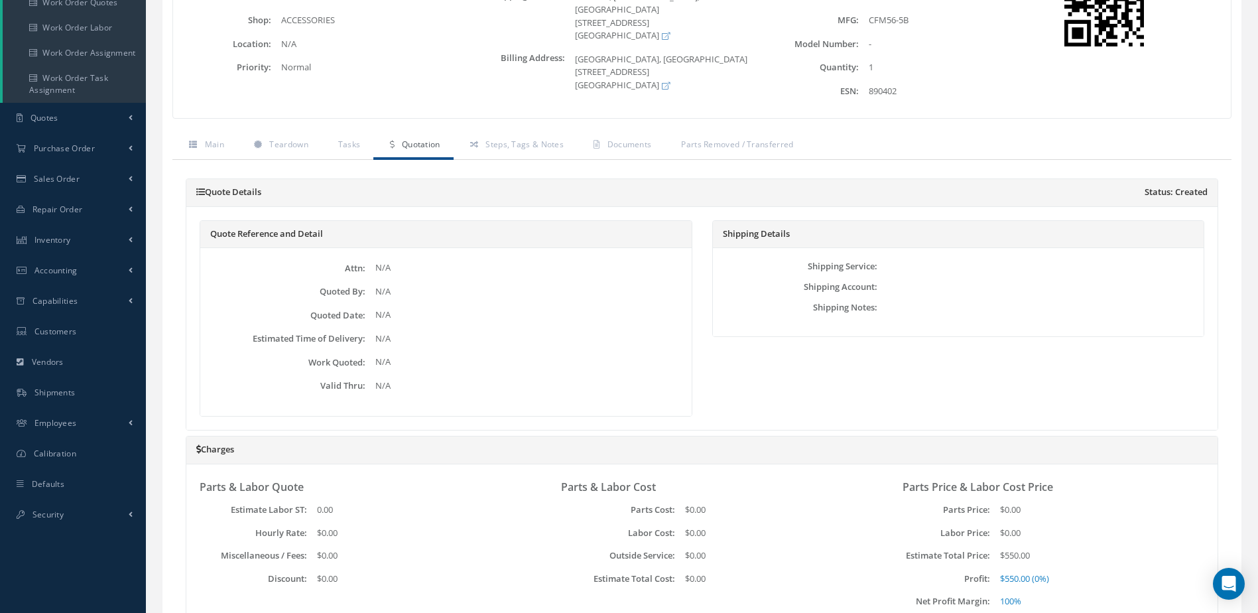
scroll to position [531, 0]
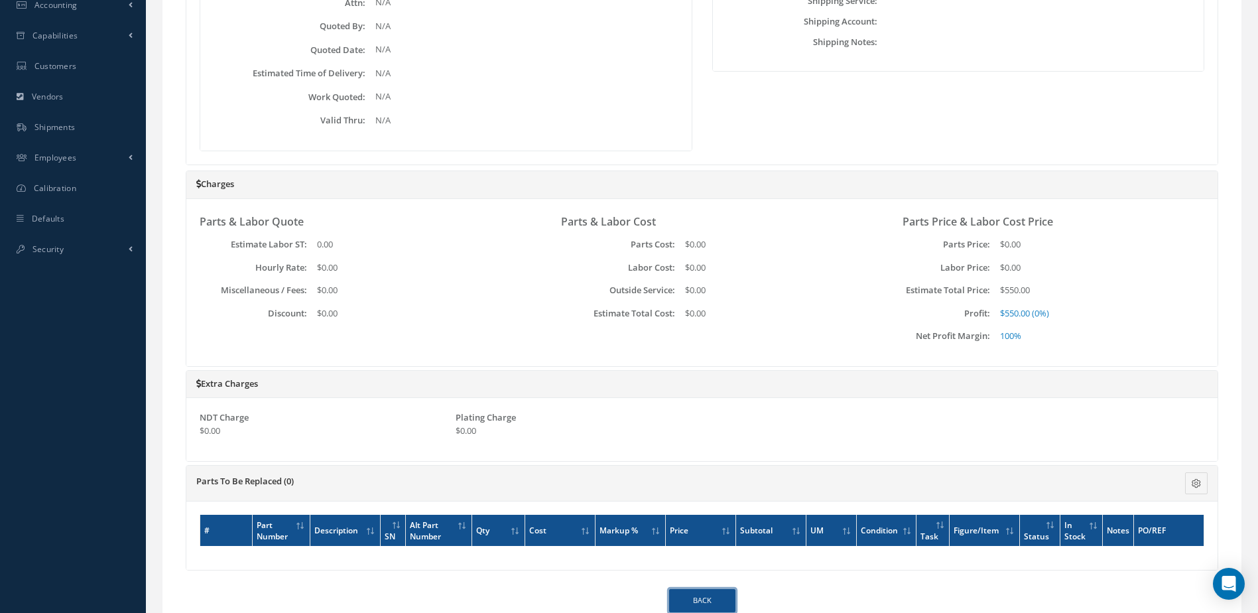
click at [725, 594] on link "Back" at bounding box center [702, 600] width 66 height 23
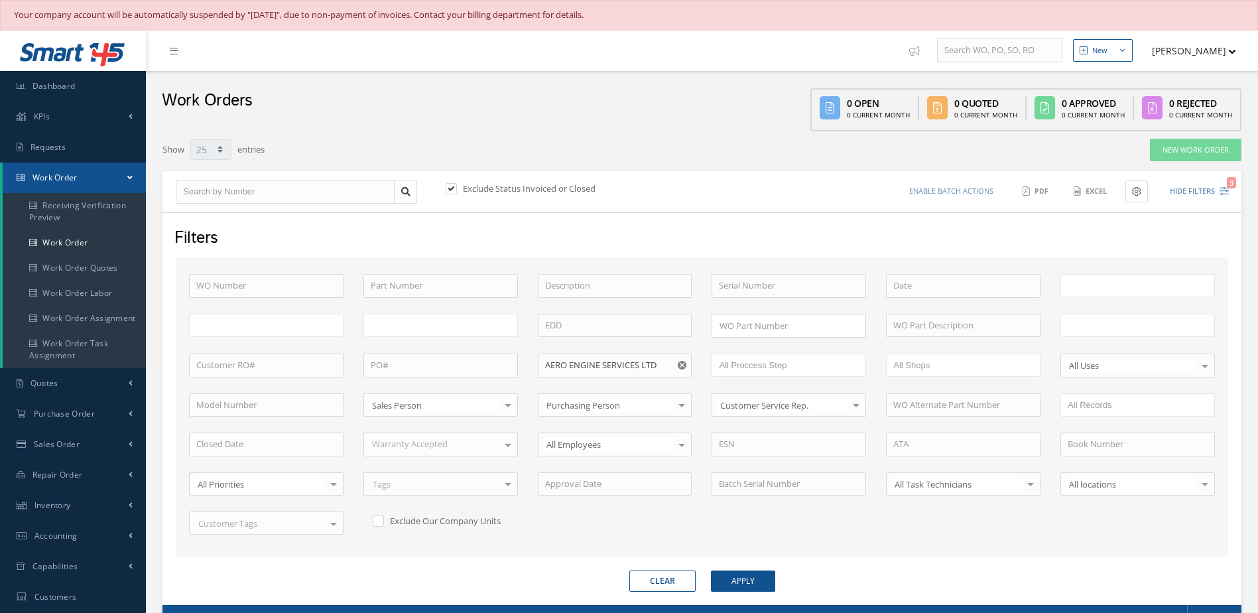
select select "25"
type input "All Work Request"
type input "All Work Performed"
type input "All Status"
type input "WO Part Status"
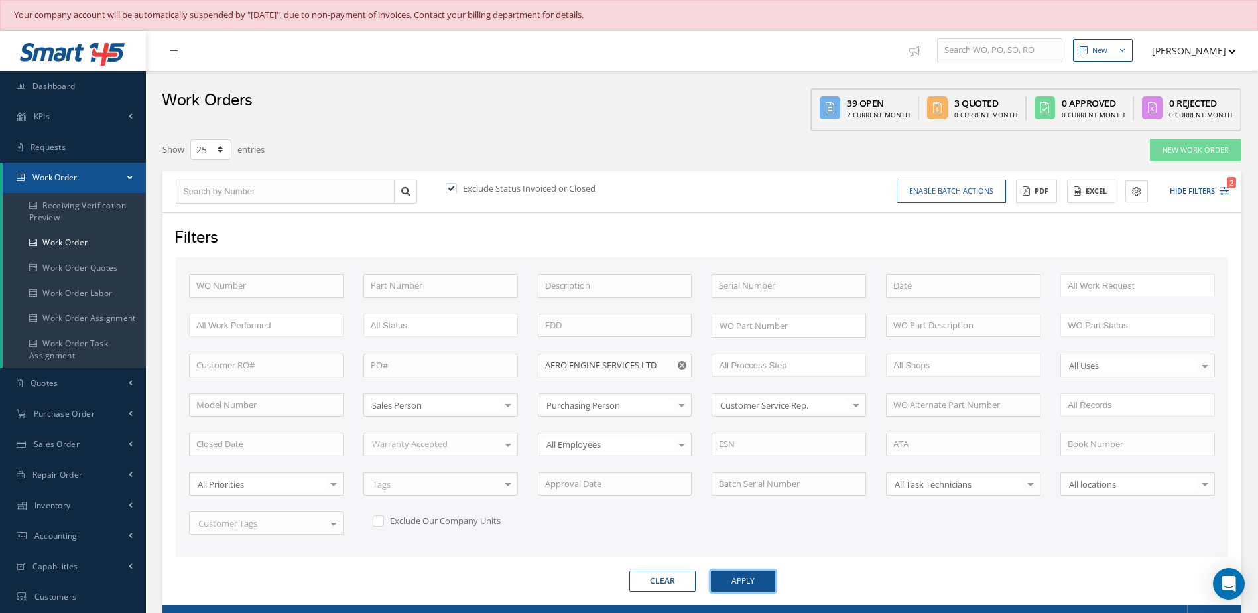
click at [759, 586] on button "Apply" at bounding box center [743, 580] width 64 height 21
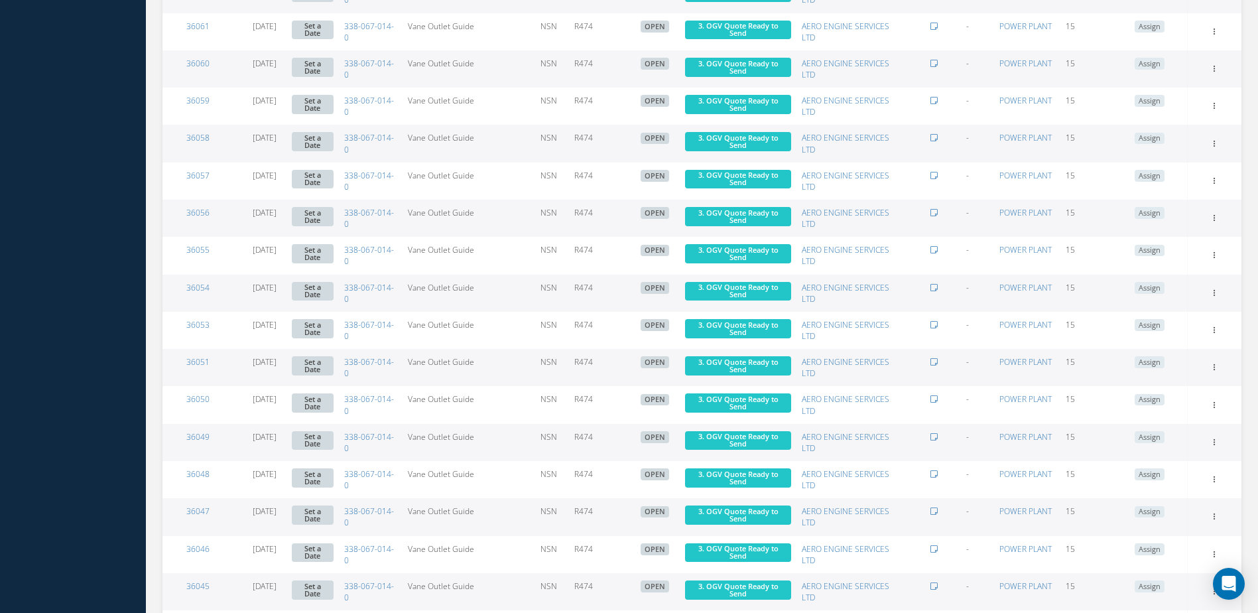
scroll to position [1065, 0]
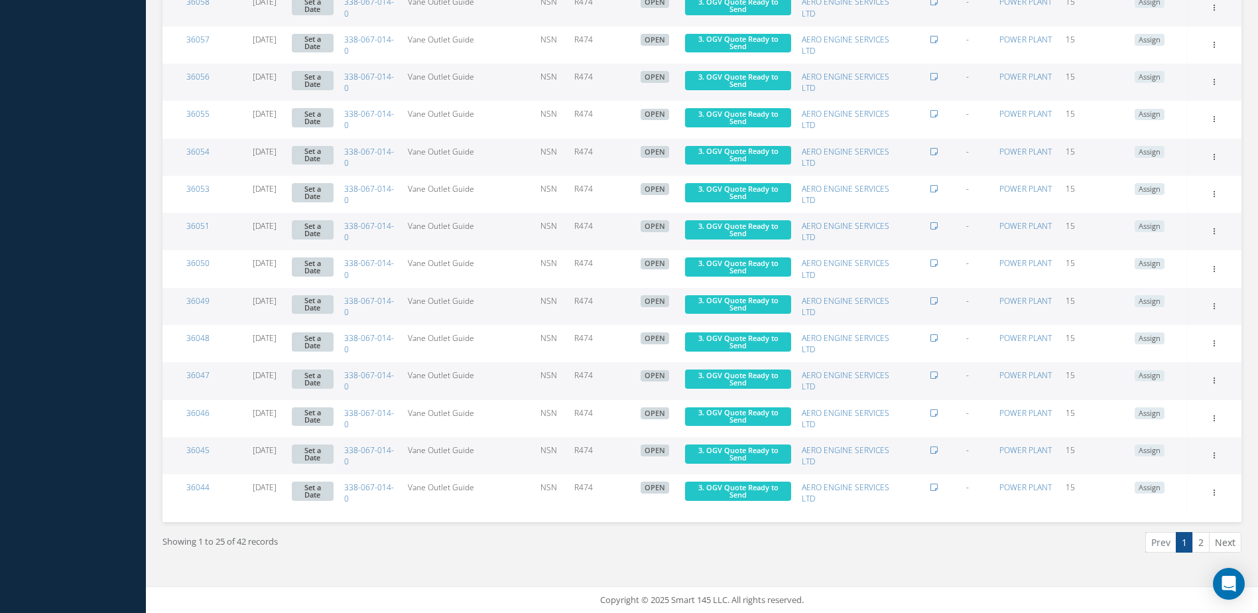
click at [1198, 541] on link "2" at bounding box center [1201, 542] width 17 height 21
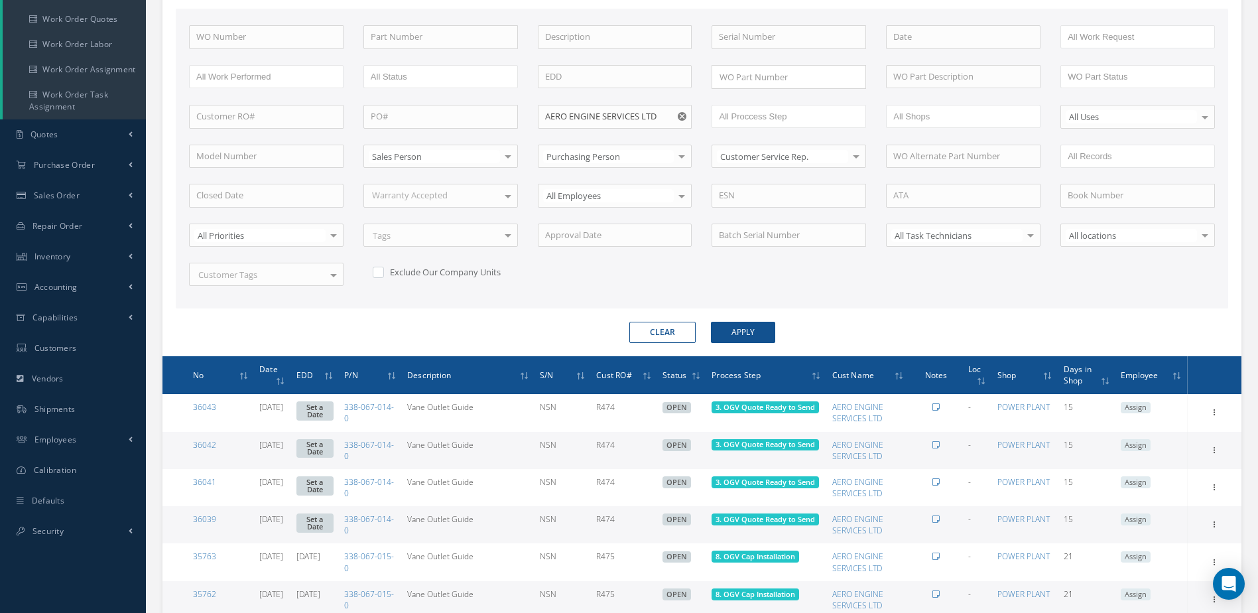
scroll to position [0, 0]
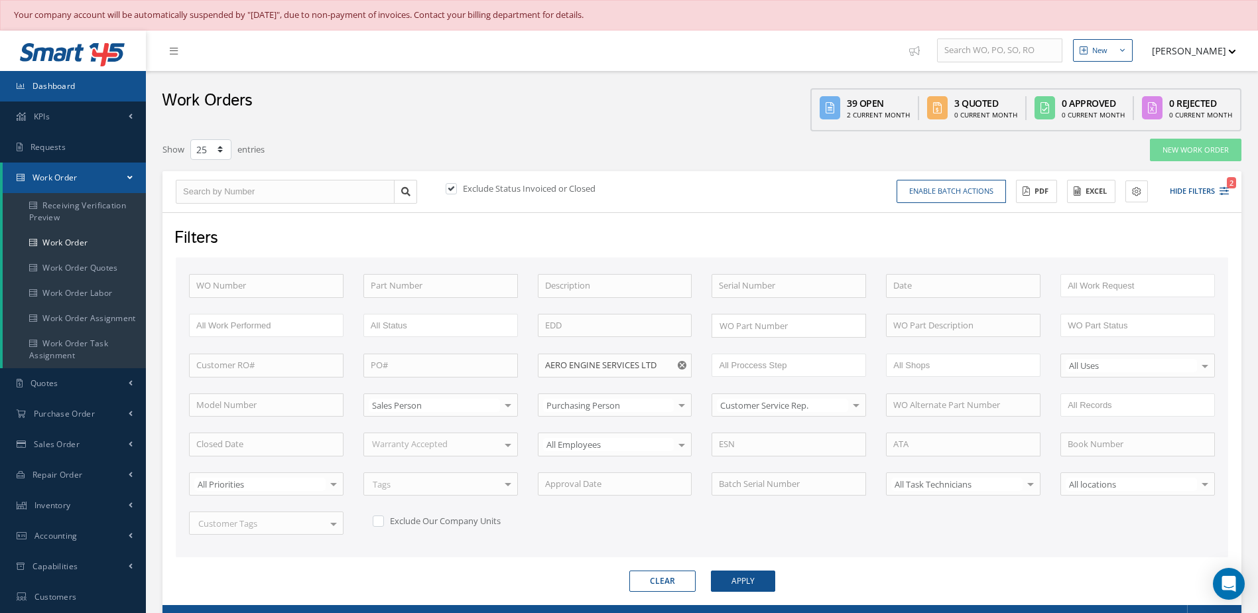
click at [57, 92] on link "Dashboard" at bounding box center [73, 86] width 146 height 31
